Goal: Information Seeking & Learning: Find specific fact

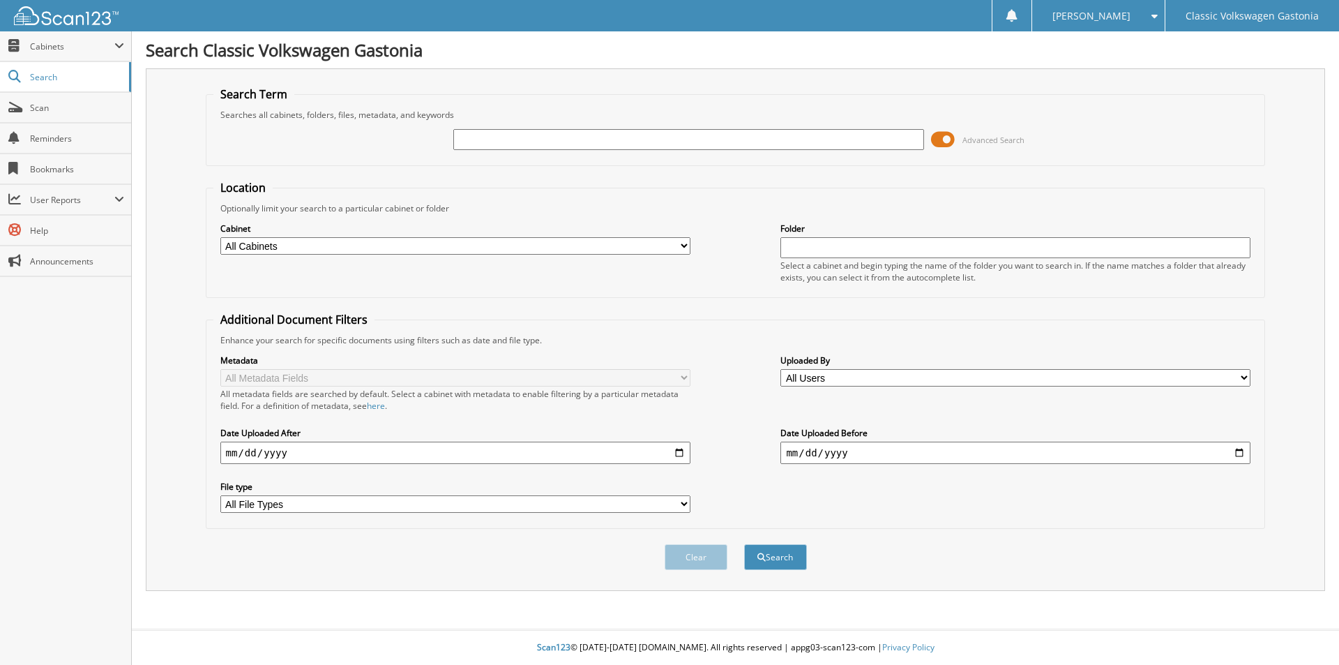
click at [938, 133] on span at bounding box center [943, 139] width 24 height 21
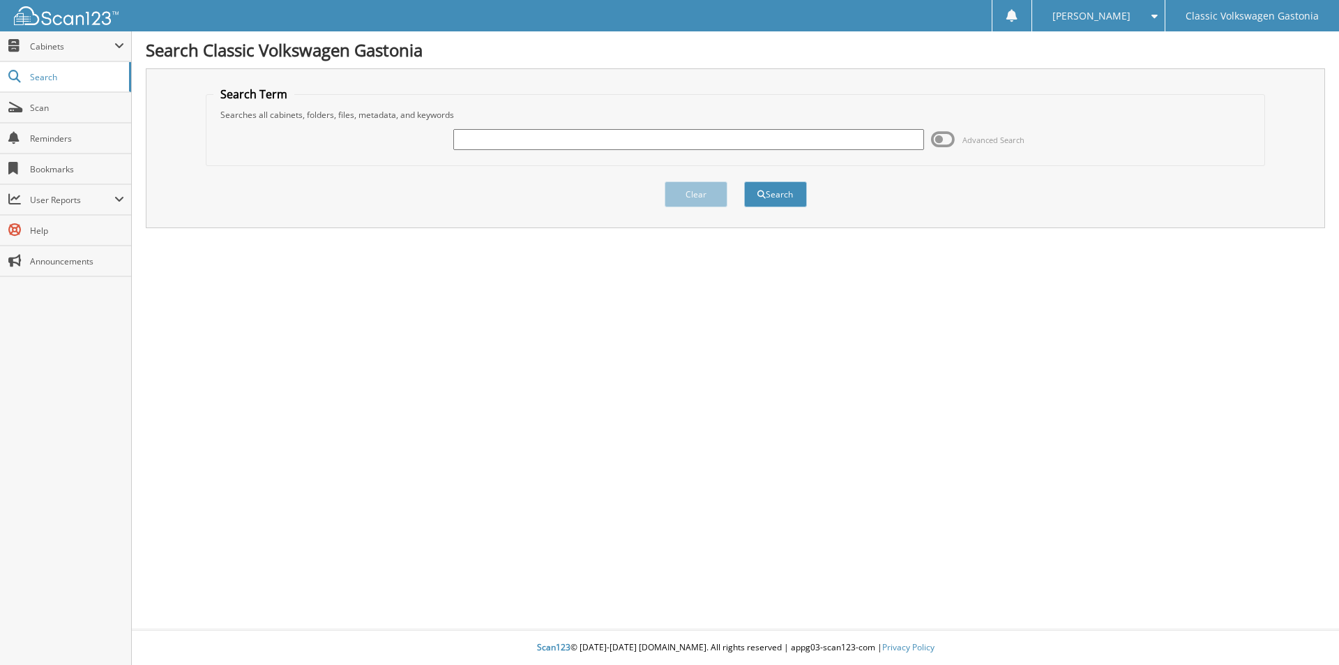
click at [795, 151] on div "Advanced Search" at bounding box center [735, 140] width 1045 height 38
click at [793, 141] on input "text" at bounding box center [688, 139] width 470 height 21
click at [509, 136] on input "text" at bounding box center [688, 139] width 470 height 21
type input "33433"
click at [771, 190] on button "Search" at bounding box center [775, 194] width 63 height 26
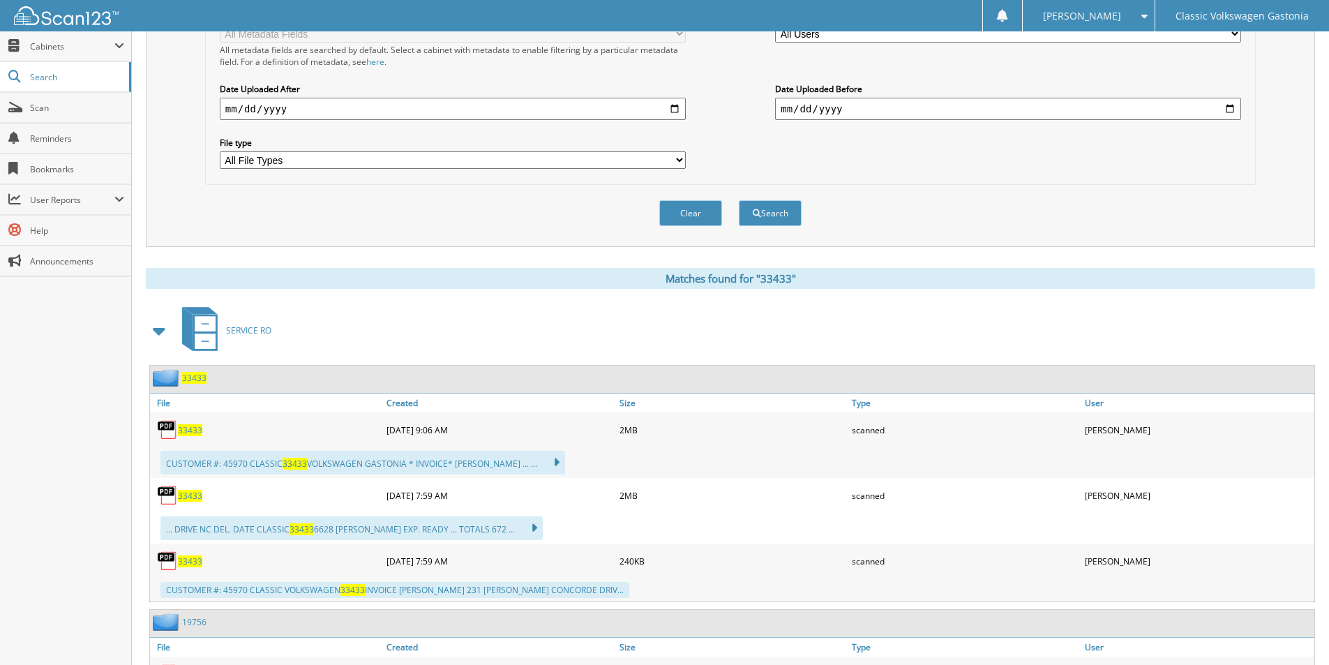
scroll to position [349, 0]
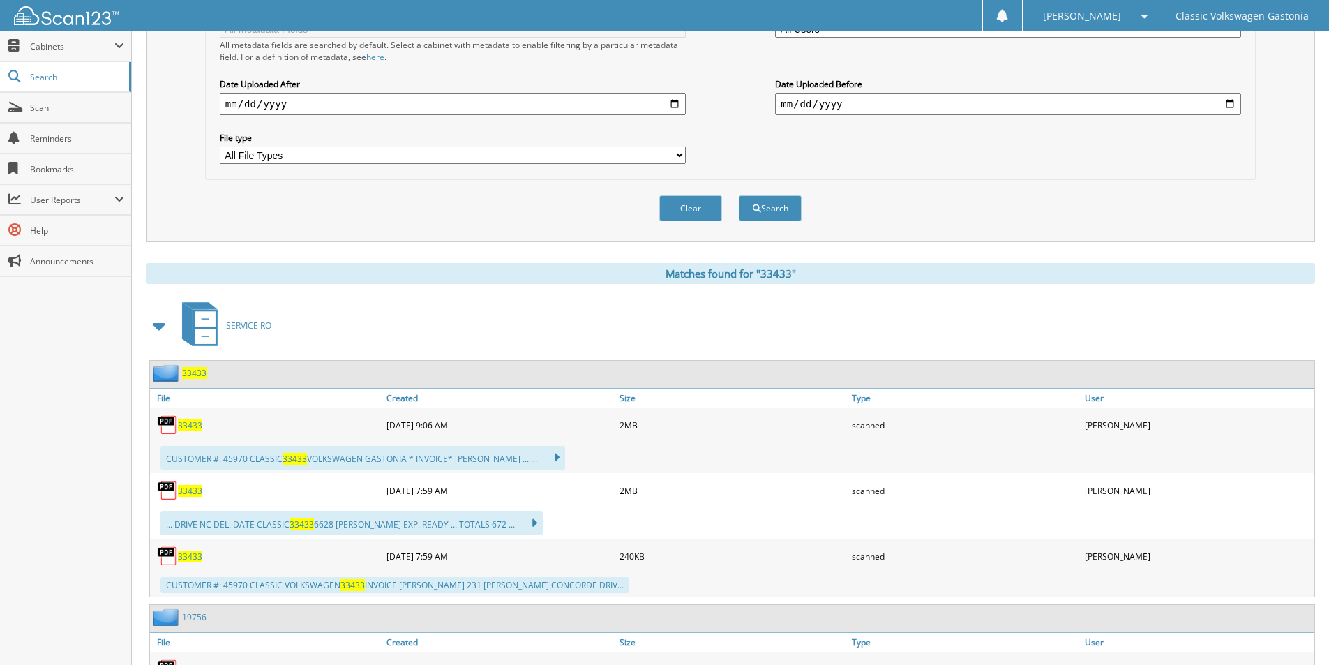
click at [187, 426] on span "33433" at bounding box center [190, 425] width 24 height 12
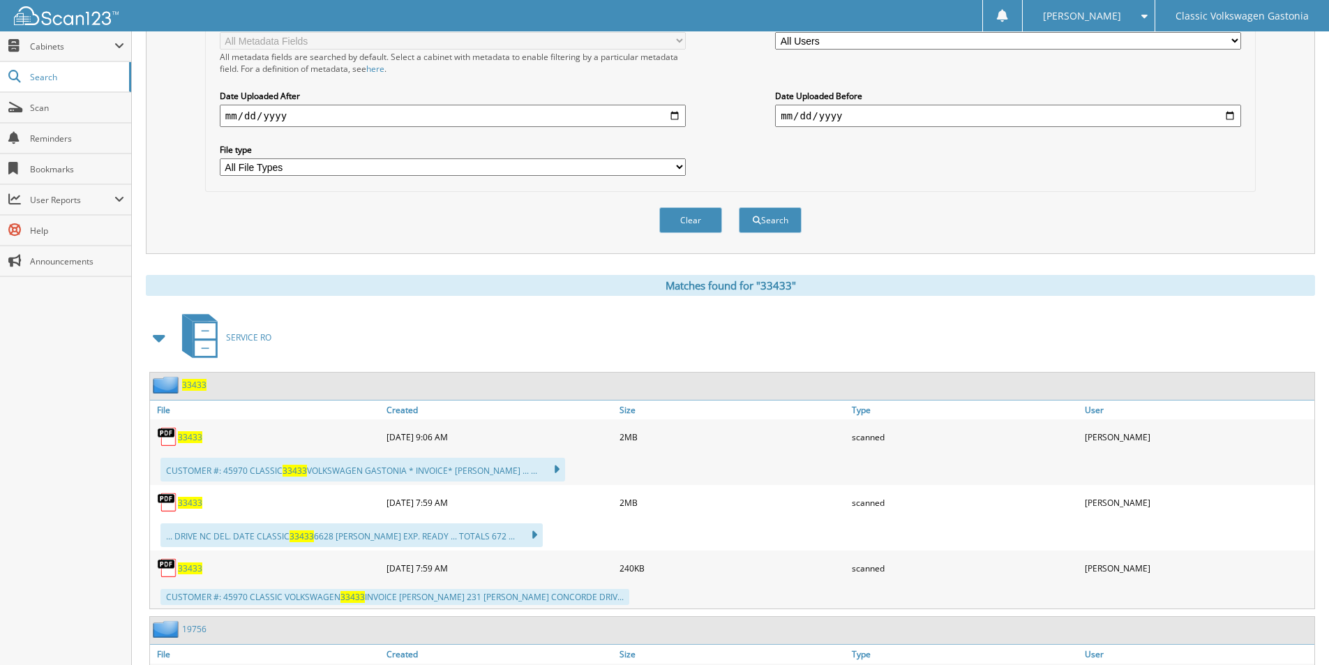
scroll to position [0, 0]
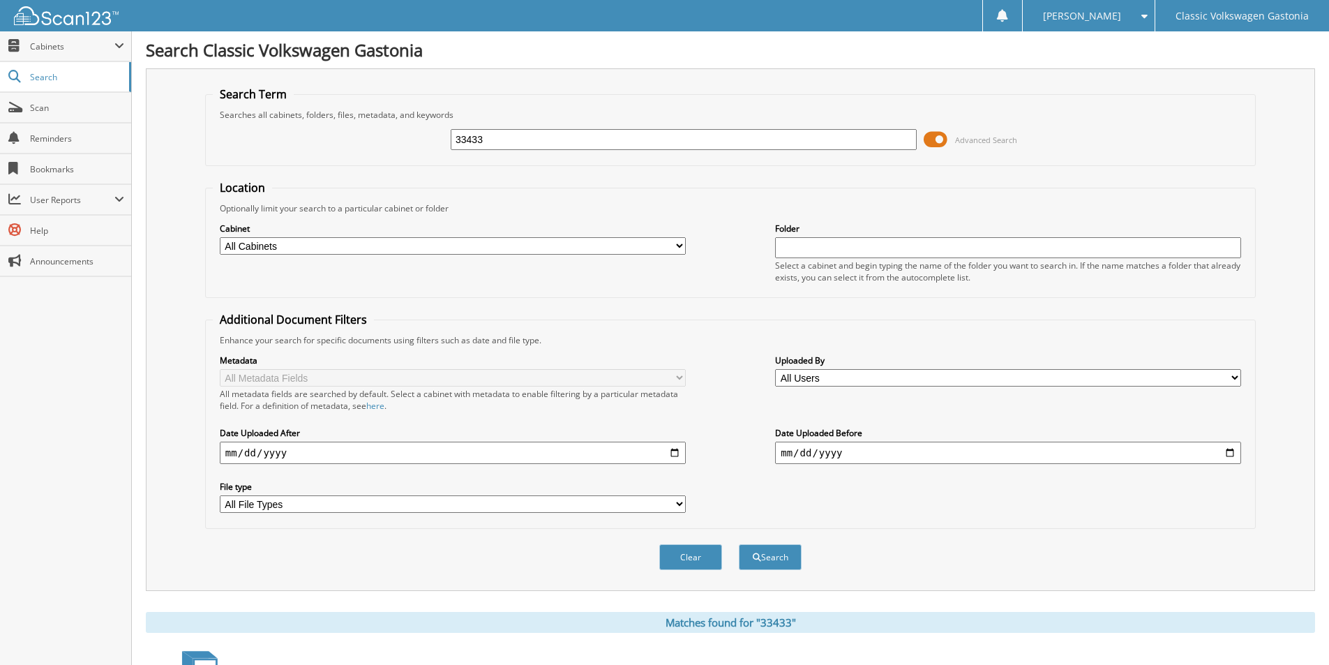
click at [876, 134] on input "33433" at bounding box center [684, 139] width 466 height 21
drag, startPoint x: 875, startPoint y: 135, endPoint x: 409, endPoint y: 184, distance: 468.7
click at [409, 184] on form "Search Term Searches all cabinets, folders, files, metadata, and keywords 33433…" at bounding box center [730, 336] width 1051 height 499
type input "30480"
click at [760, 564] on button "Search" at bounding box center [770, 557] width 63 height 26
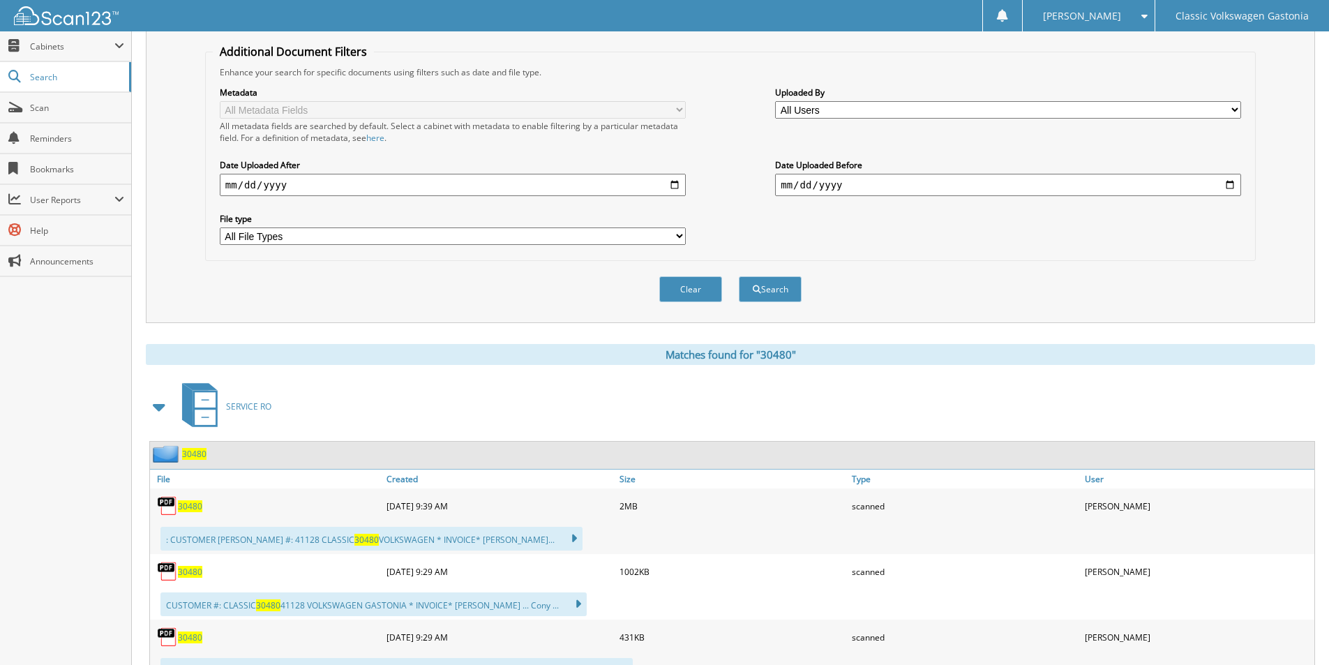
scroll to position [279, 0]
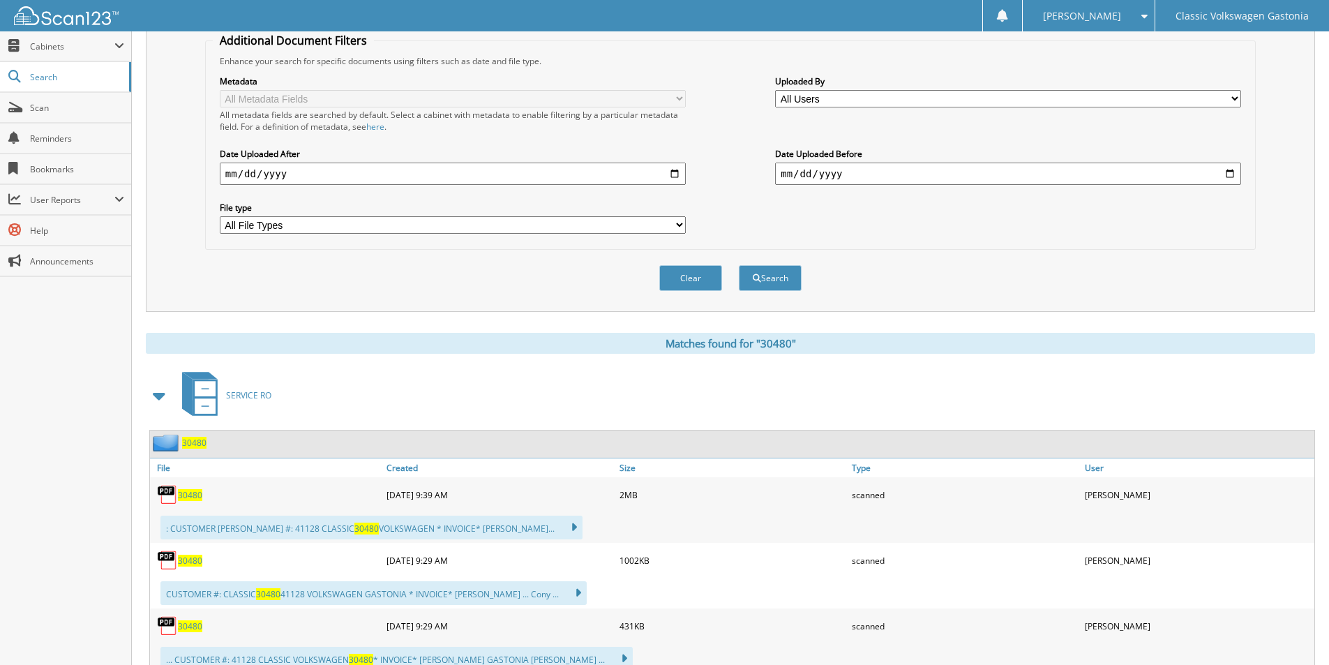
click at [181, 495] on span "30480" at bounding box center [190, 495] width 24 height 12
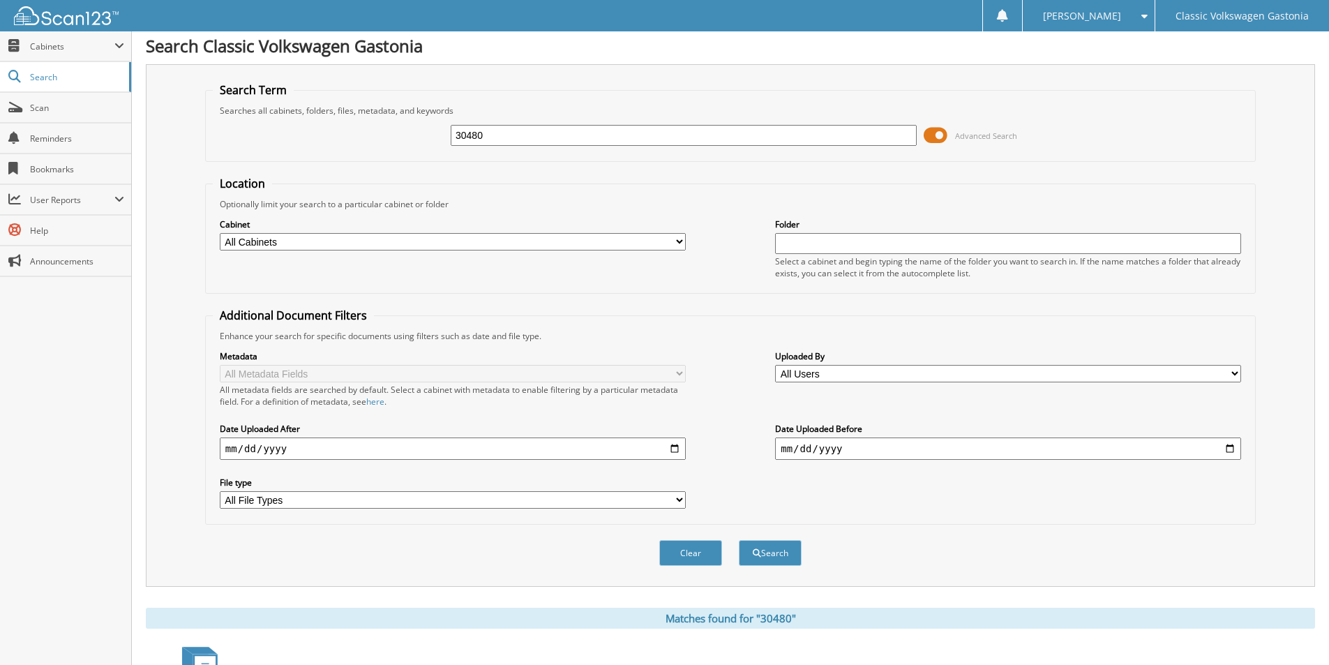
scroll to position [0, 0]
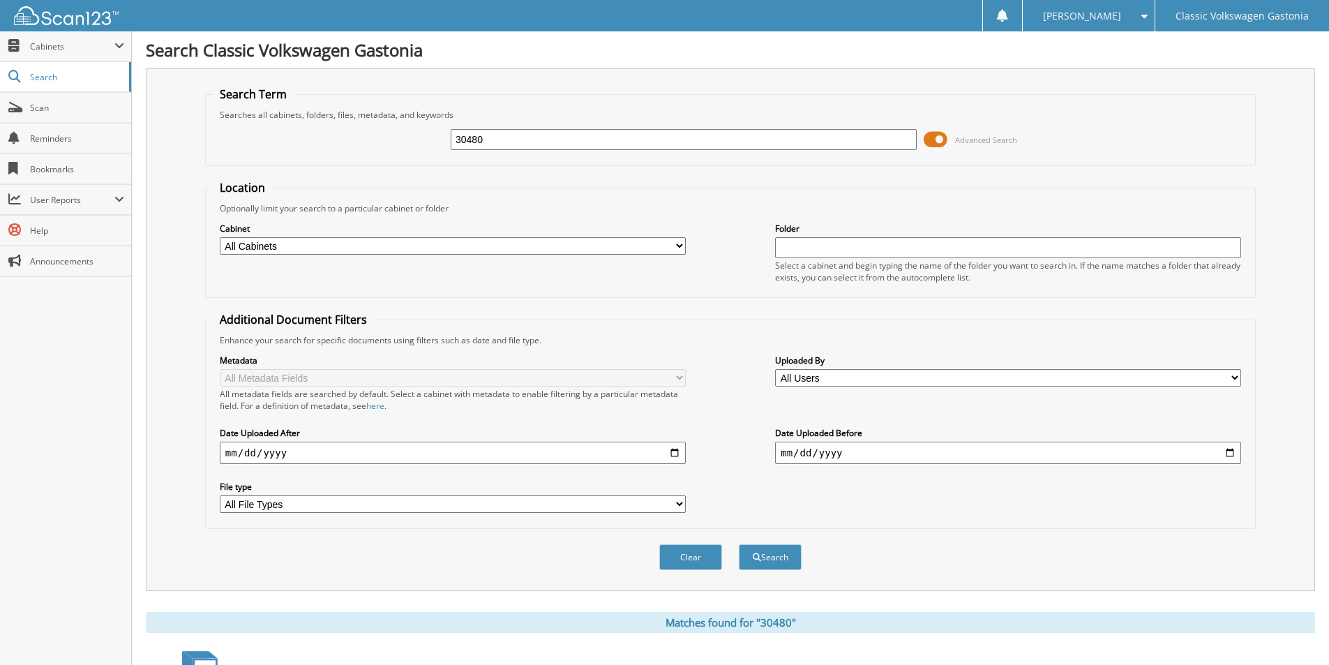
drag, startPoint x: 824, startPoint y: 142, endPoint x: 424, endPoint y: 186, distance: 402.1
click at [427, 186] on form "Search Term Searches all cabinets, folders, files, metadata, and keywords 30480…" at bounding box center [730, 336] width 1051 height 499
type input "30938"
click at [739, 544] on button "Search" at bounding box center [770, 557] width 63 height 26
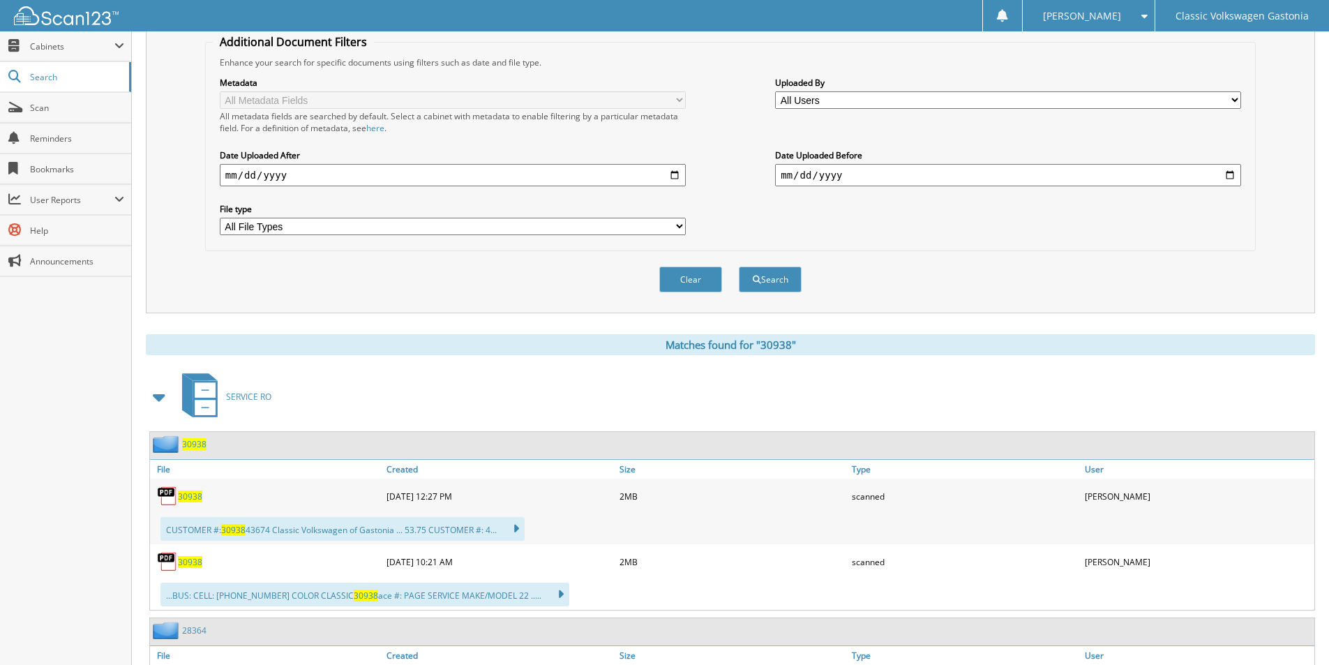
scroll to position [279, 0]
click at [195, 493] on span "30938" at bounding box center [190, 495] width 24 height 12
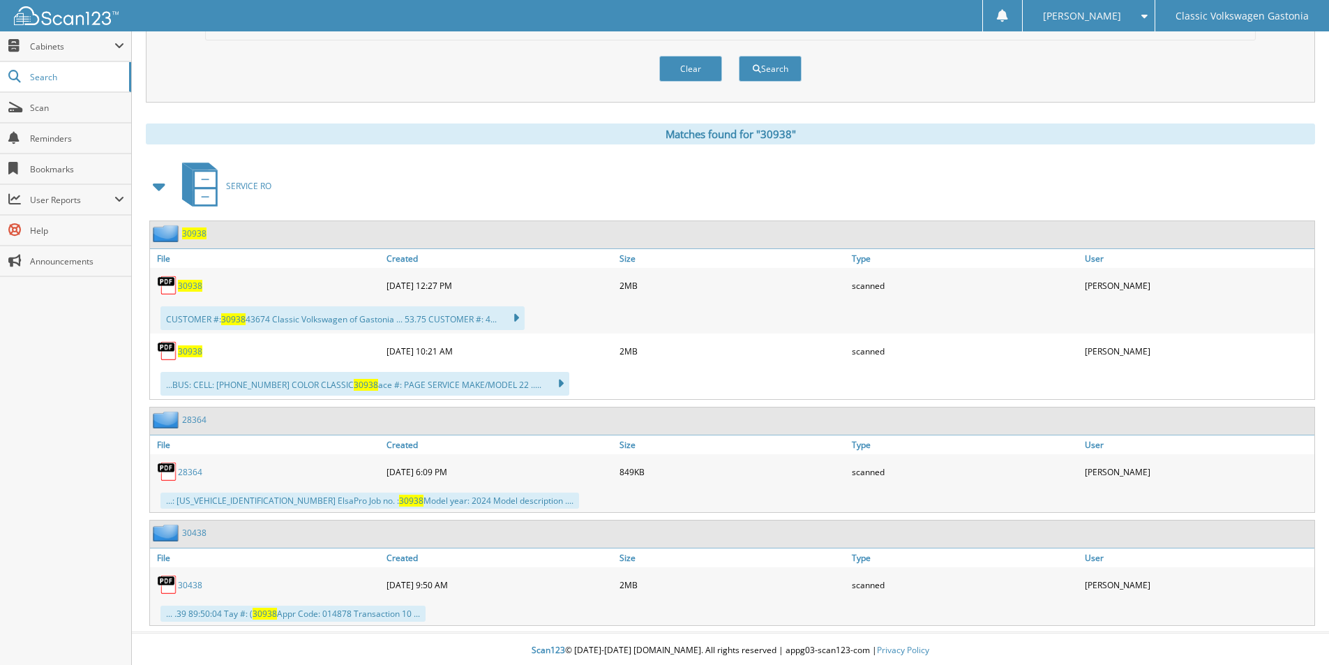
scroll to position [492, 0]
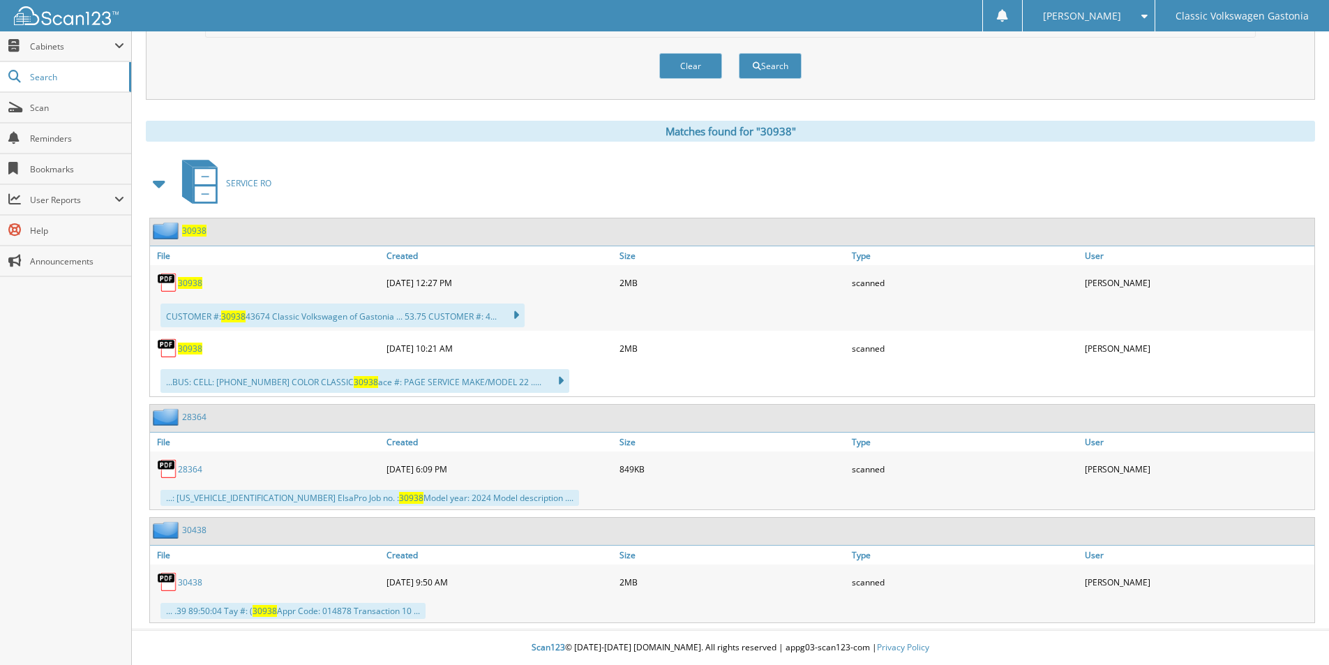
click at [186, 340] on div "30938" at bounding box center [266, 348] width 233 height 28
click at [186, 349] on span "30938" at bounding box center [190, 349] width 24 height 12
click at [186, 282] on span "30938" at bounding box center [190, 283] width 24 height 12
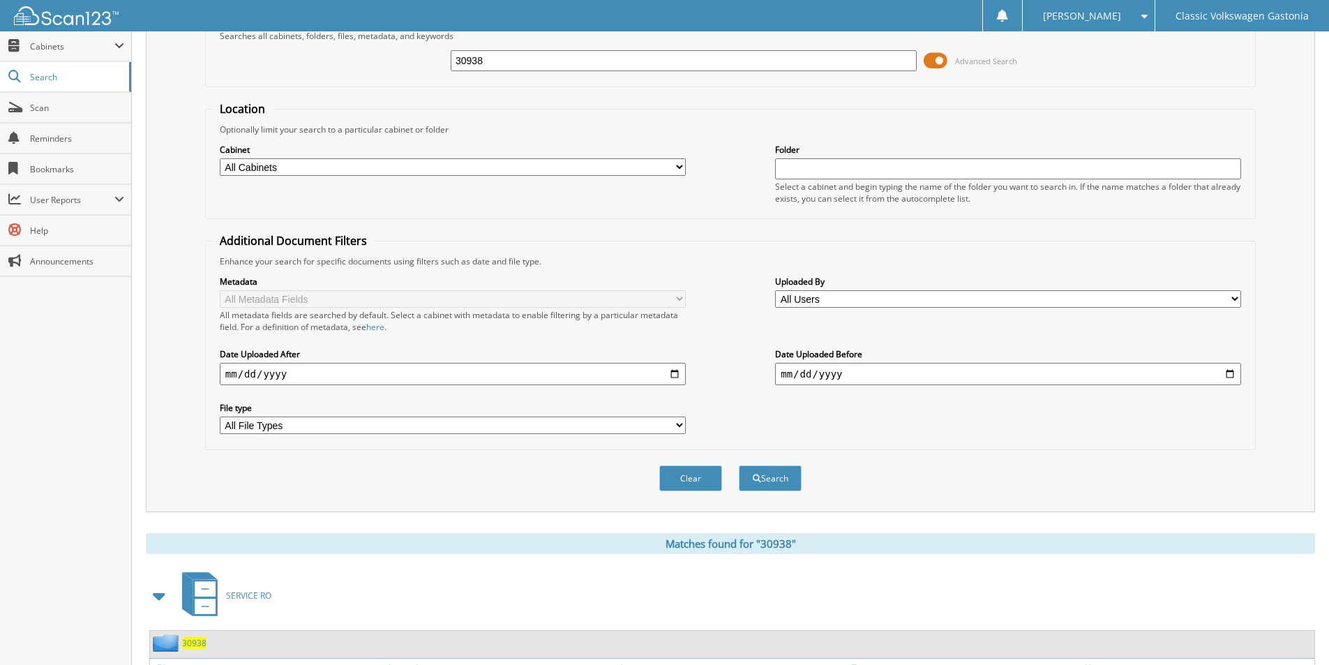
scroll to position [0, 0]
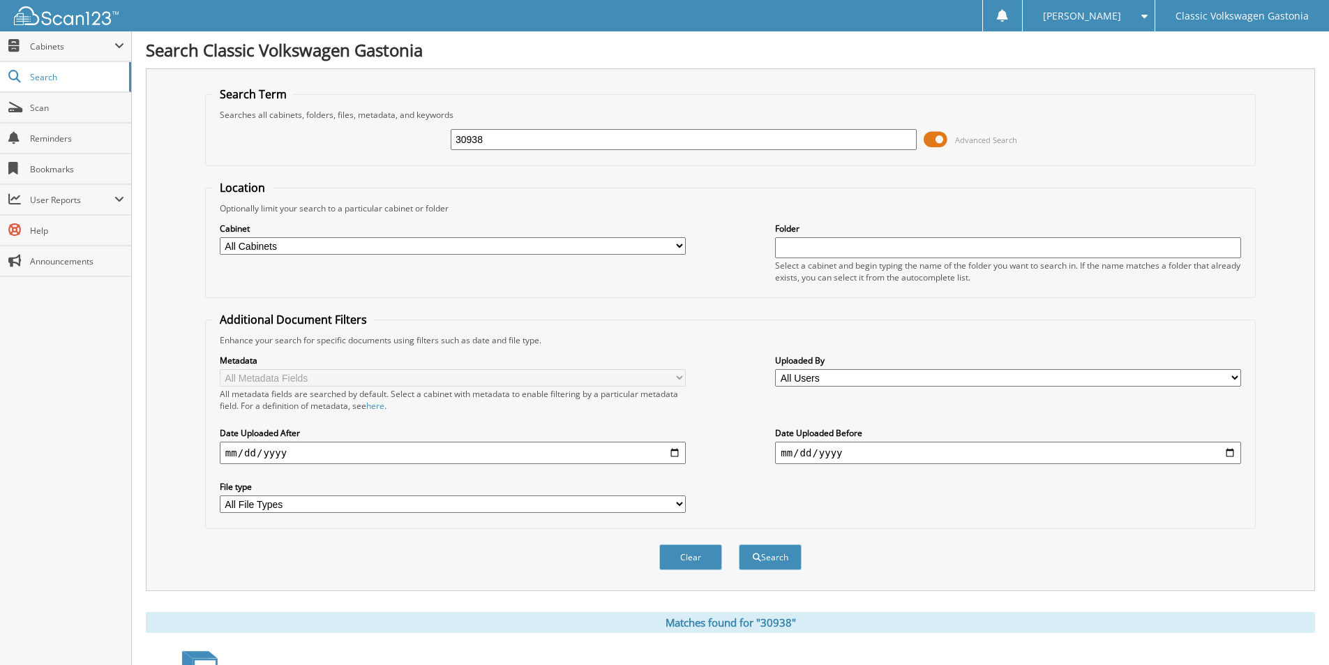
drag, startPoint x: 500, startPoint y: 145, endPoint x: 412, endPoint y: 156, distance: 88.5
click at [412, 156] on div "30938 Advanced Search" at bounding box center [730, 140] width 1035 height 38
type input "30949"
click at [768, 564] on button "Search" at bounding box center [770, 557] width 63 height 26
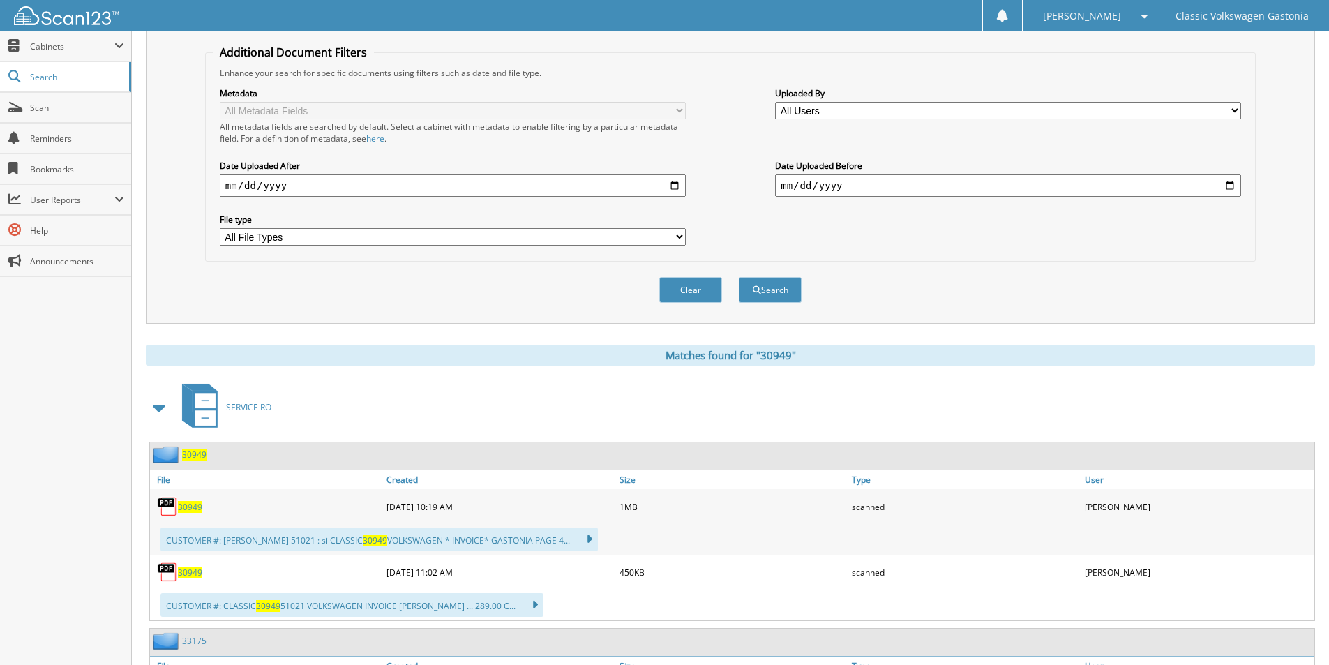
scroll to position [279, 0]
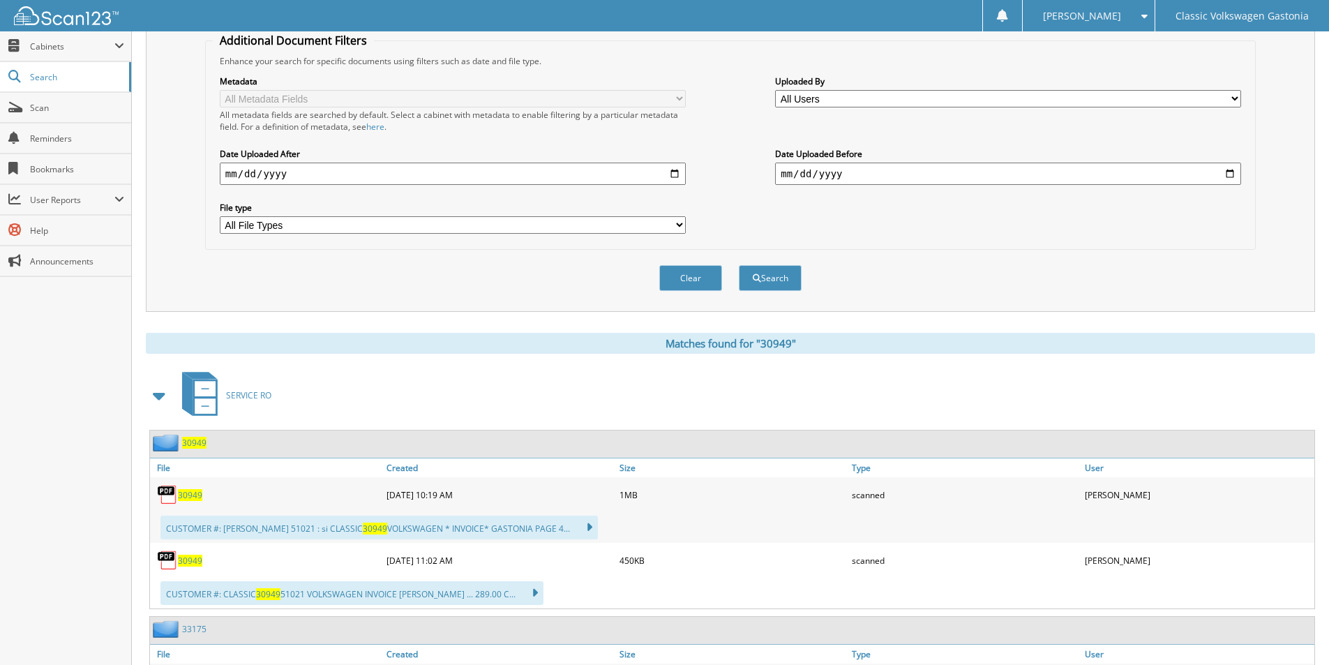
click at [193, 499] on span "30949" at bounding box center [190, 495] width 24 height 12
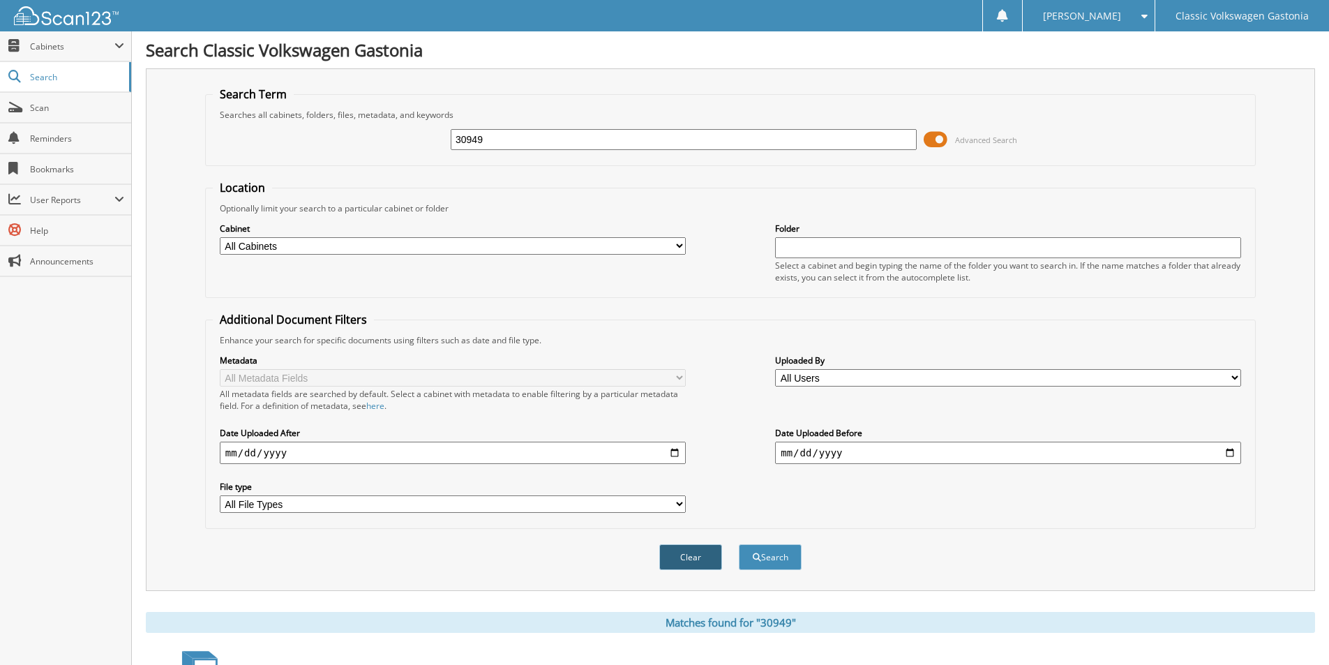
click at [684, 555] on button "Clear" at bounding box center [690, 557] width 63 height 26
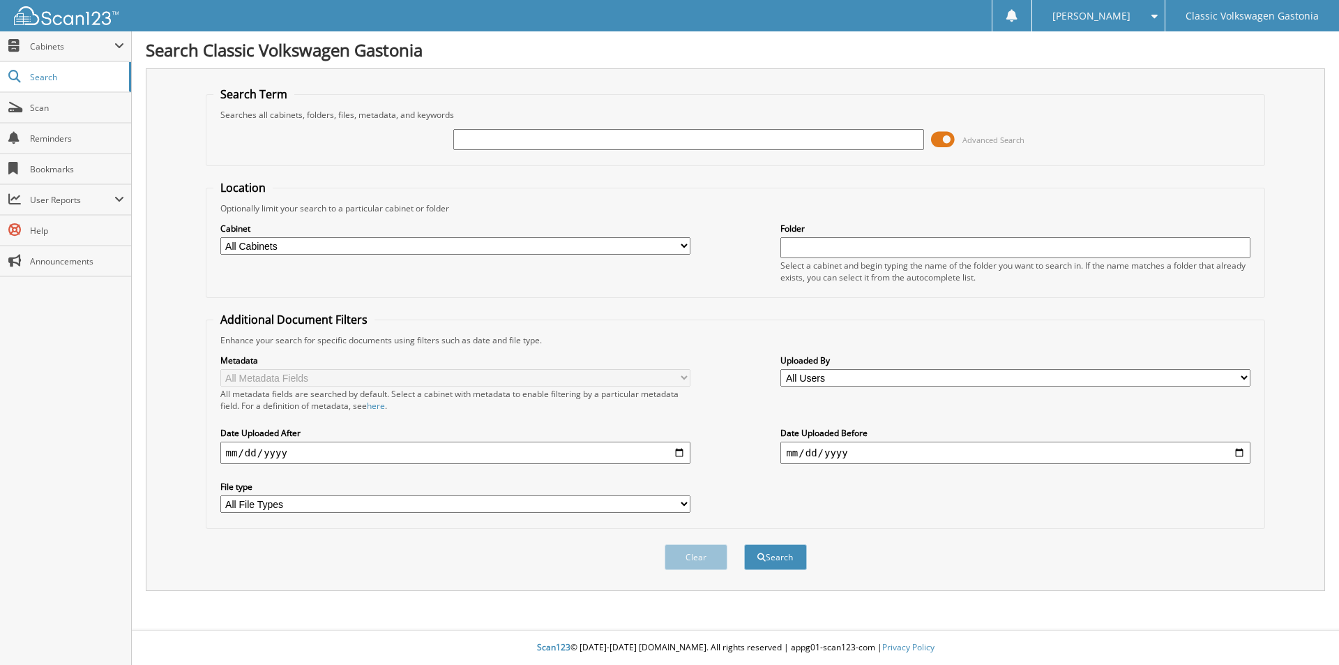
click at [518, 142] on input "text" at bounding box center [688, 139] width 470 height 21
click at [704, 130] on input "text" at bounding box center [688, 139] width 470 height 21
type input "30964"
click at [744, 544] on button "Search" at bounding box center [775, 557] width 63 height 26
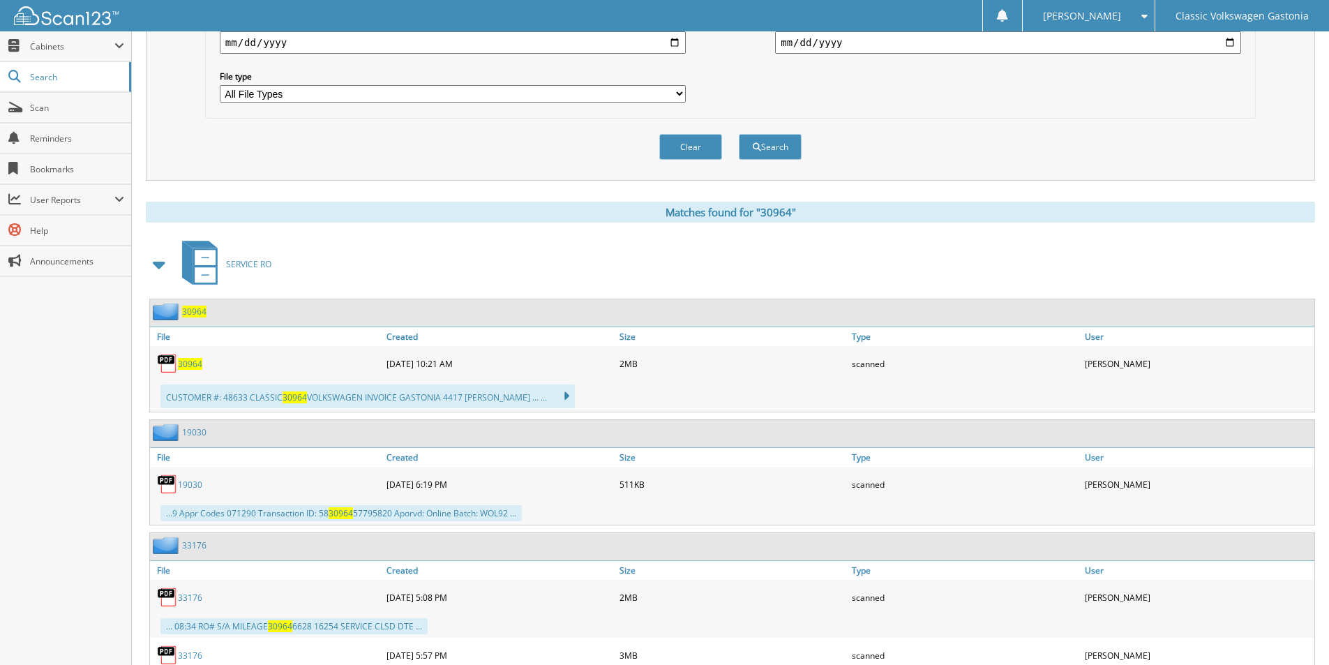
scroll to position [419, 0]
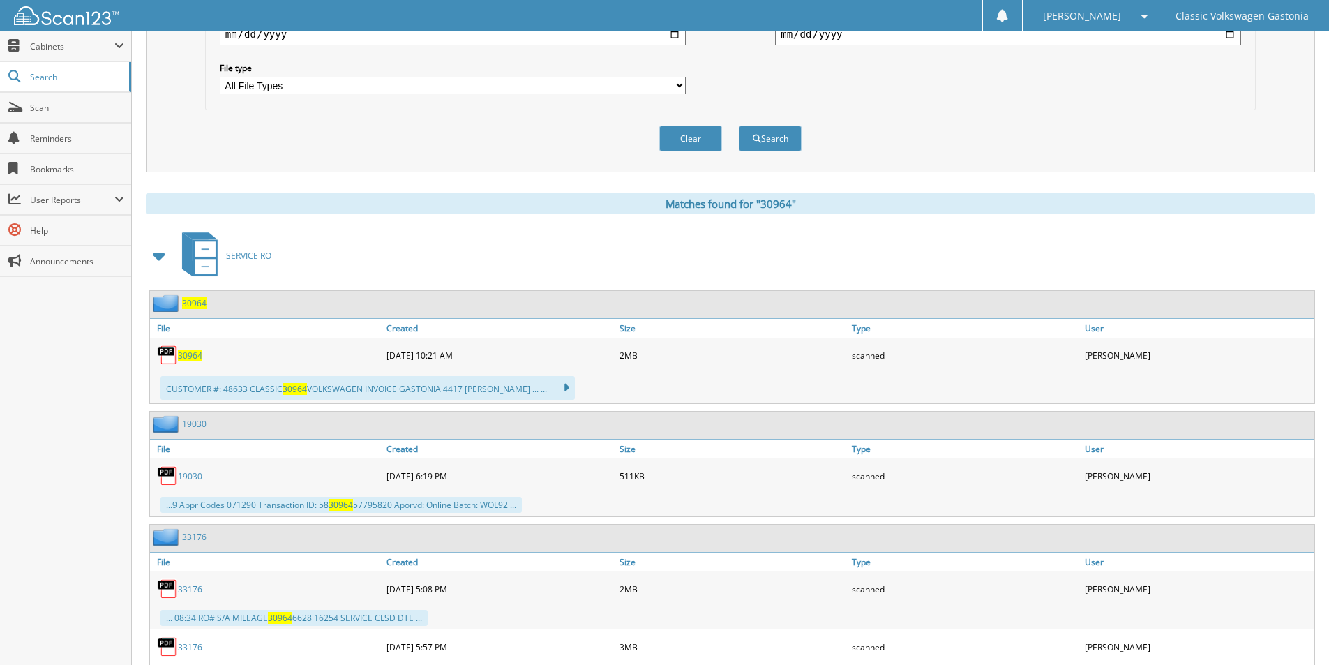
click at [181, 355] on span "30964" at bounding box center [190, 356] width 24 height 12
click at [669, 127] on button "Clear" at bounding box center [690, 139] width 63 height 26
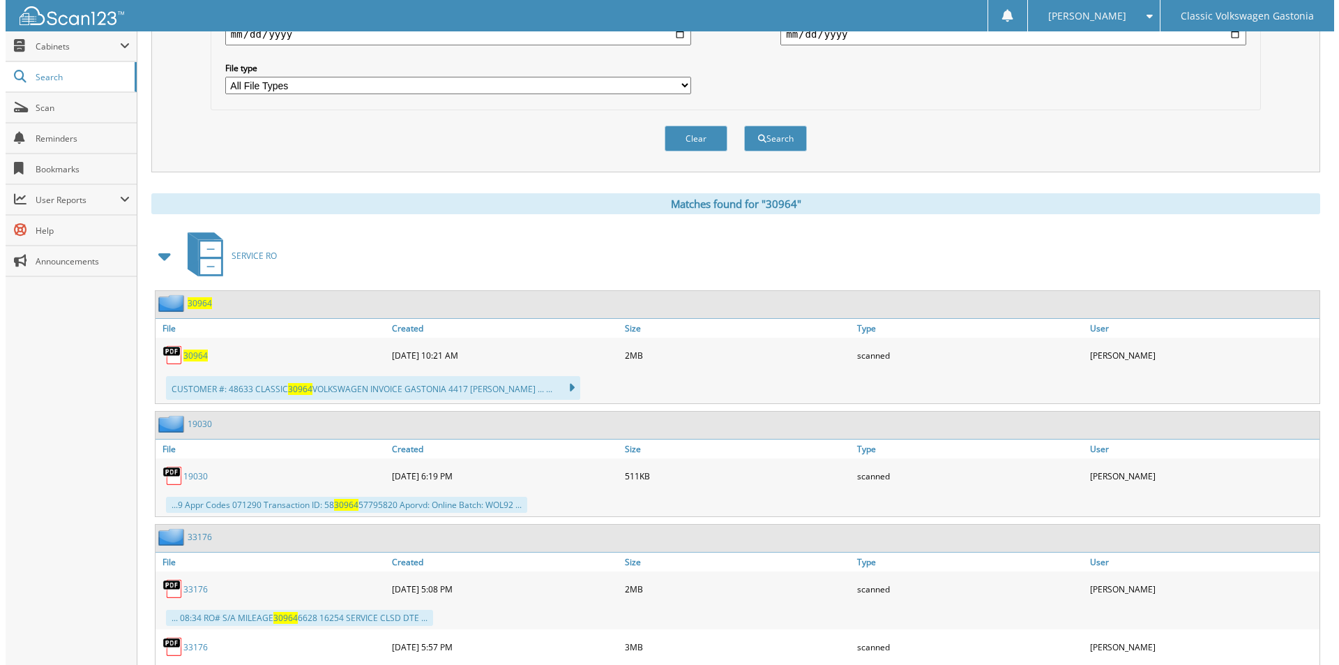
scroll to position [0, 0]
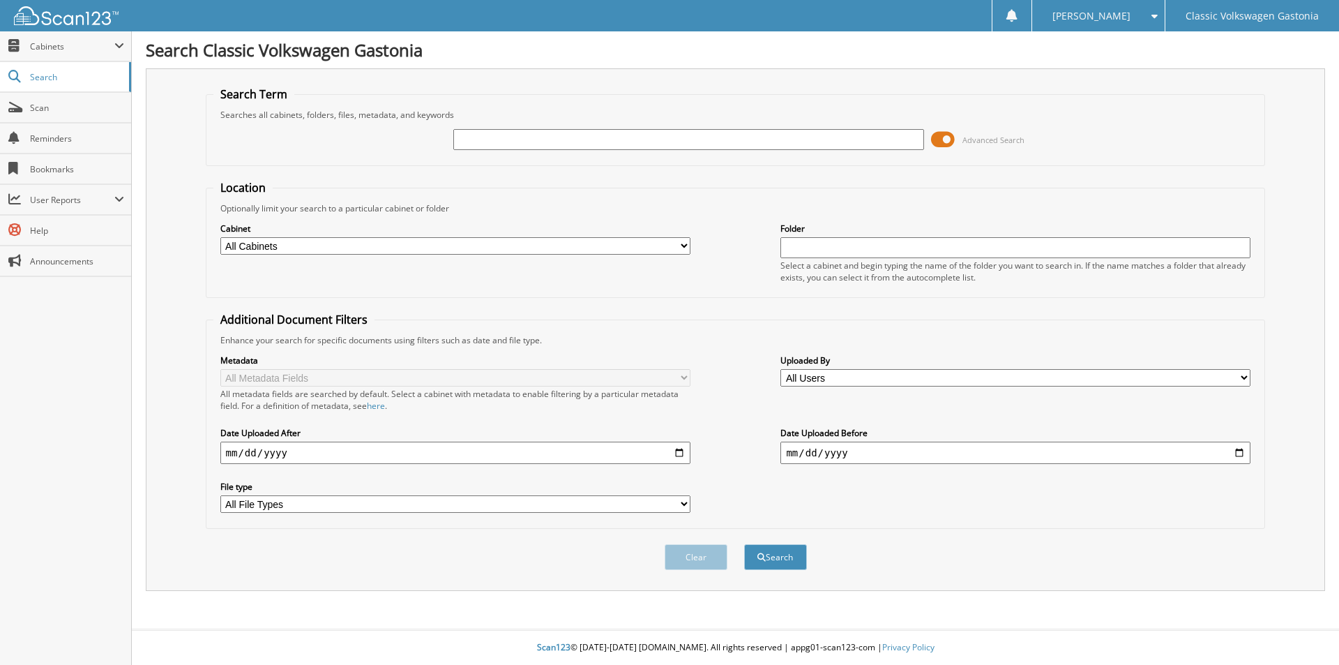
click at [798, 139] on input "text" at bounding box center [688, 139] width 470 height 21
type input "30966"
click at [744, 544] on button "Search" at bounding box center [775, 557] width 63 height 26
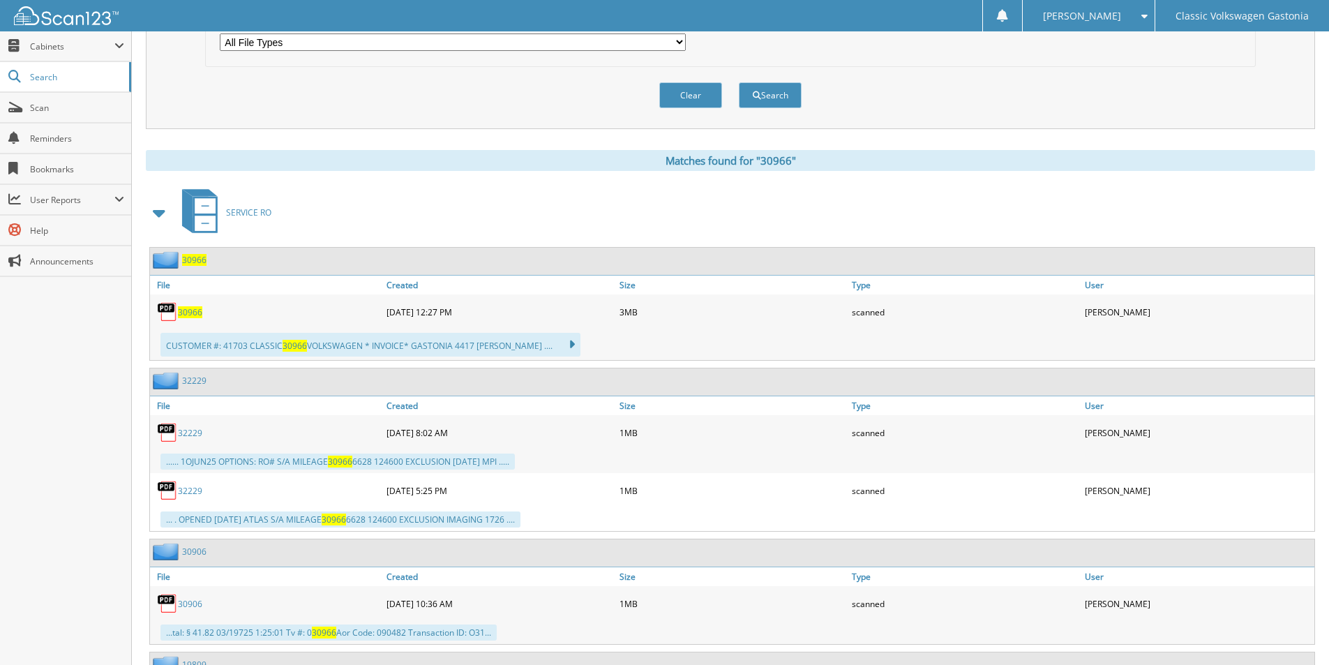
scroll to position [488, 0]
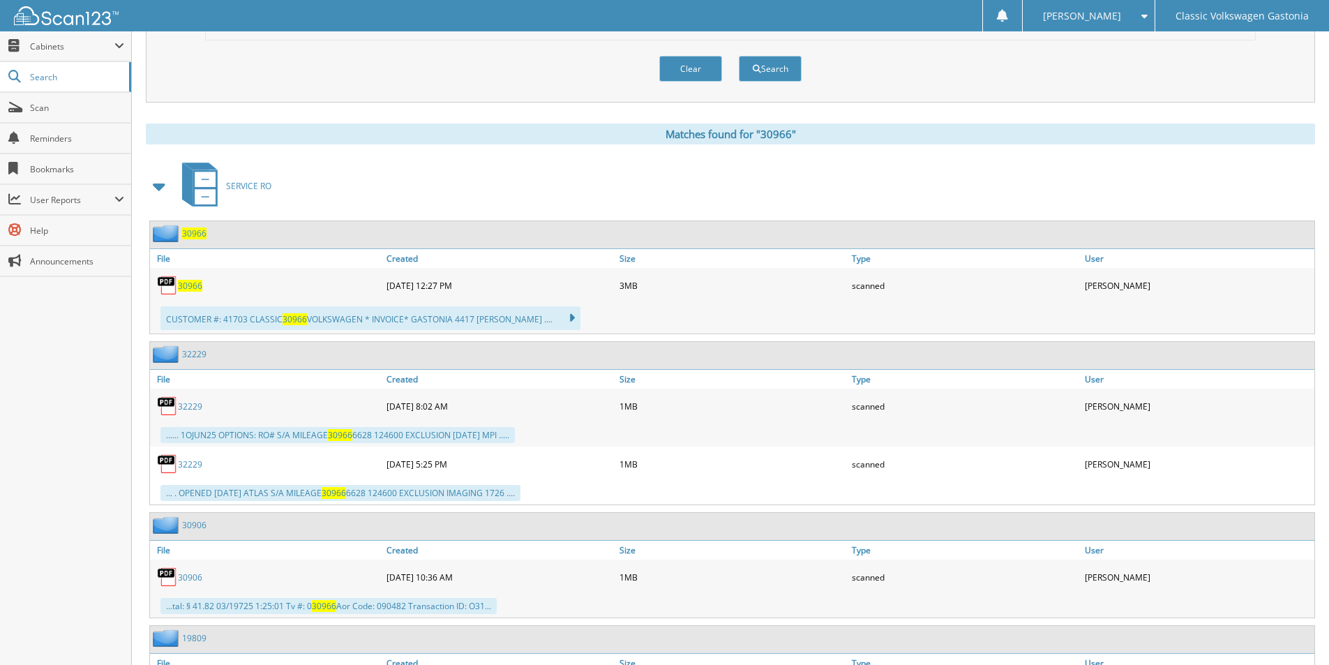
click at [189, 282] on span "30966" at bounding box center [190, 286] width 24 height 12
click at [719, 69] on button "Clear" at bounding box center [690, 69] width 63 height 26
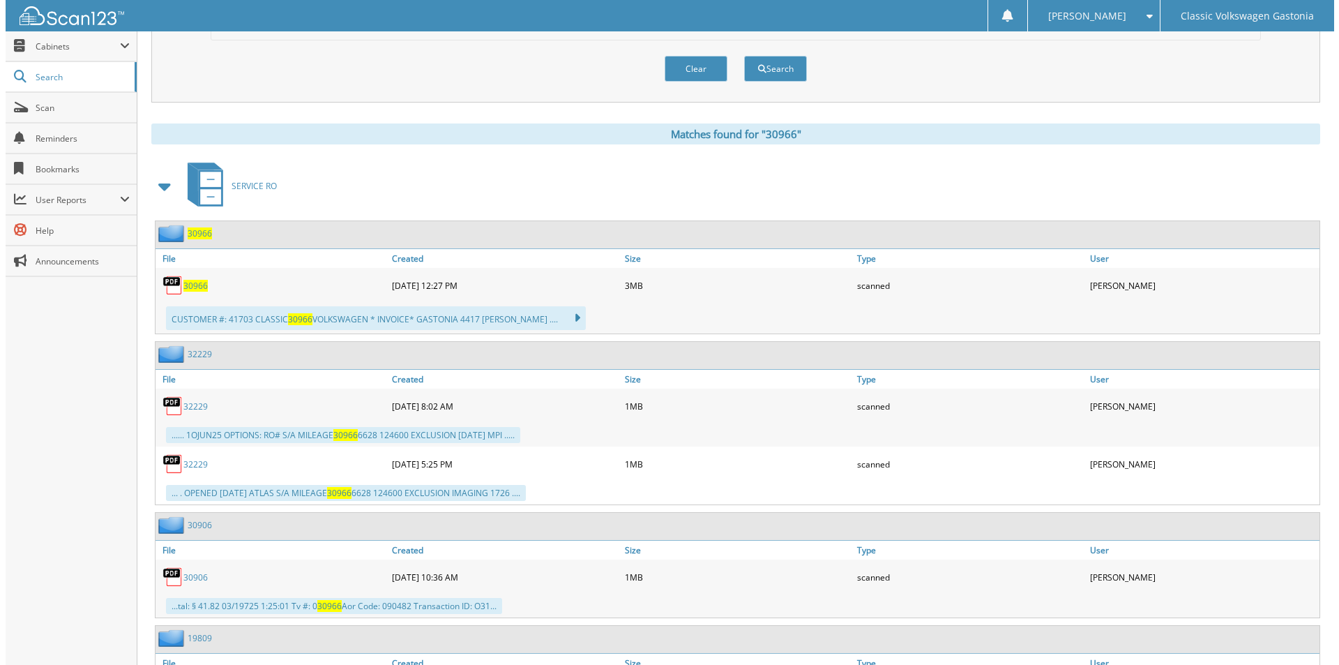
scroll to position [0, 0]
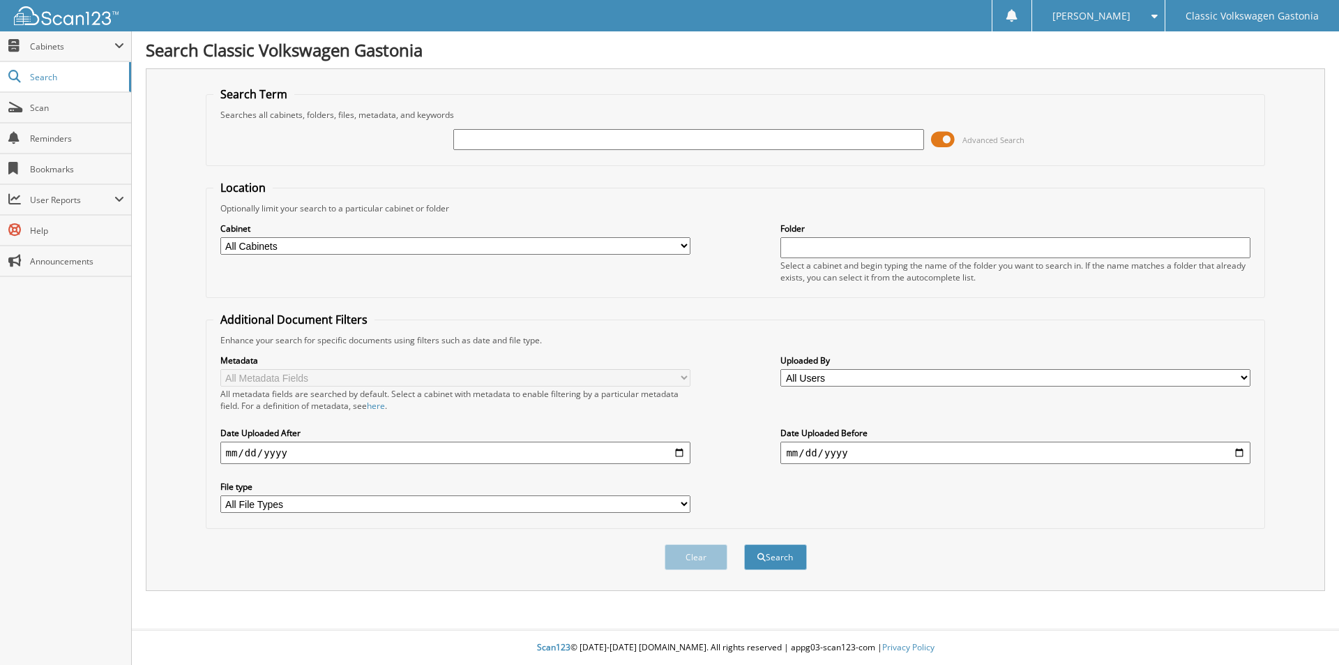
click at [677, 137] on input "text" at bounding box center [688, 139] width 470 height 21
type input "30972"
click at [744, 544] on button "Search" at bounding box center [775, 557] width 63 height 26
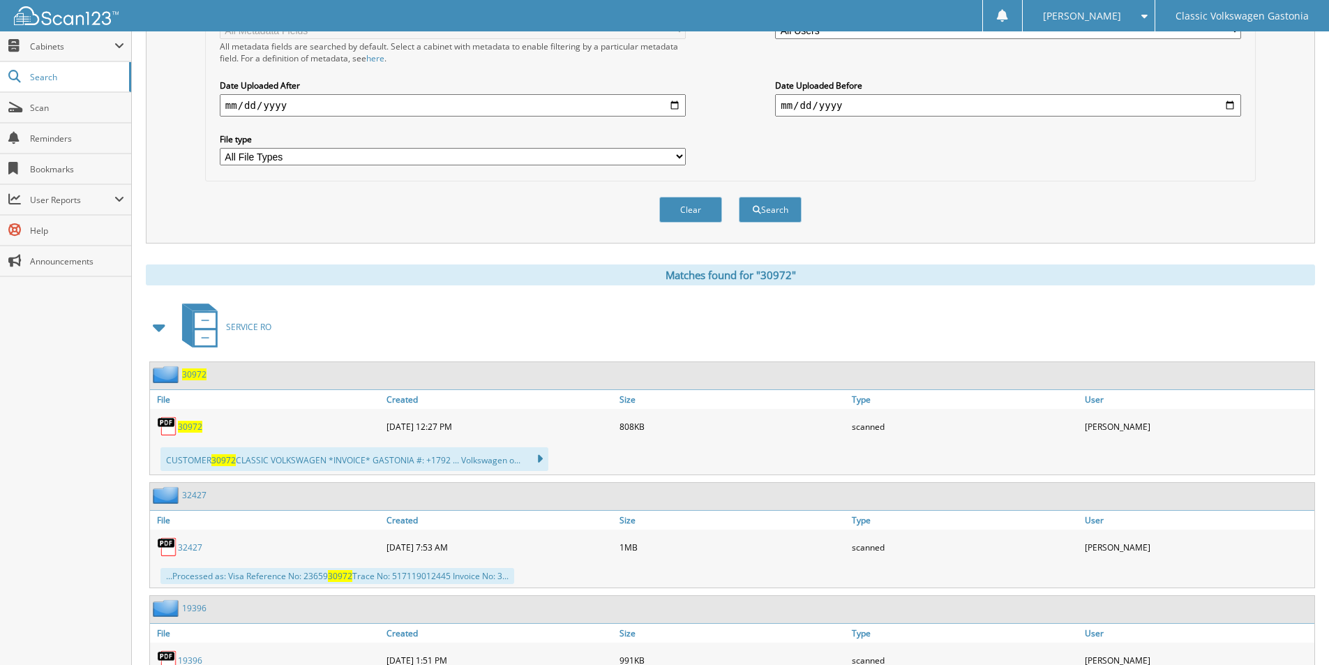
scroll to position [349, 0]
click at [185, 428] on span "30972" at bounding box center [190, 425] width 24 height 12
click at [693, 207] on button "Clear" at bounding box center [690, 208] width 63 height 26
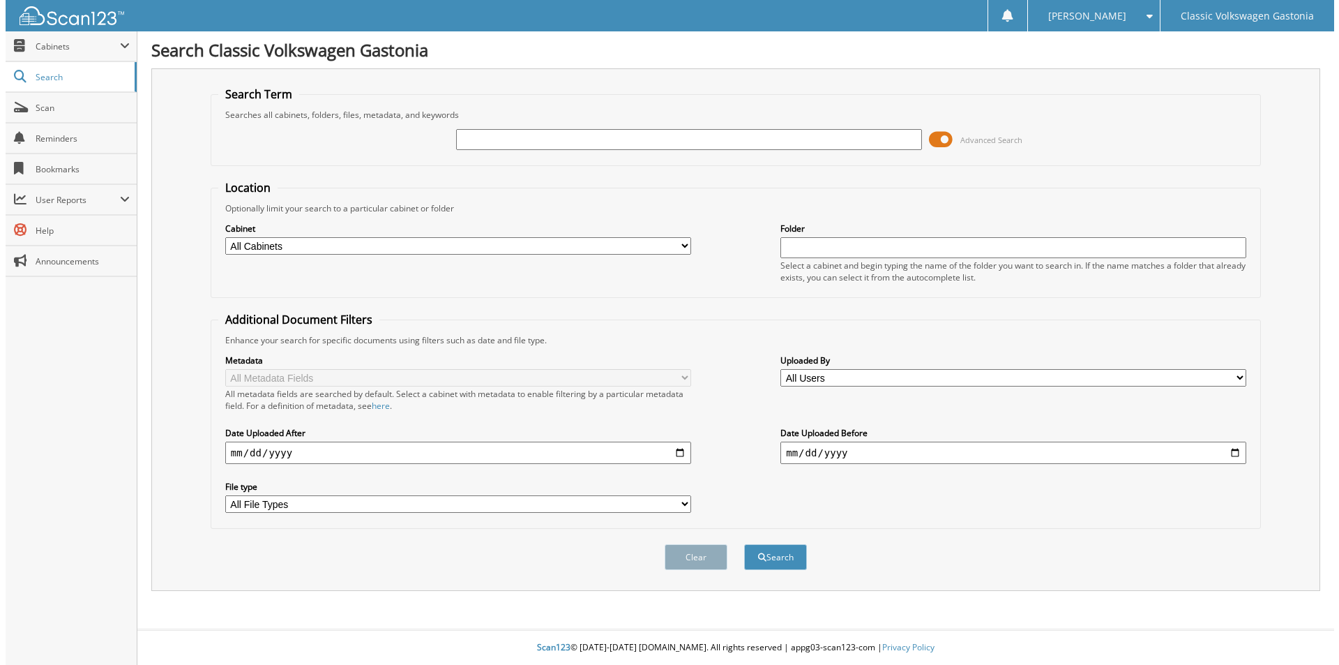
scroll to position [0, 0]
click at [746, 135] on input "text" at bounding box center [688, 139] width 470 height 21
type input "30977"
click at [744, 544] on button "Search" at bounding box center [775, 557] width 63 height 26
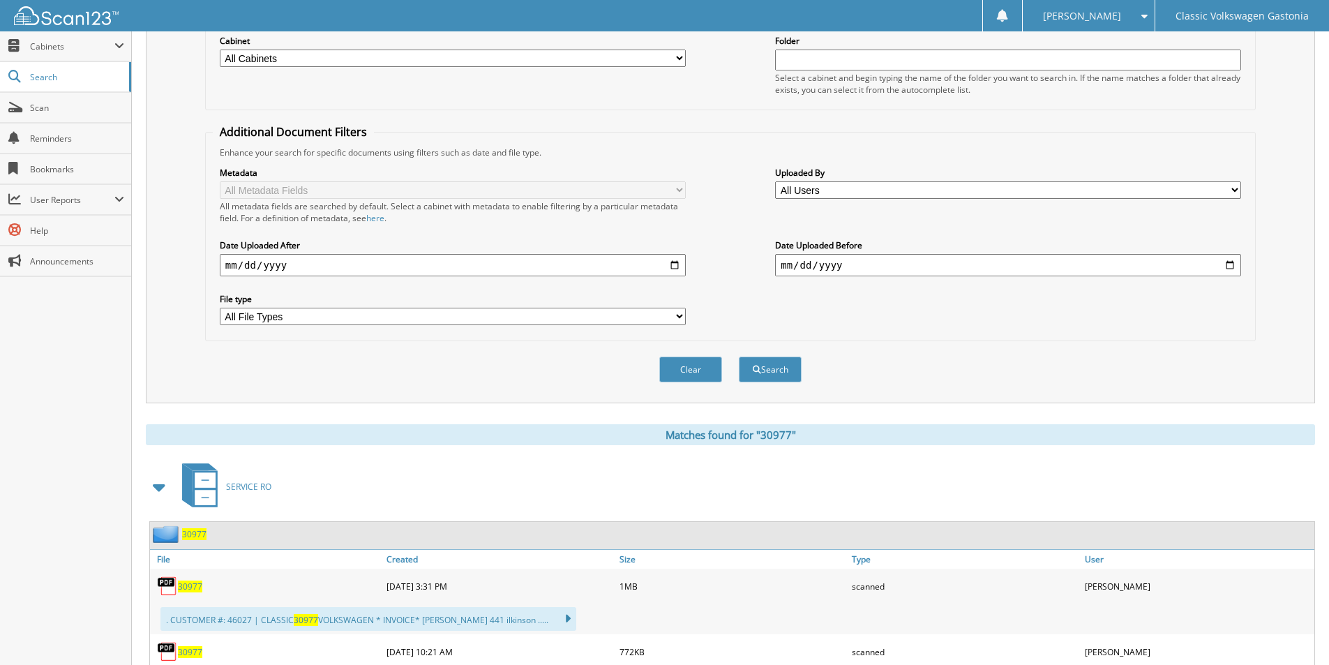
scroll to position [279, 0]
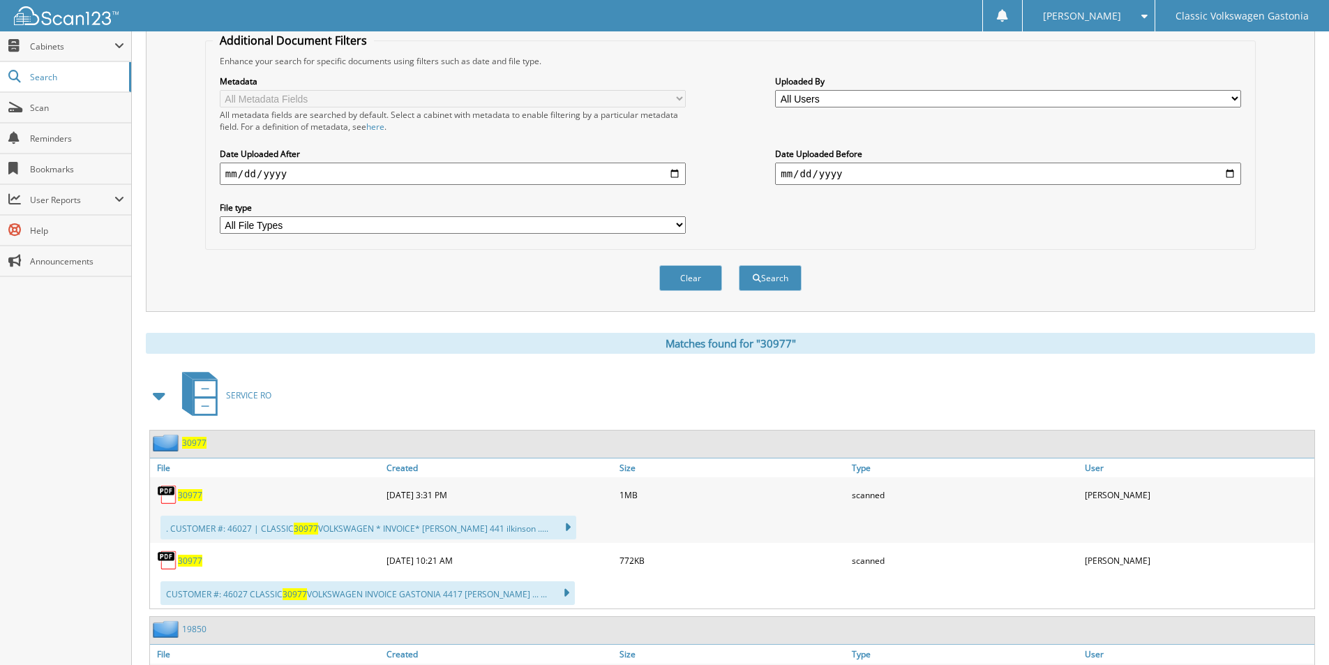
click at [192, 494] on span "30977" at bounding box center [190, 495] width 24 height 12
click at [705, 278] on button "Clear" at bounding box center [690, 278] width 63 height 26
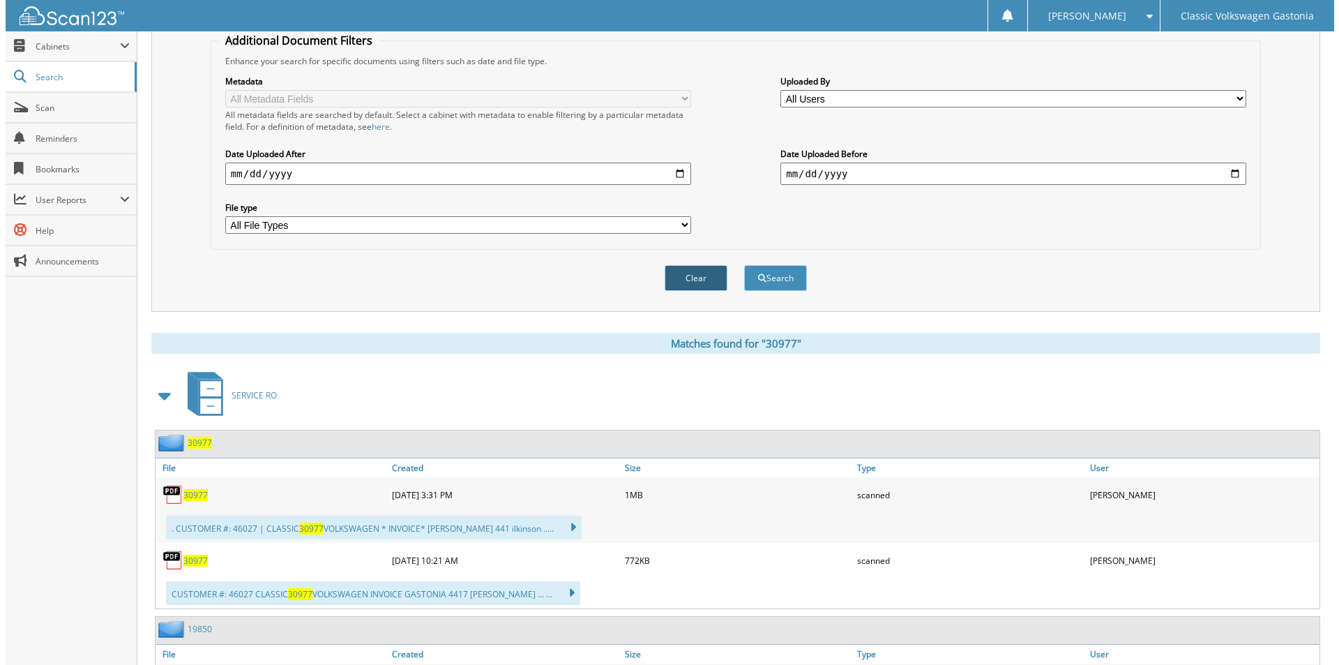
scroll to position [0, 0]
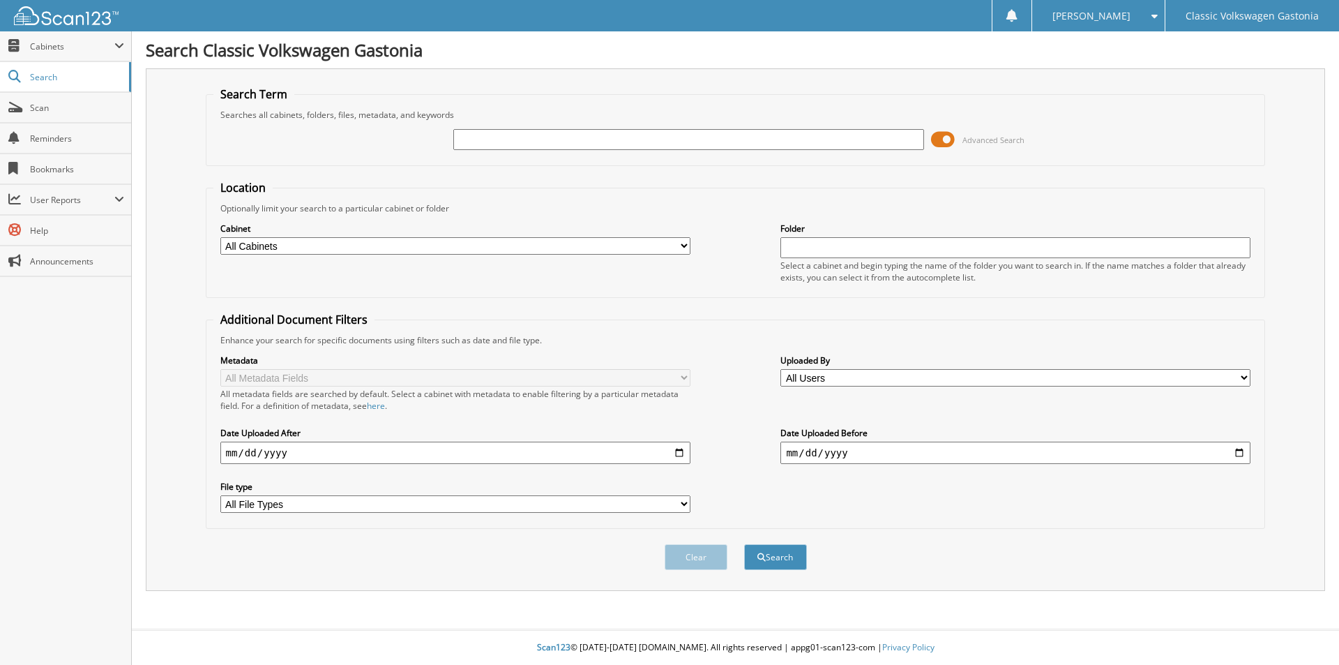
click at [723, 140] on input "text" at bounding box center [688, 139] width 470 height 21
type input "30989"
click at [784, 555] on button "Search" at bounding box center [775, 557] width 63 height 26
click at [741, 142] on input "text" at bounding box center [688, 139] width 470 height 21
type input "30990"
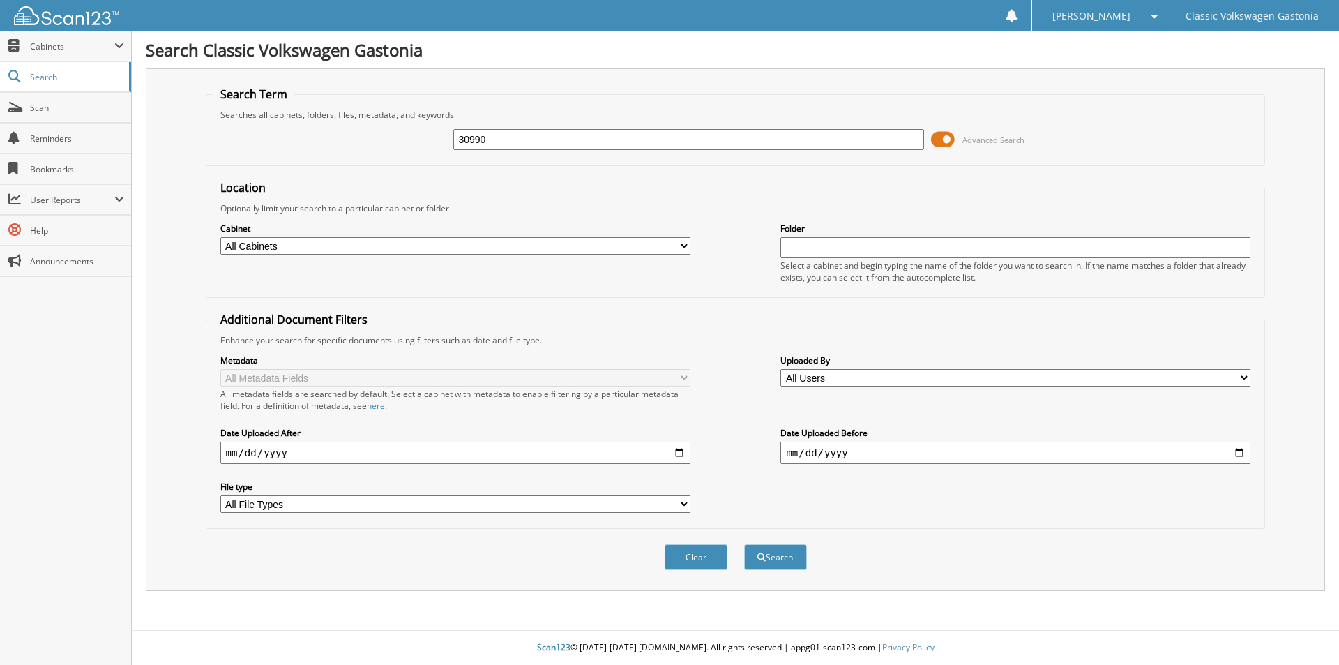
click at [744, 544] on button "Search" at bounding box center [775, 557] width 63 height 26
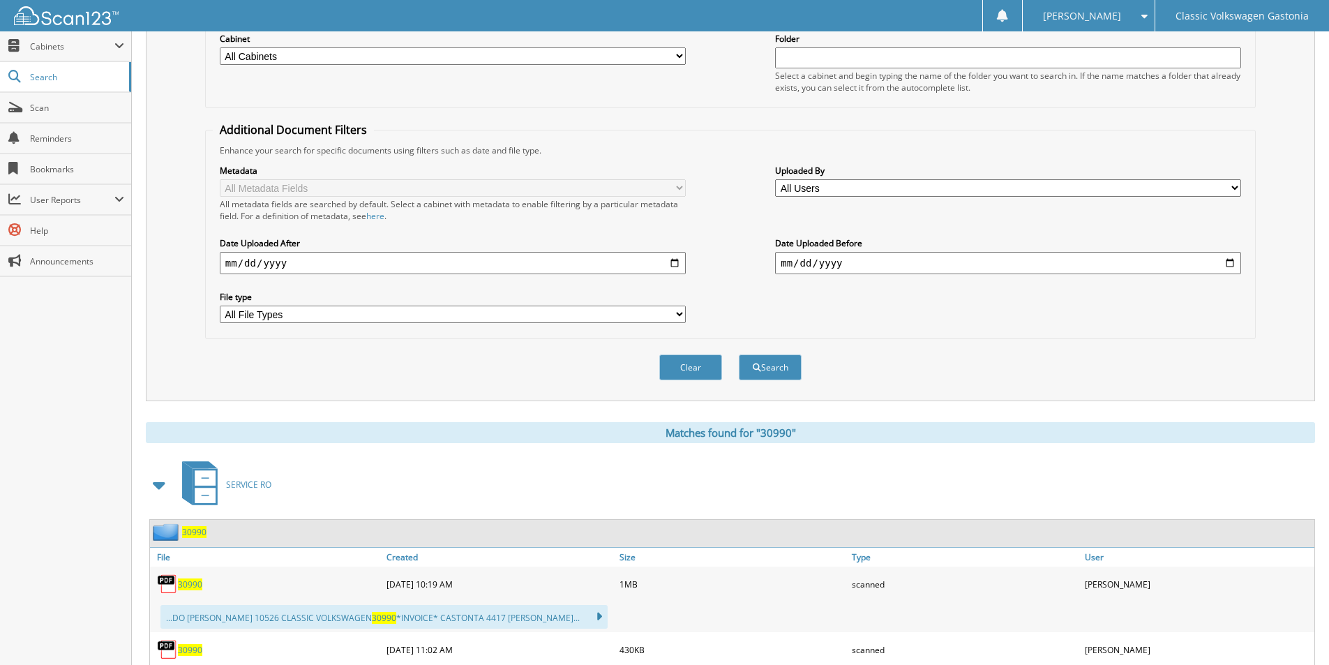
scroll to position [209, 0]
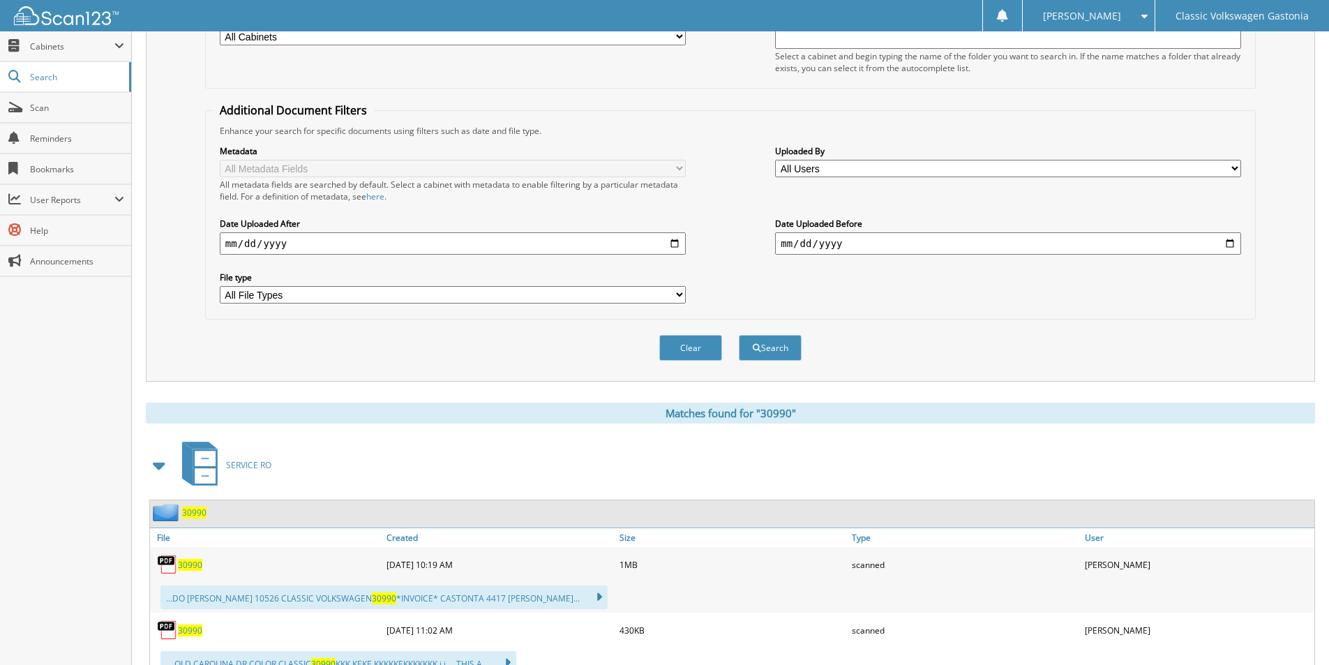
click at [189, 564] on span "30990" at bounding box center [190, 565] width 24 height 12
click at [709, 353] on button "Clear" at bounding box center [690, 348] width 63 height 26
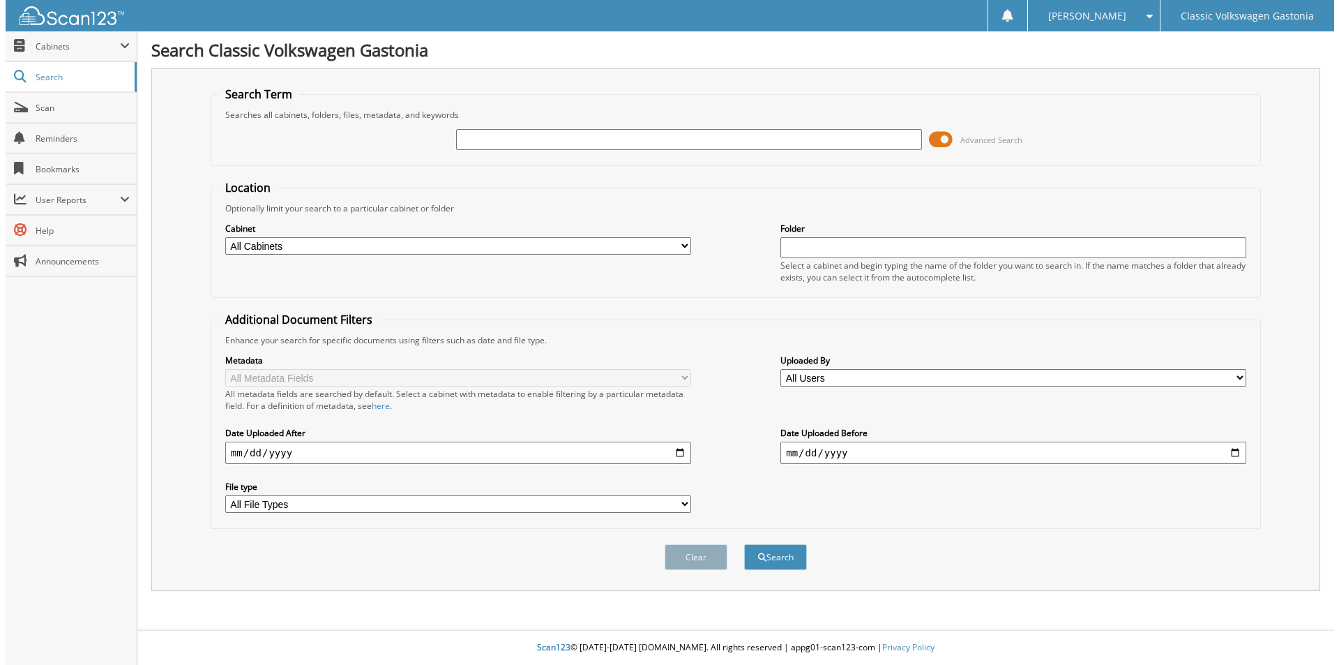
scroll to position [0, 0]
click at [637, 134] on input "text" at bounding box center [688, 139] width 470 height 21
type input "30992"
click at [744, 544] on button "Search" at bounding box center [775, 557] width 63 height 26
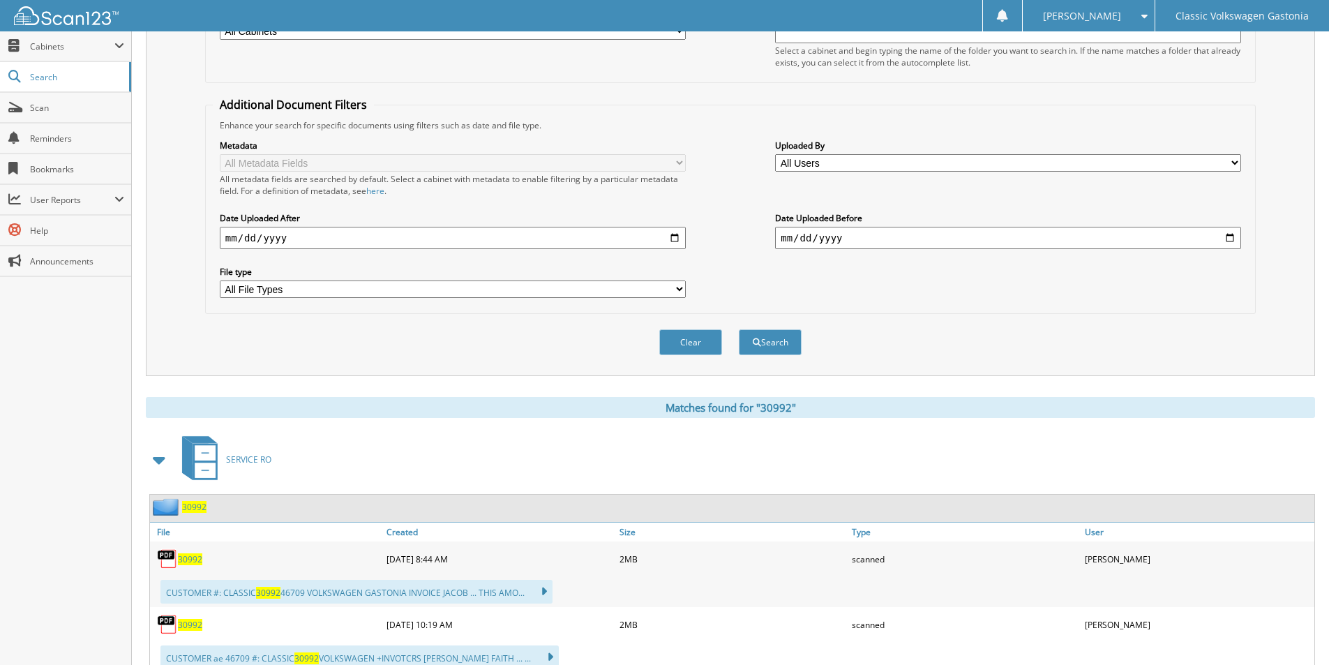
scroll to position [266, 0]
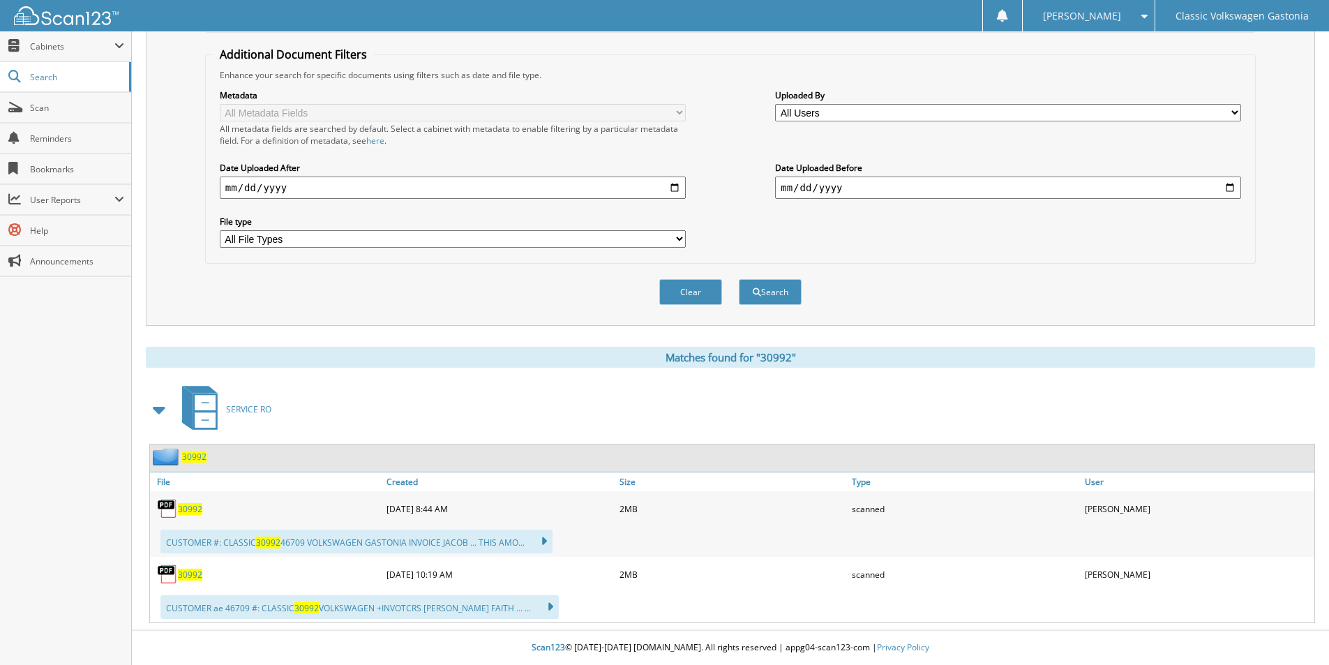
click at [186, 507] on span "30992" at bounding box center [190, 509] width 24 height 12
click at [190, 576] on span "30992" at bounding box center [190, 575] width 24 height 12
click at [693, 297] on button "Clear" at bounding box center [690, 292] width 63 height 26
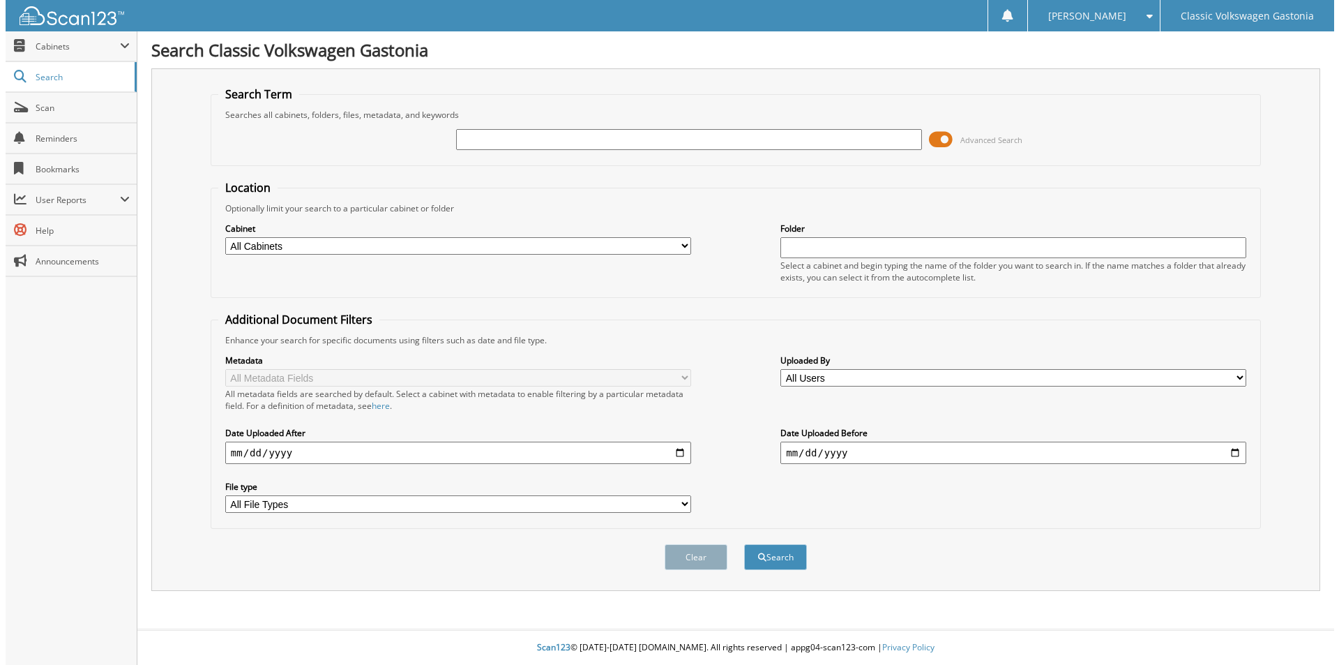
scroll to position [0, 0]
click at [656, 145] on input "text" at bounding box center [688, 139] width 470 height 21
type input "3093"
click at [744, 544] on button "Search" at bounding box center [775, 557] width 63 height 26
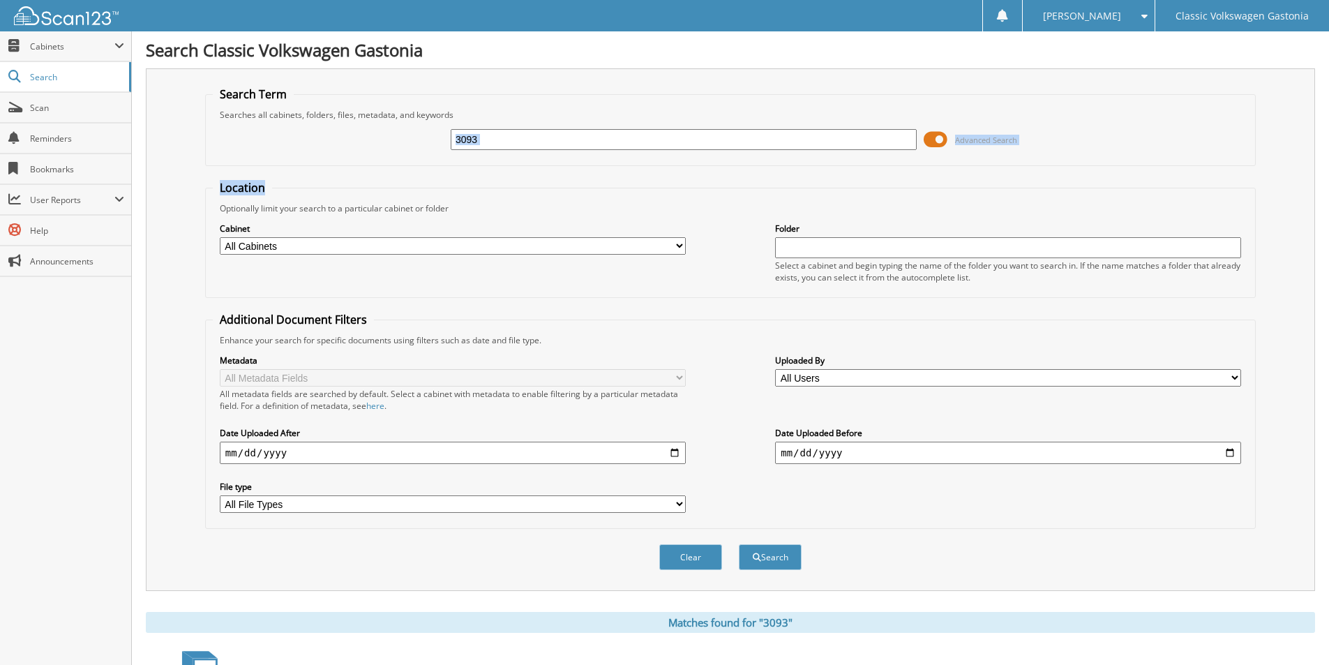
drag, startPoint x: 755, startPoint y: 150, endPoint x: 460, endPoint y: 160, distance: 294.6
click at [454, 167] on form "Search Term Searches all cabinets, folders, files, metadata, and keywords 3093 …" at bounding box center [730, 336] width 1051 height 499
drag, startPoint x: 497, startPoint y: 140, endPoint x: 433, endPoint y: 147, distance: 64.5
click at [433, 146] on div "3093 Advanced Search" at bounding box center [730, 140] width 1035 height 38
type input "30993"
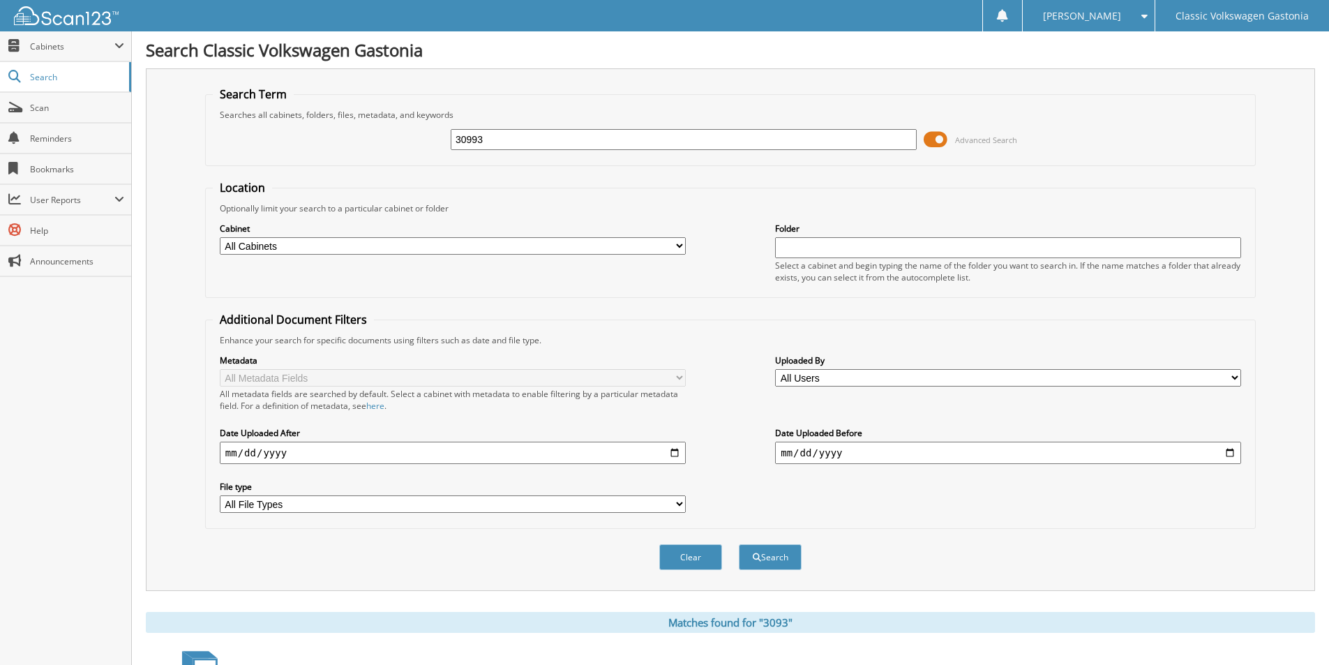
click at [739, 544] on button "Search" at bounding box center [770, 557] width 63 height 26
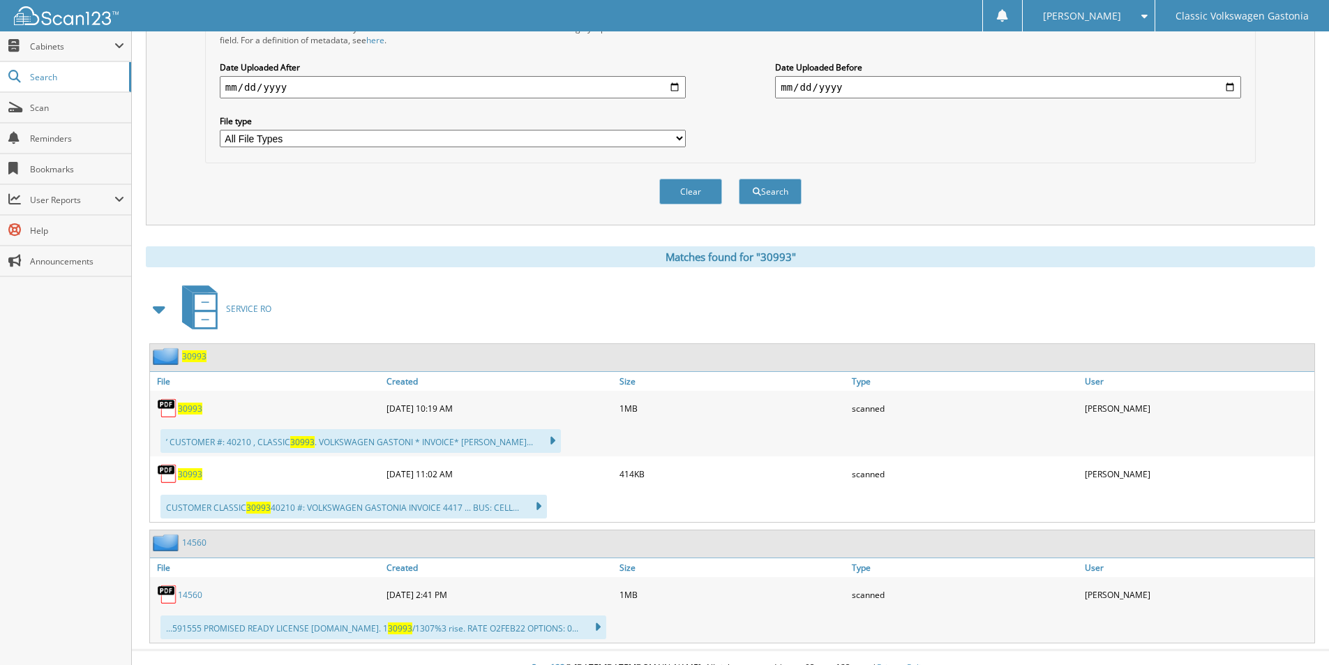
scroll to position [387, 0]
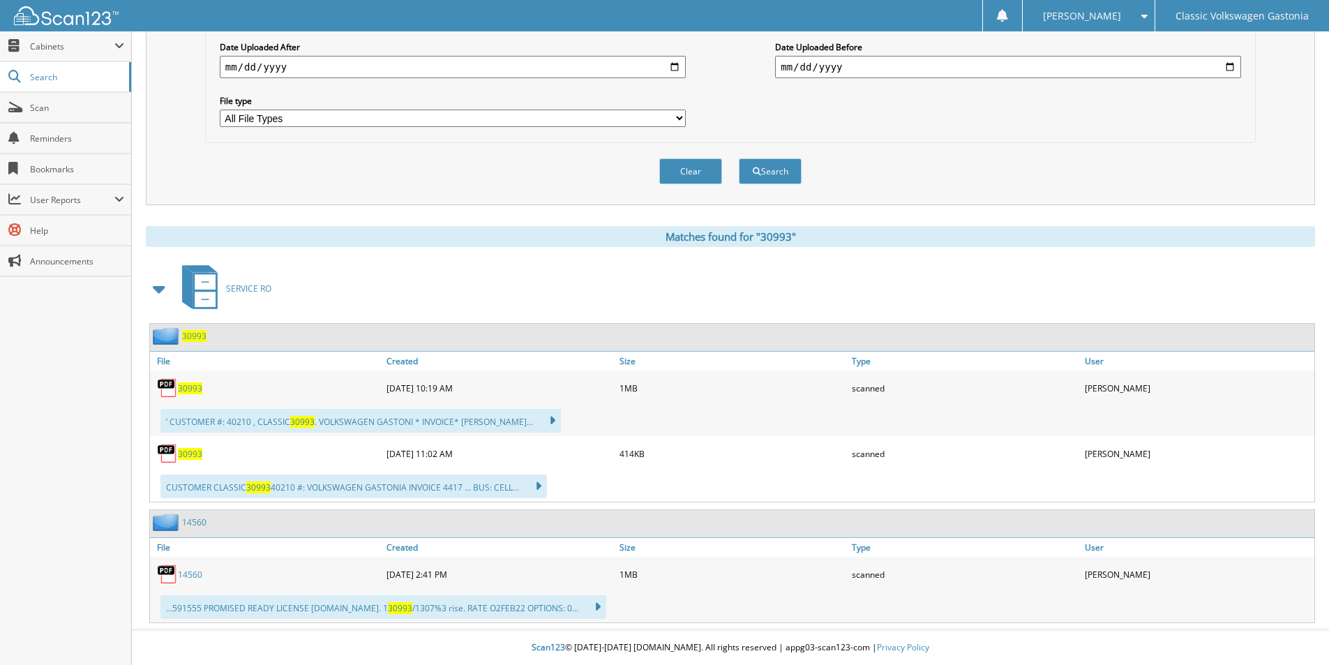
click at [185, 385] on span "30993" at bounding box center [190, 388] width 24 height 12
click at [701, 165] on button "Clear" at bounding box center [690, 171] width 63 height 26
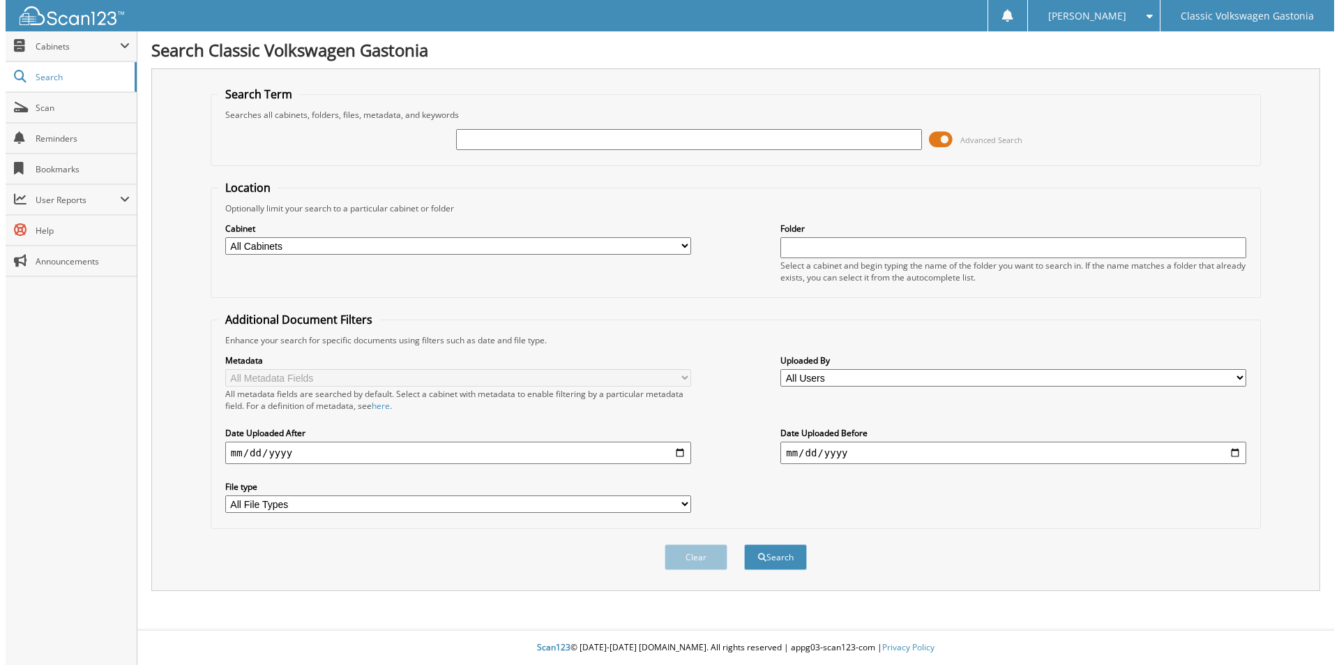
scroll to position [0, 0]
click at [628, 140] on input "text" at bounding box center [688, 139] width 470 height 21
type input "30994"
click at [744, 544] on button "Search" at bounding box center [775, 557] width 63 height 26
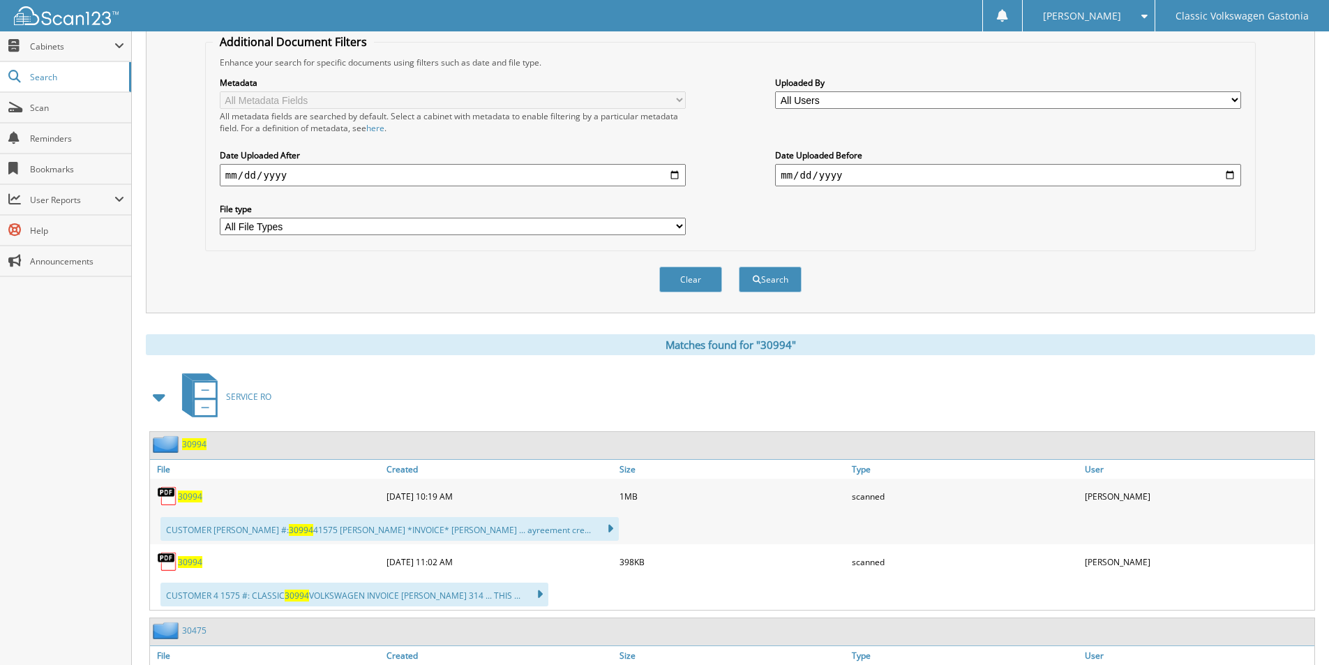
scroll to position [279, 0]
click at [180, 489] on link "30994" at bounding box center [190, 495] width 24 height 12
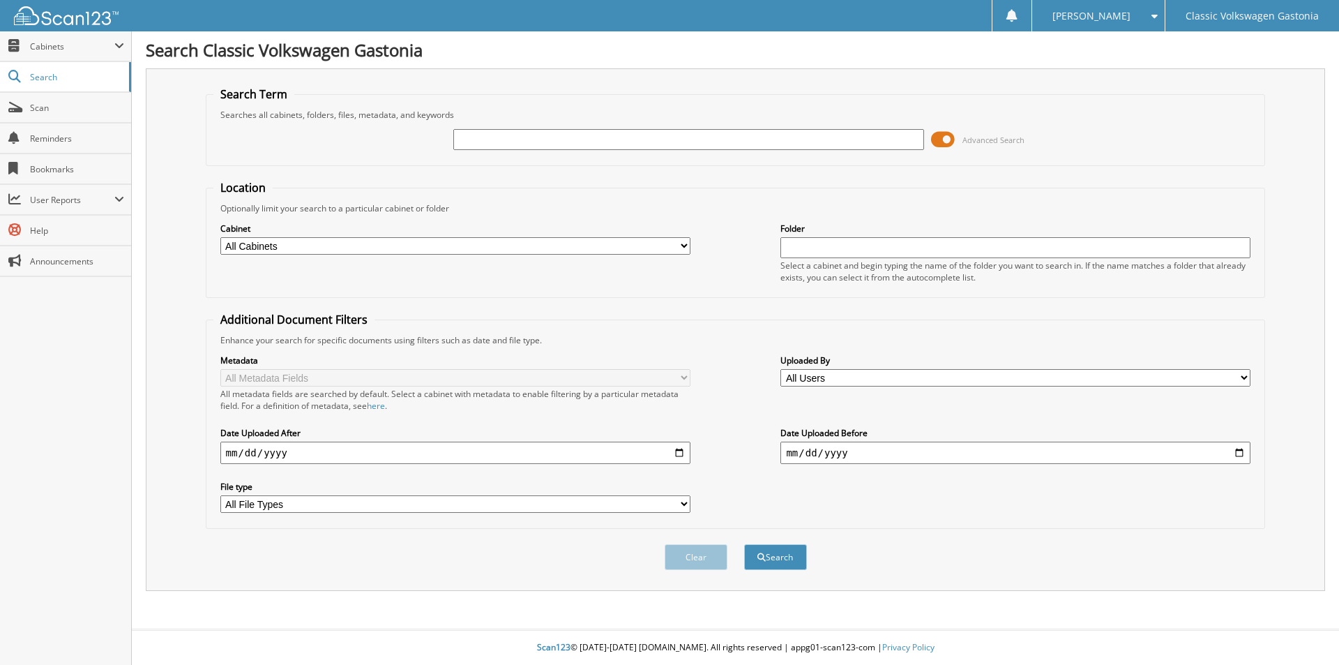
click at [468, 142] on input "text" at bounding box center [688, 139] width 470 height 21
type input "31089"
click at [789, 555] on button "Search" at bounding box center [775, 557] width 63 height 26
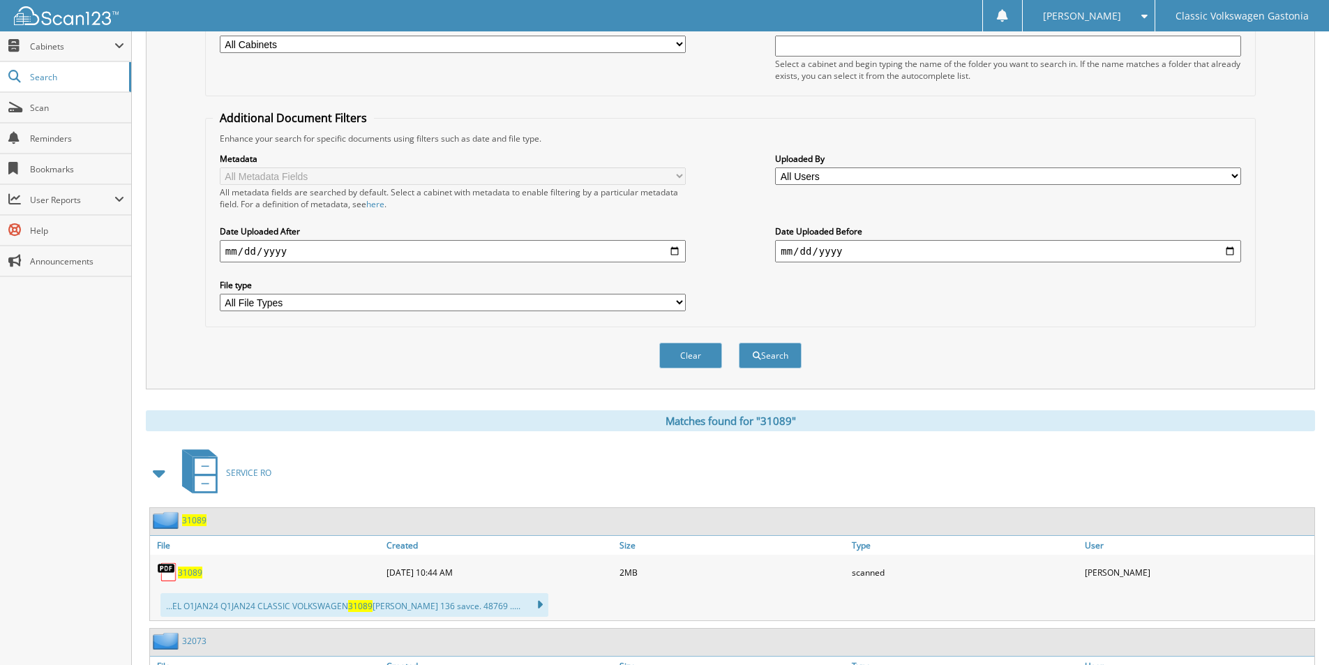
scroll to position [209, 0]
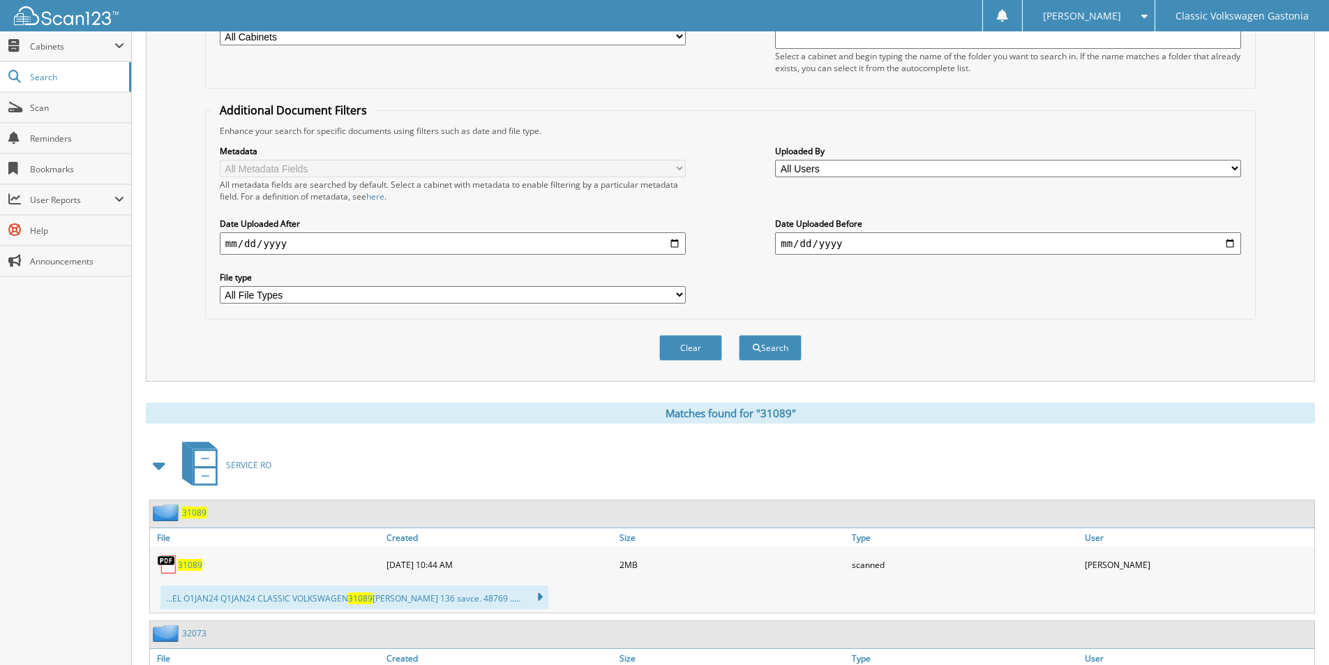
click at [186, 569] on span "31089" at bounding box center [190, 565] width 24 height 12
click at [702, 338] on button "Clear" at bounding box center [690, 348] width 63 height 26
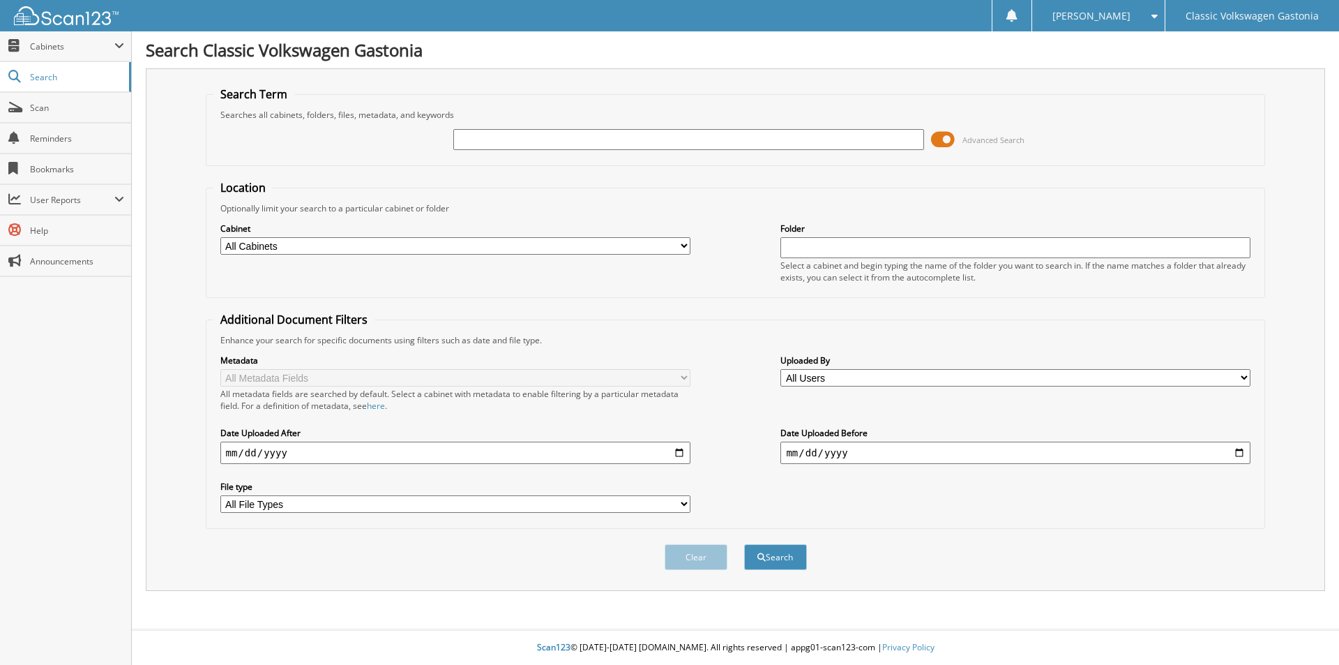
click at [638, 146] on input "text" at bounding box center [688, 139] width 470 height 21
type input "31224"
click at [744, 544] on button "Search" at bounding box center [775, 557] width 63 height 26
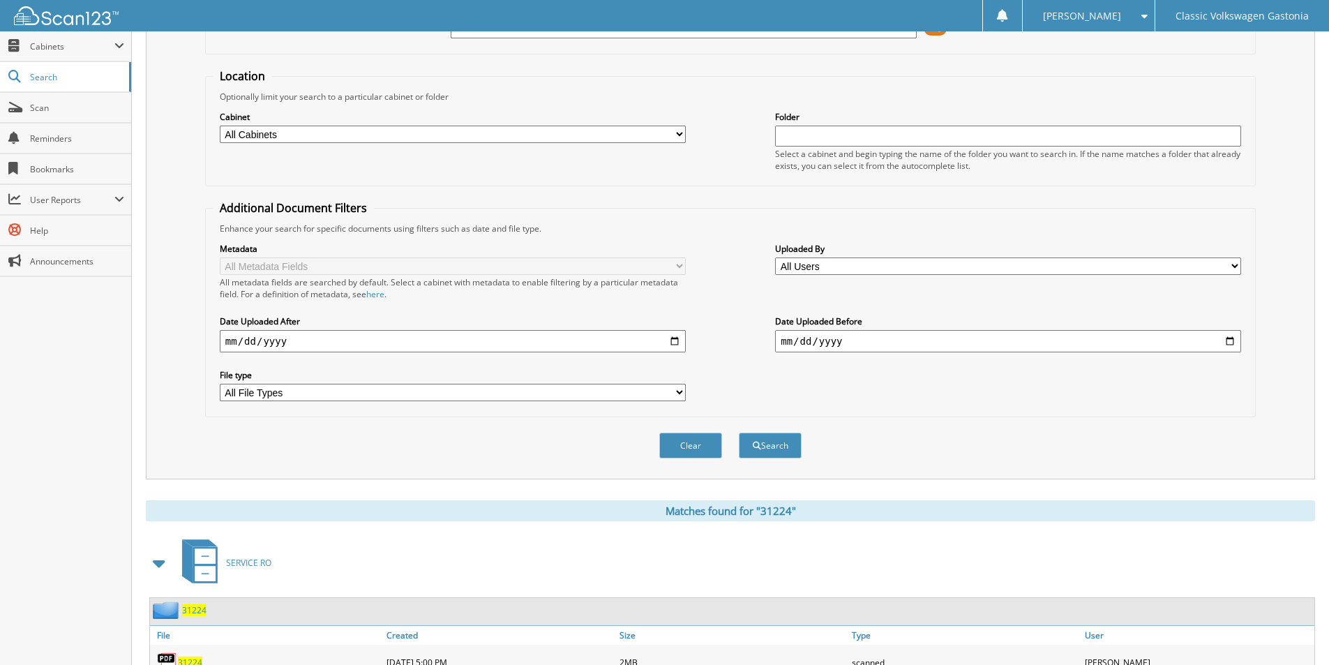
scroll to position [279, 0]
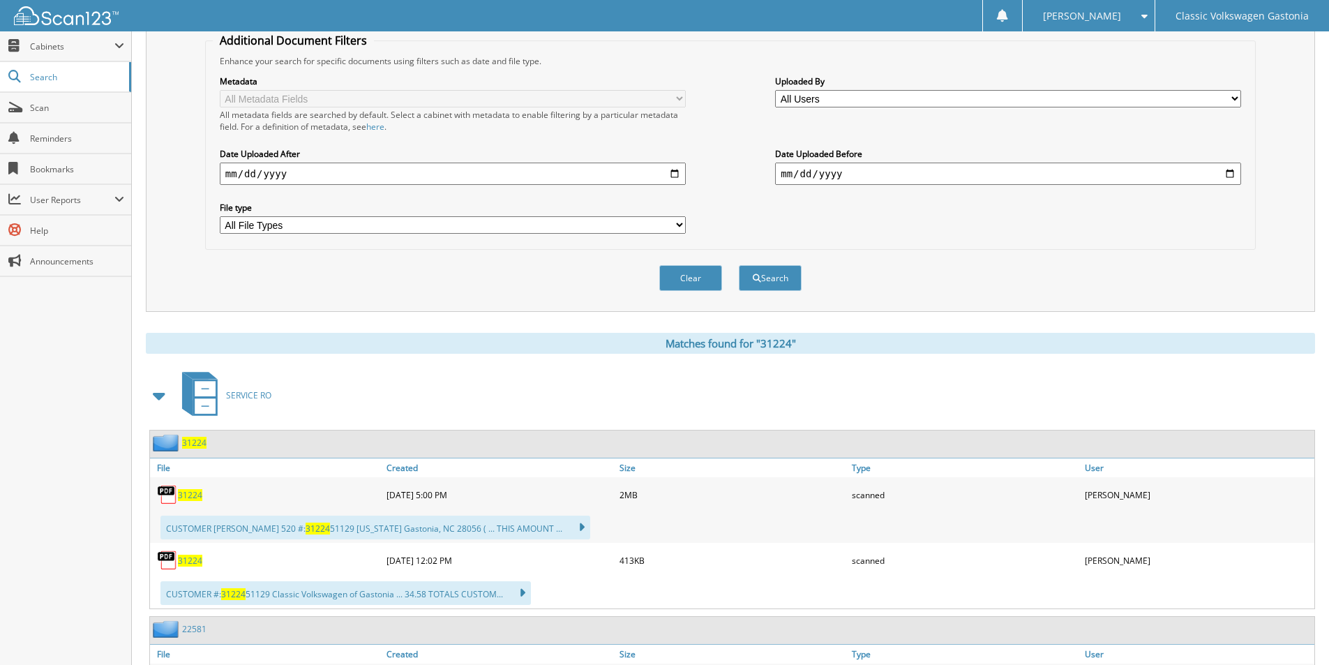
click at [179, 491] on span "31224" at bounding box center [190, 495] width 24 height 12
click at [691, 270] on button "Clear" at bounding box center [690, 278] width 63 height 26
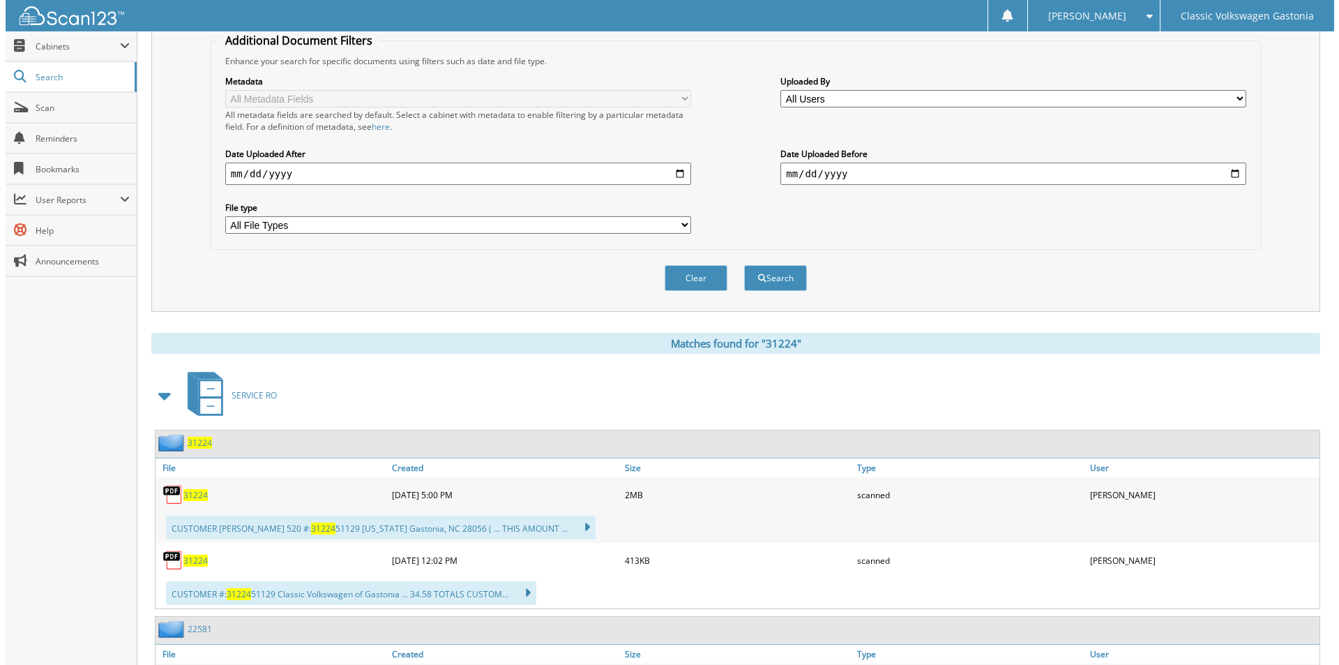
scroll to position [0, 0]
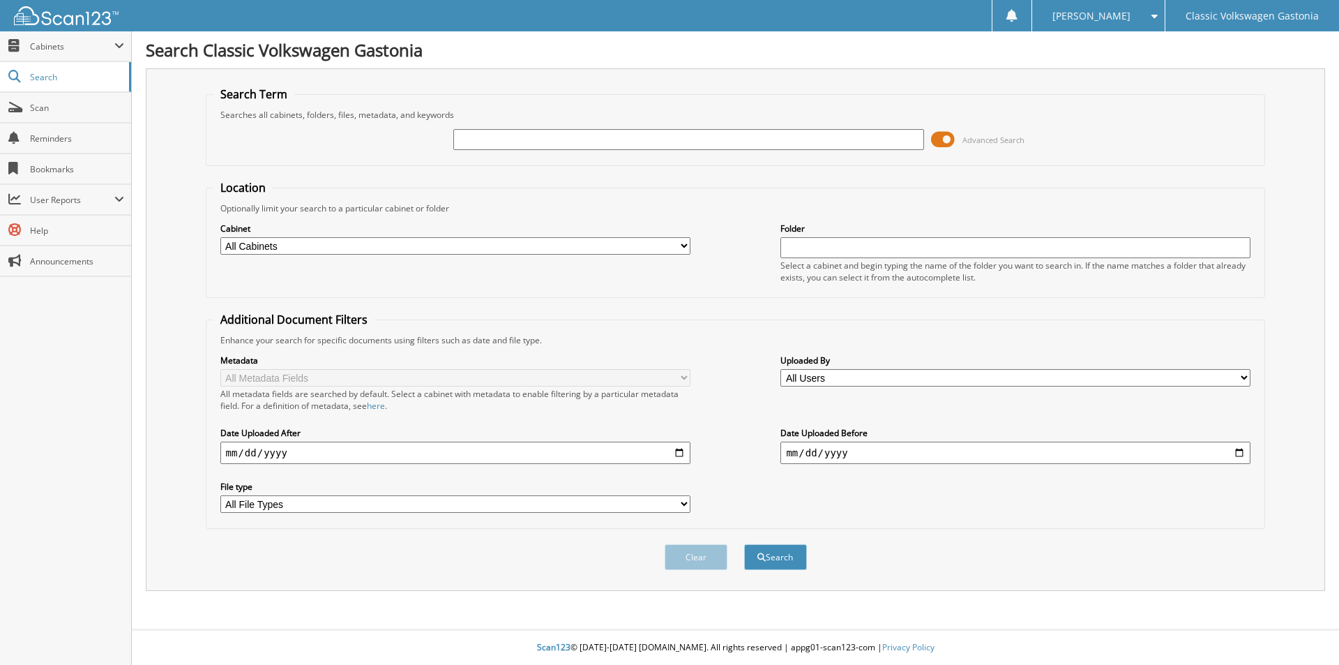
click at [624, 140] on input "text" at bounding box center [688, 139] width 470 height 21
type input "31227"
click at [744, 544] on button "Search" at bounding box center [775, 557] width 63 height 26
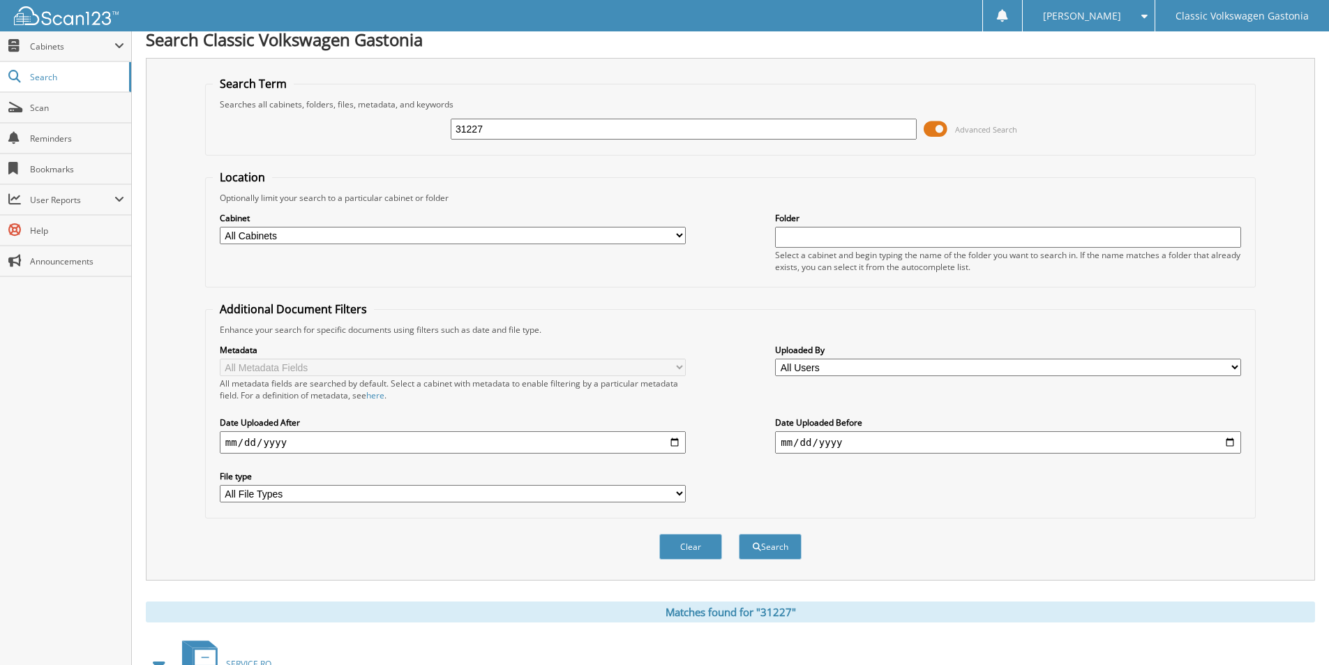
scroll to position [209, 0]
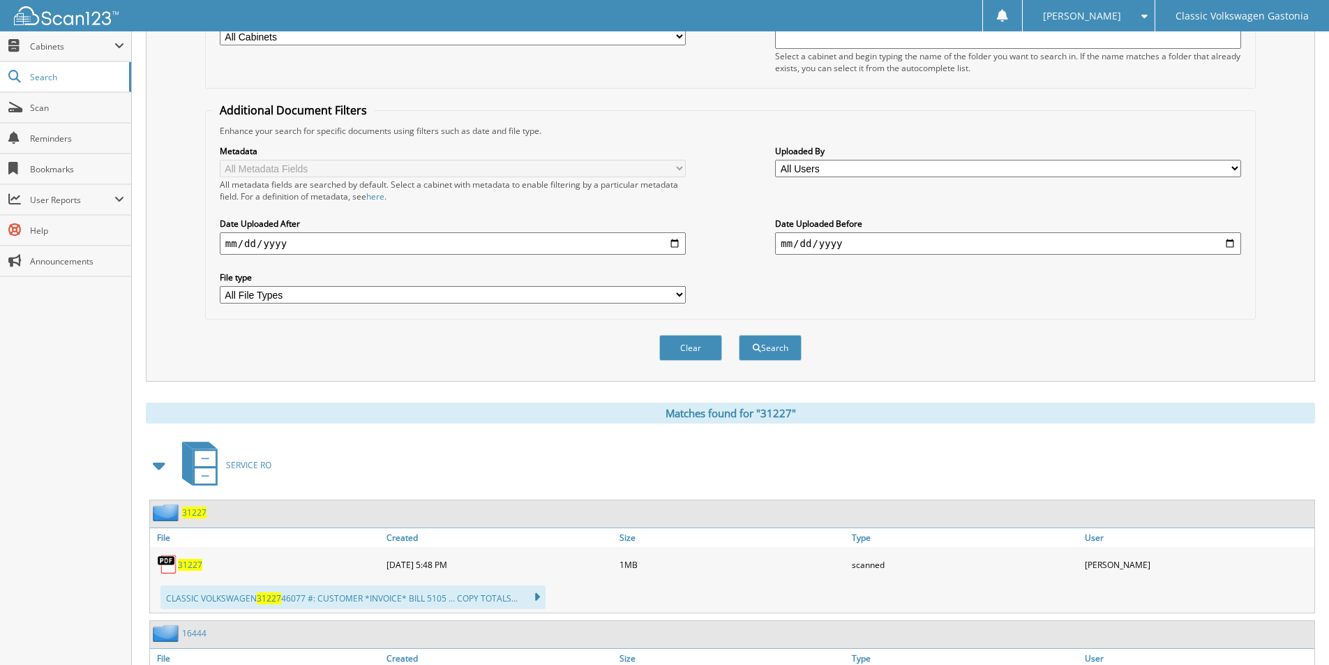
click at [168, 559] on img at bounding box center [167, 564] width 21 height 21
click at [186, 564] on span "31227" at bounding box center [190, 565] width 24 height 12
click at [710, 339] on button "Clear" at bounding box center [690, 348] width 63 height 26
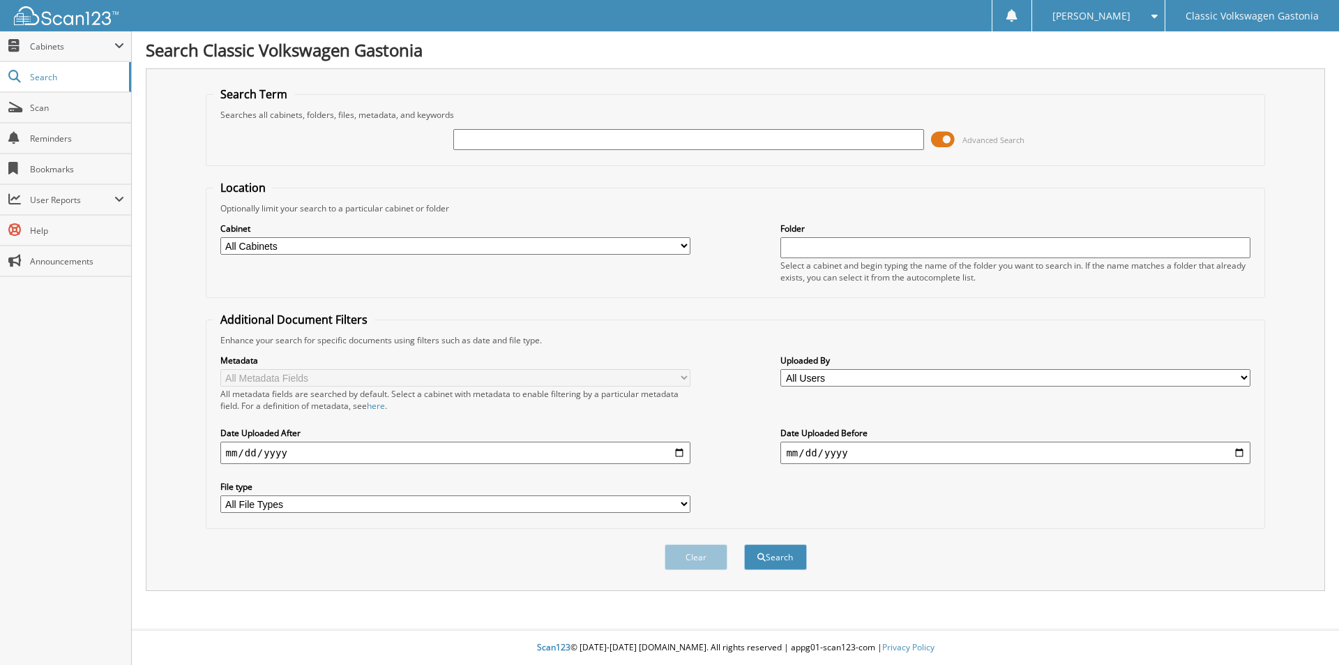
click at [654, 136] on input "text" at bounding box center [688, 139] width 470 height 21
type input "31735"
click at [744, 544] on button "Search" at bounding box center [775, 557] width 63 height 26
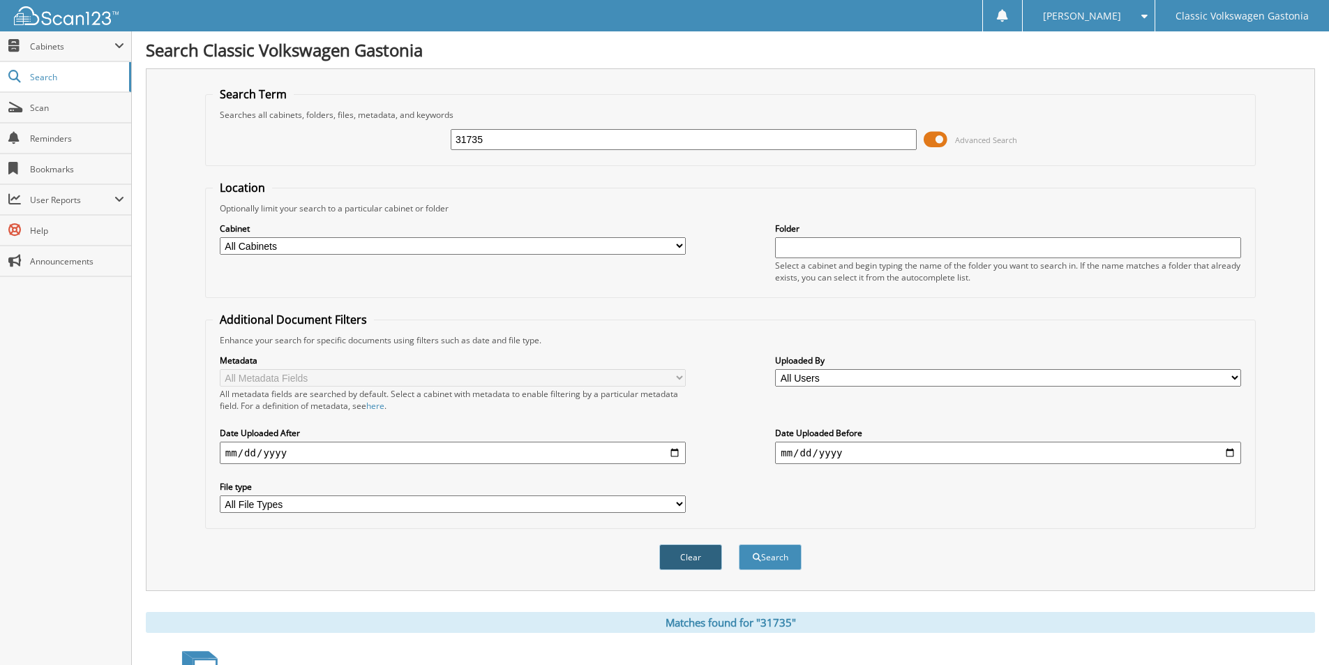
click at [695, 561] on button "Clear" at bounding box center [690, 557] width 63 height 26
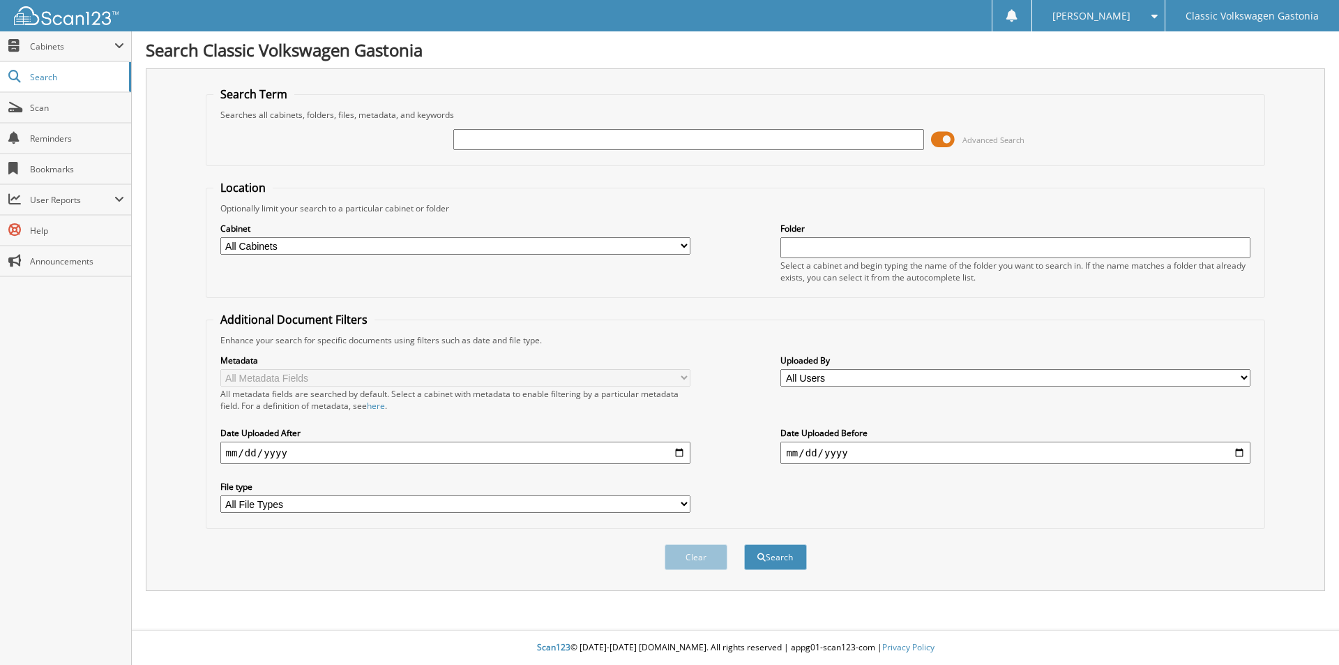
click at [504, 134] on input "text" at bounding box center [688, 139] width 470 height 21
type input "31932"
click at [744, 544] on button "Search" at bounding box center [775, 557] width 63 height 26
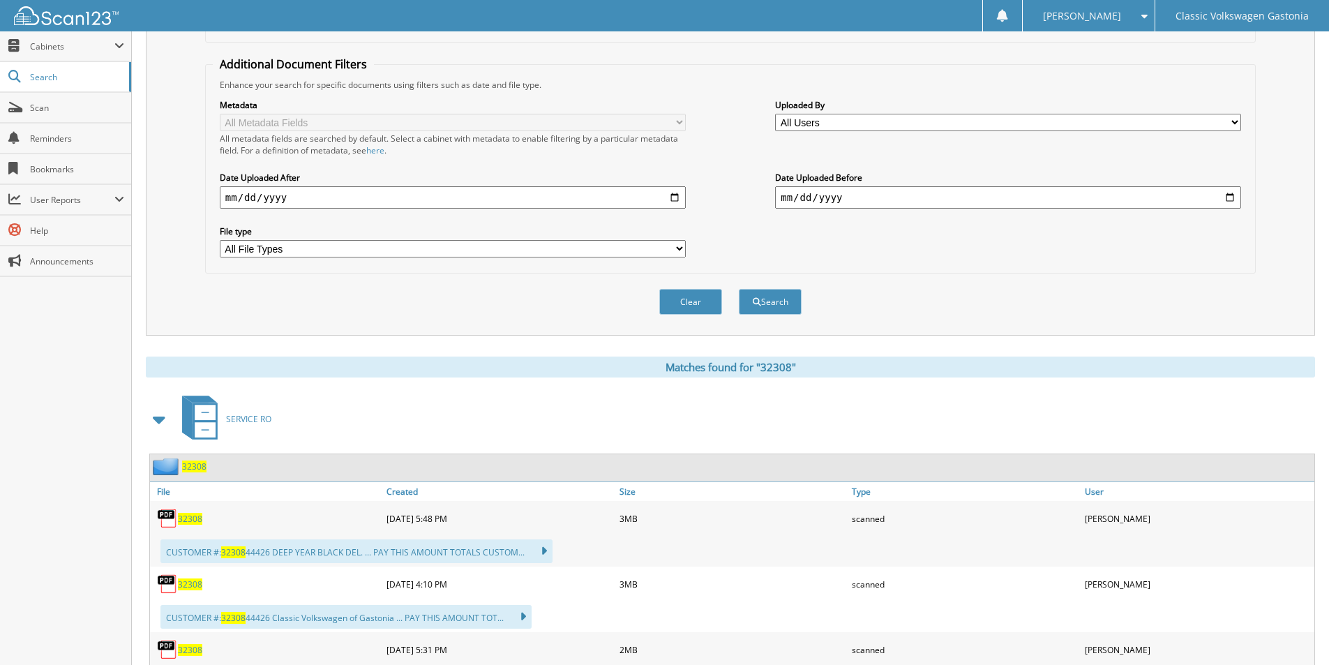
scroll to position [279, 0]
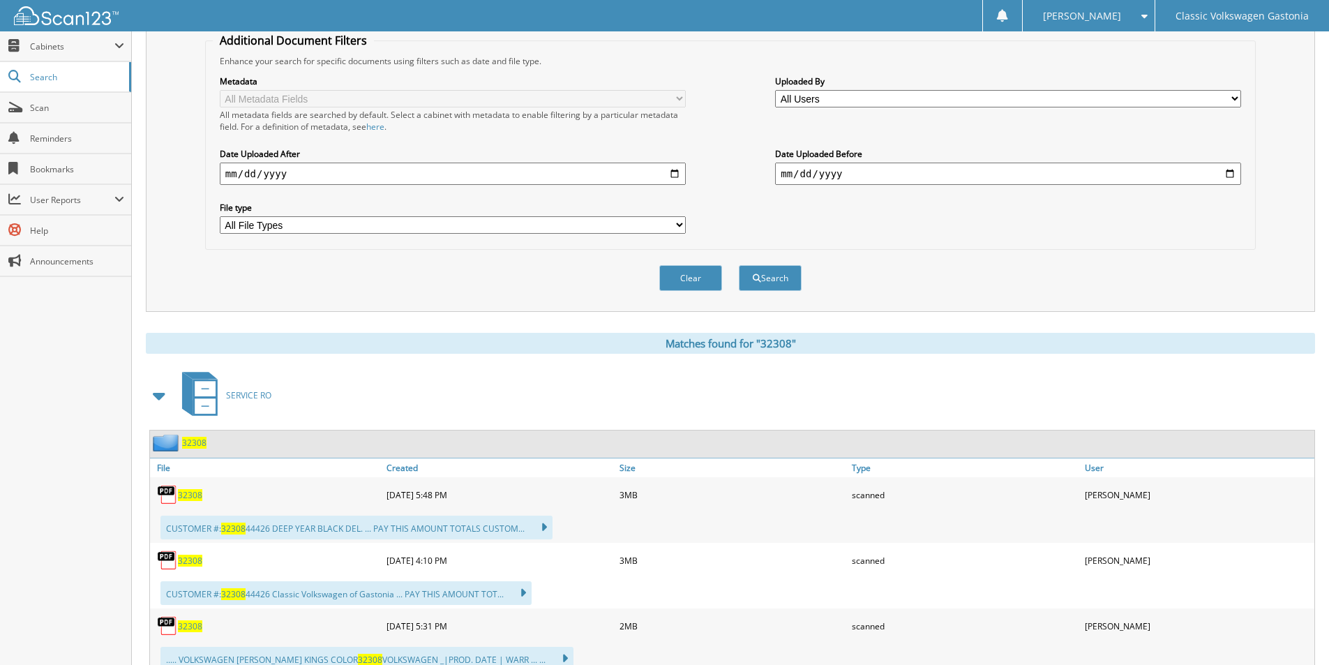
click at [187, 494] on span "32308" at bounding box center [190, 495] width 24 height 12
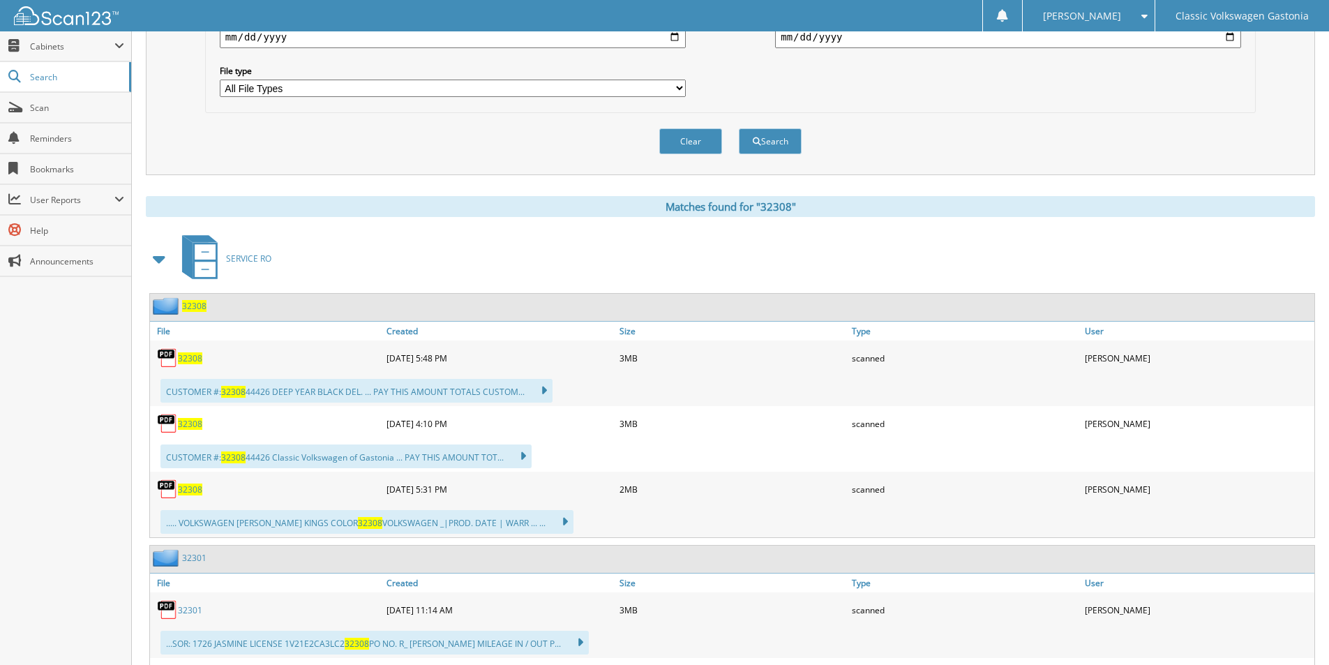
scroll to position [419, 0]
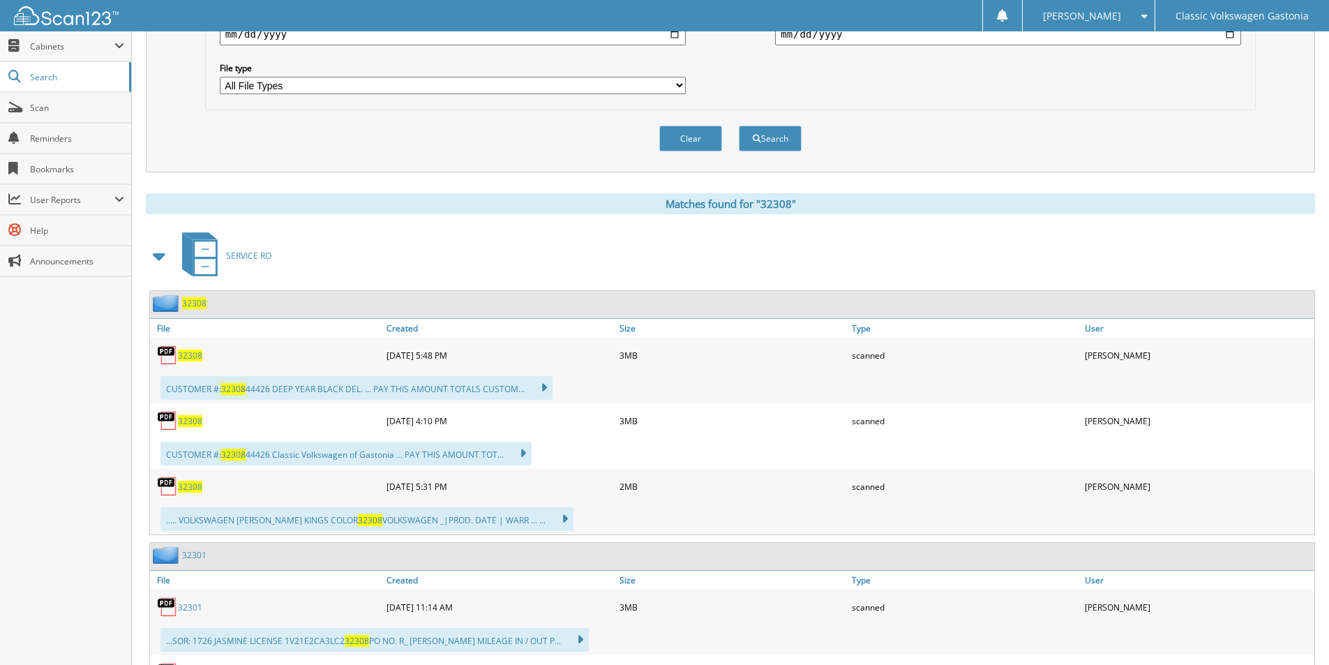
click at [183, 423] on span "32308" at bounding box center [190, 421] width 24 height 12
click at [696, 140] on button "Clear" at bounding box center [690, 139] width 63 height 26
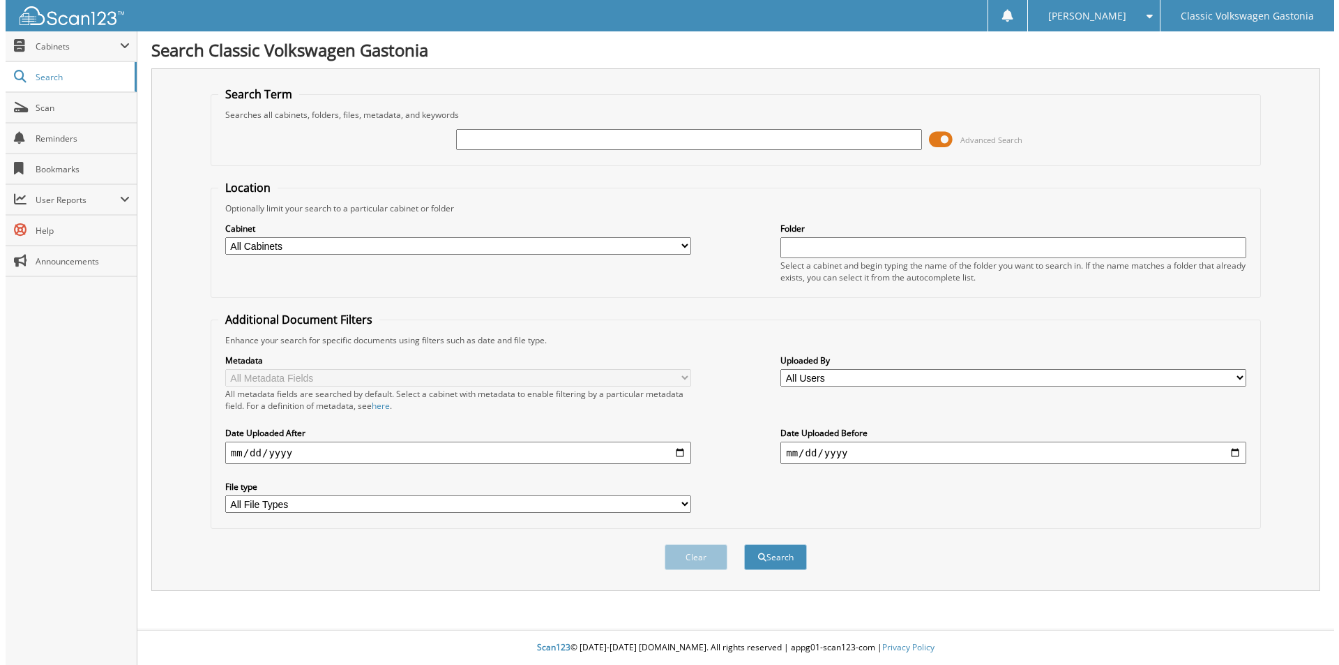
scroll to position [0, 0]
click at [693, 134] on input "text" at bounding box center [688, 139] width 470 height 21
type input "32341"
click at [744, 544] on button "Search" at bounding box center [775, 557] width 63 height 26
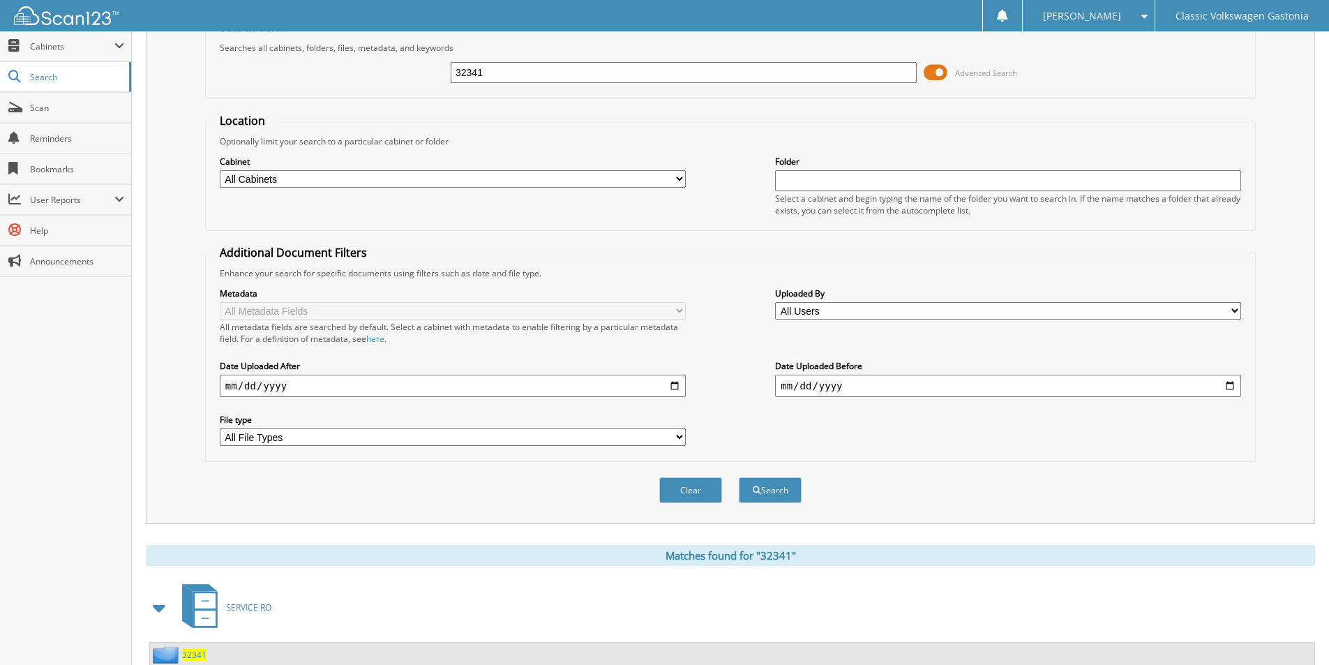
scroll to position [170, 0]
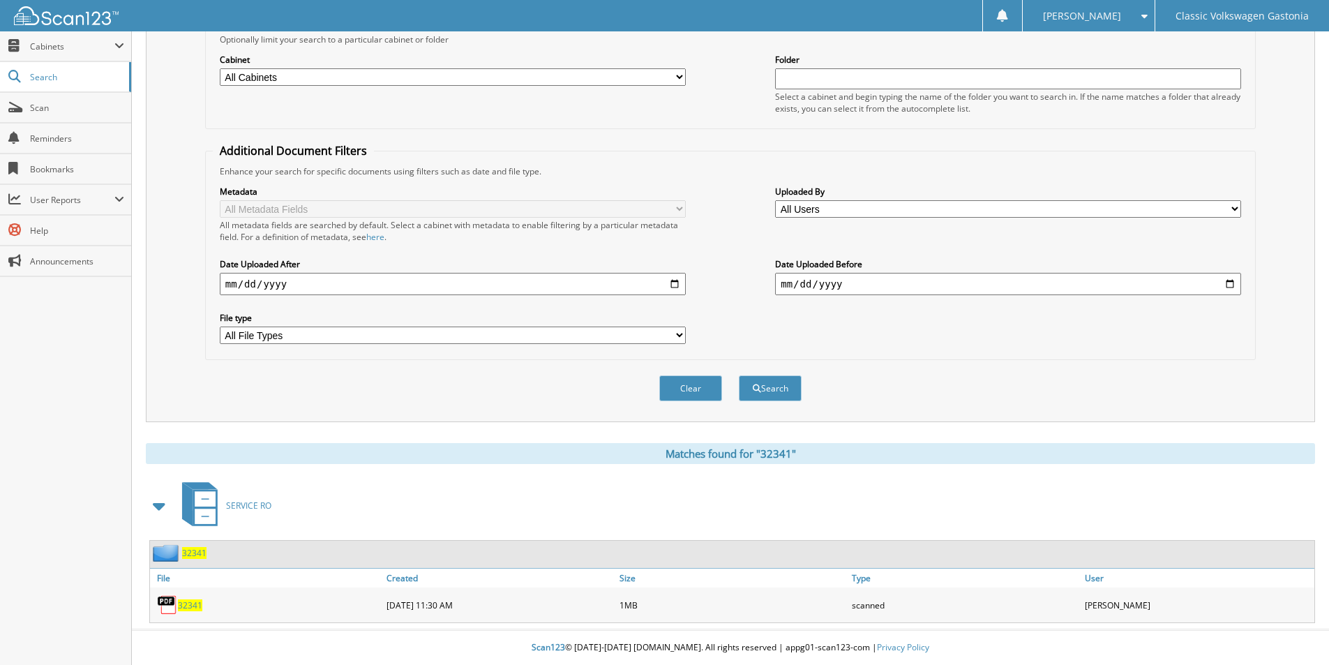
click at [180, 602] on span "32341" at bounding box center [190, 605] width 24 height 12
click at [184, 608] on span "32341" at bounding box center [190, 605] width 24 height 12
click at [686, 374] on div "Clear" at bounding box center [691, 388] width 66 height 29
click at [690, 386] on button "Clear" at bounding box center [690, 388] width 63 height 26
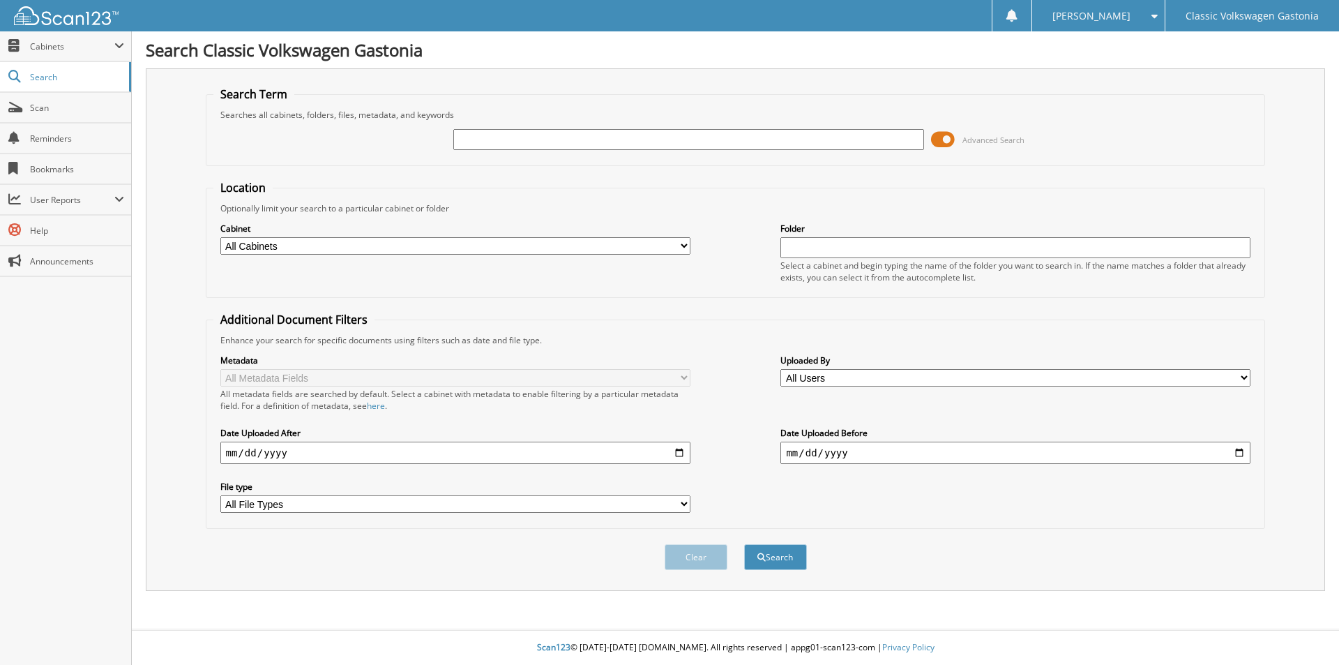
click at [564, 135] on input "text" at bounding box center [688, 139] width 470 height 21
type input "32483"
click at [744, 544] on button "Search" at bounding box center [775, 557] width 63 height 26
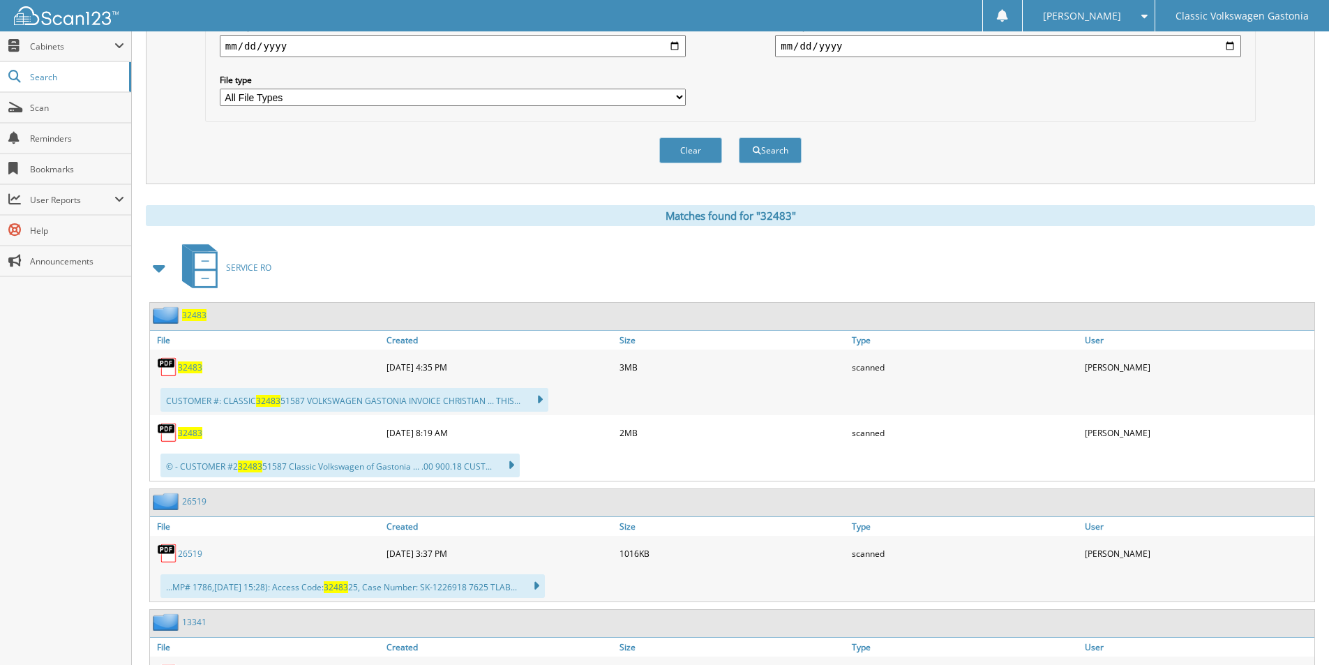
scroll to position [419, 0]
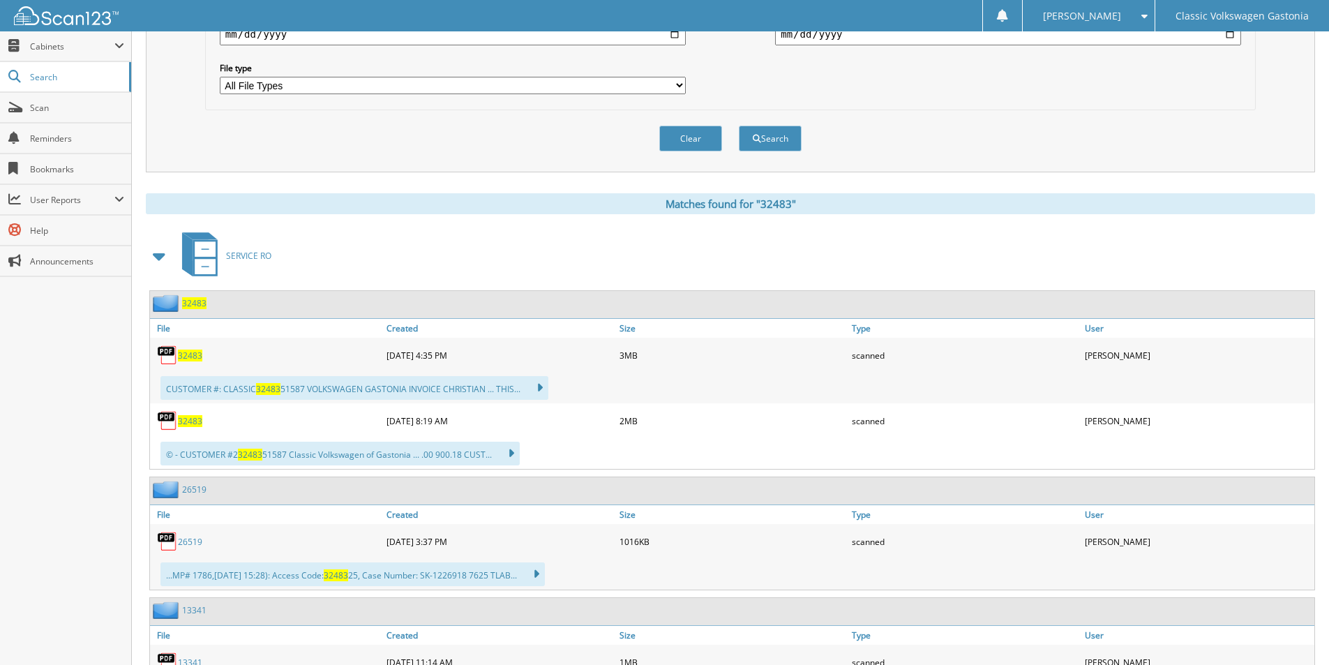
click at [190, 359] on span "32483" at bounding box center [190, 356] width 24 height 12
click at [183, 423] on span "32483" at bounding box center [190, 421] width 24 height 12
click at [705, 135] on button "Clear" at bounding box center [690, 139] width 63 height 26
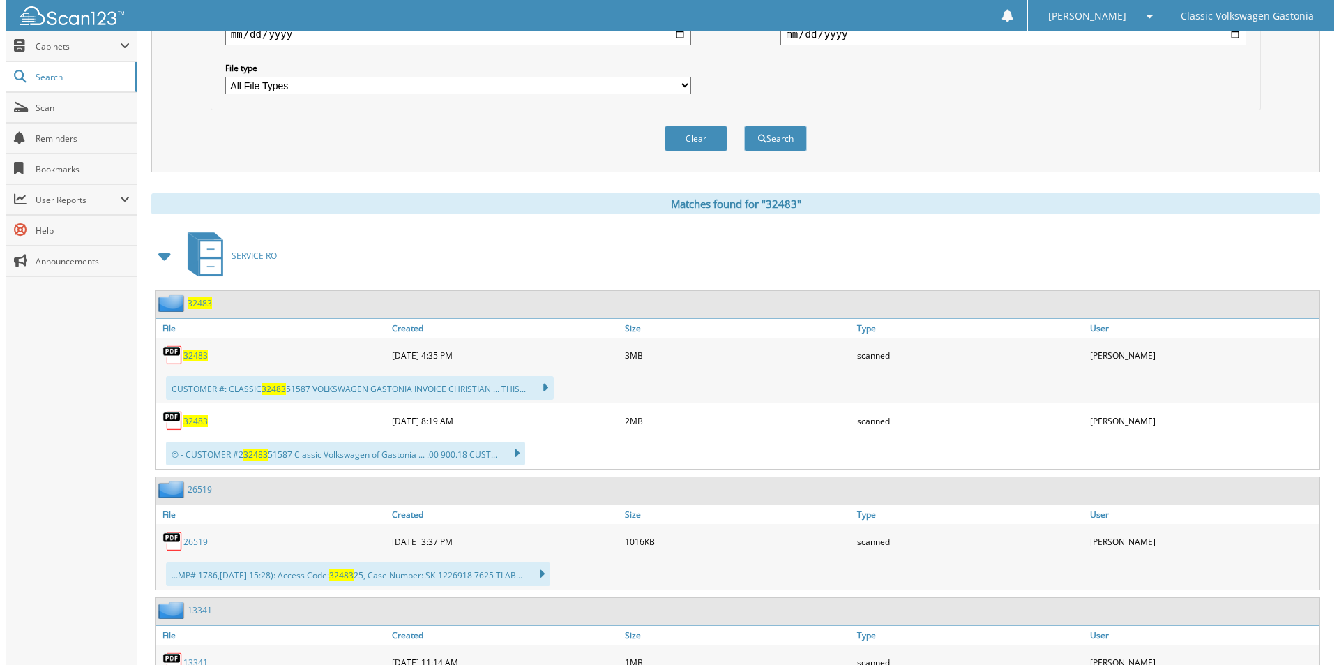
scroll to position [0, 0]
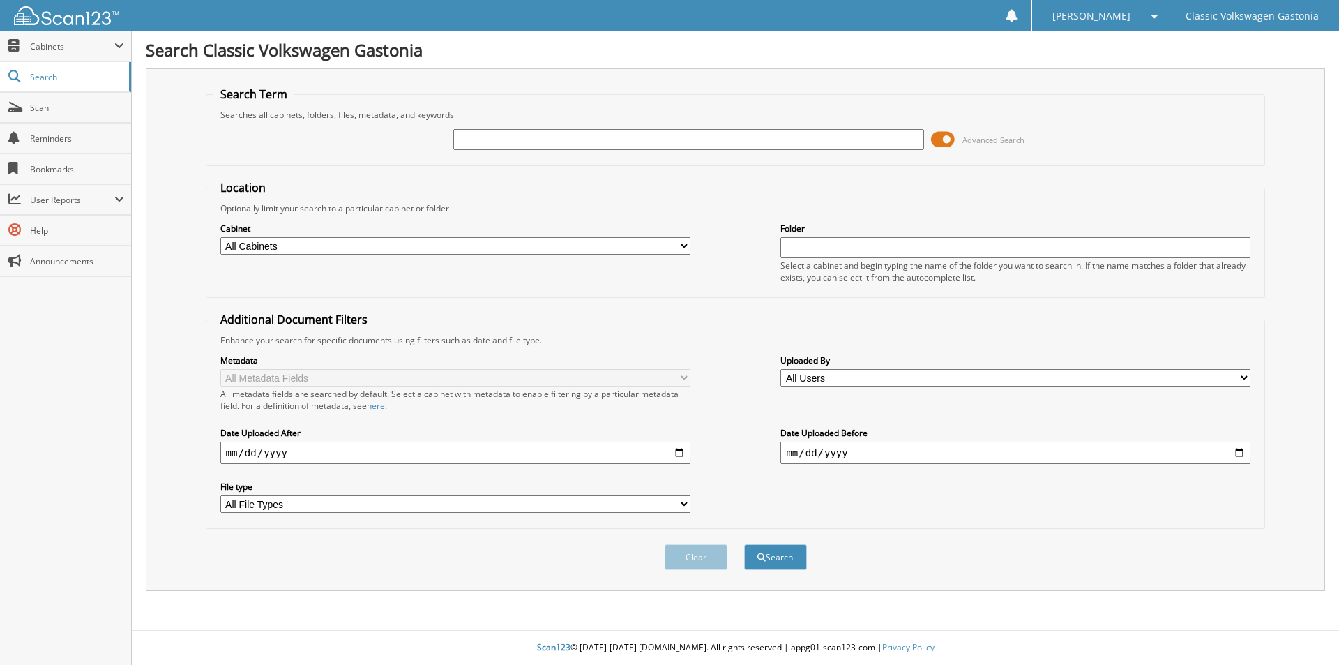
click at [763, 153] on div "Advanced Search" at bounding box center [735, 140] width 1045 height 38
click at [781, 144] on input "text" at bounding box center [688, 139] width 470 height 21
type input "32951"
click at [744, 544] on button "Search" at bounding box center [775, 557] width 63 height 26
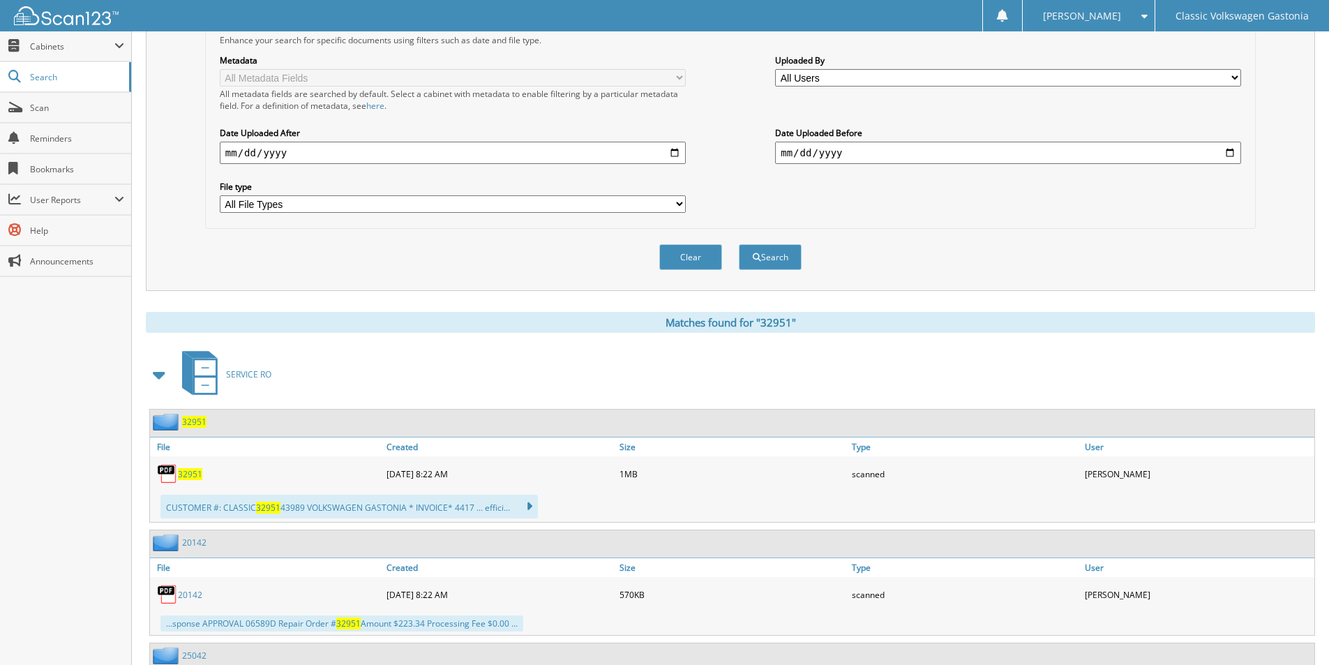
scroll to position [349, 0]
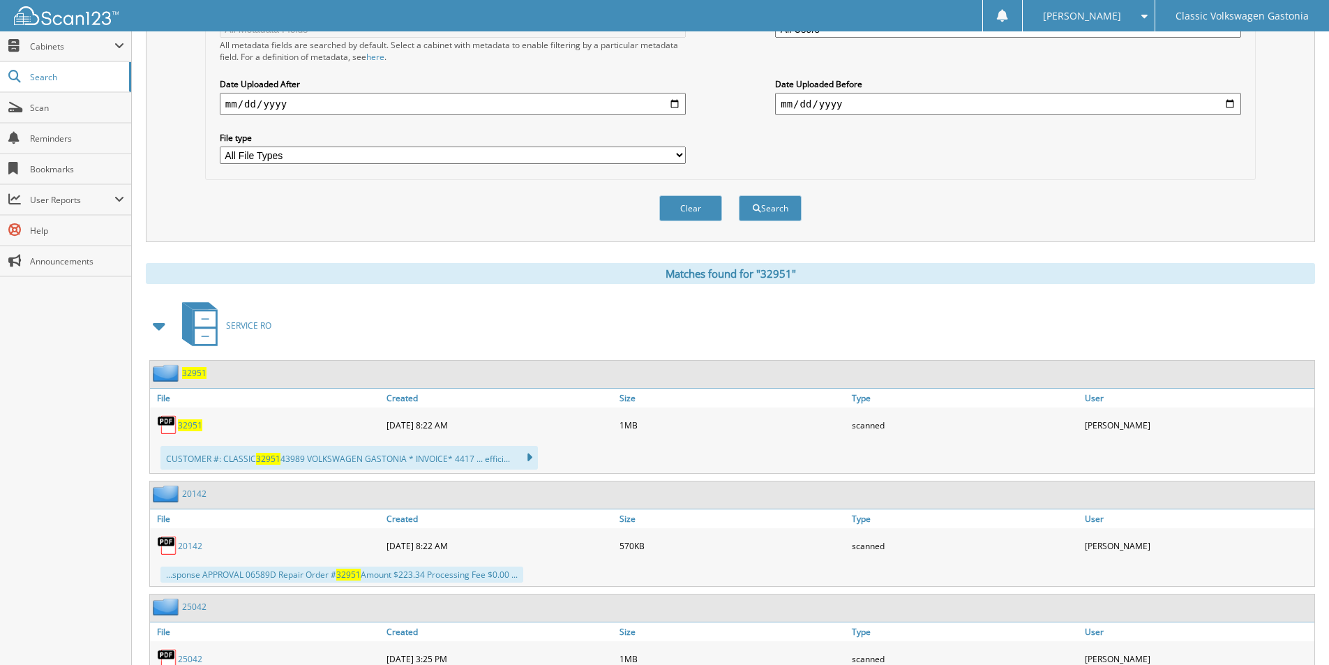
click at [193, 426] on span "32951" at bounding box center [190, 425] width 24 height 12
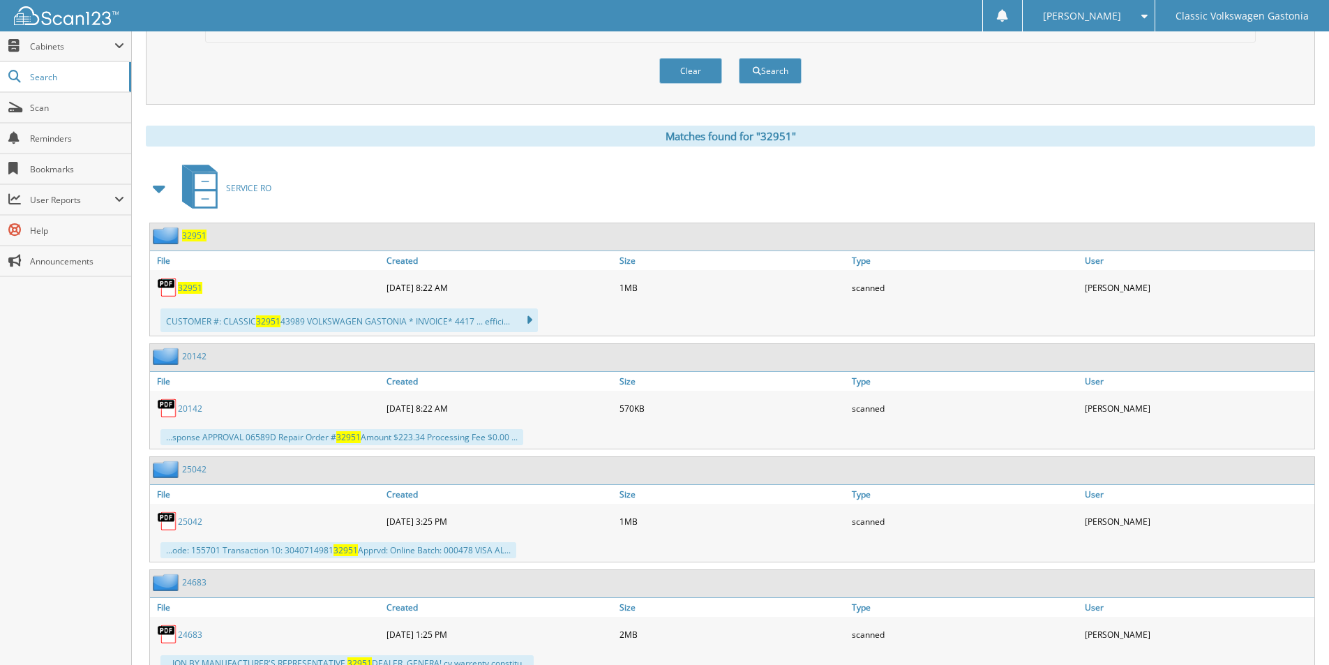
scroll to position [539, 0]
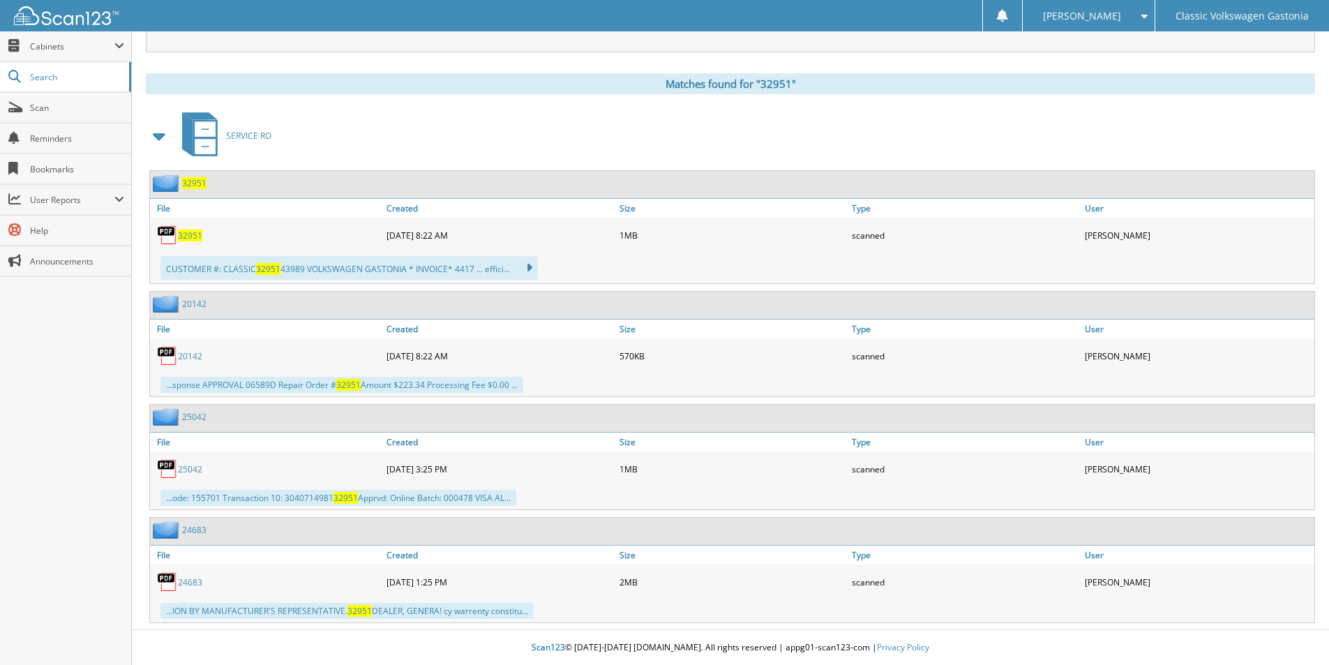
click at [188, 467] on link "25042" at bounding box center [190, 469] width 24 height 12
click at [197, 355] on link "20142" at bounding box center [190, 356] width 24 height 12
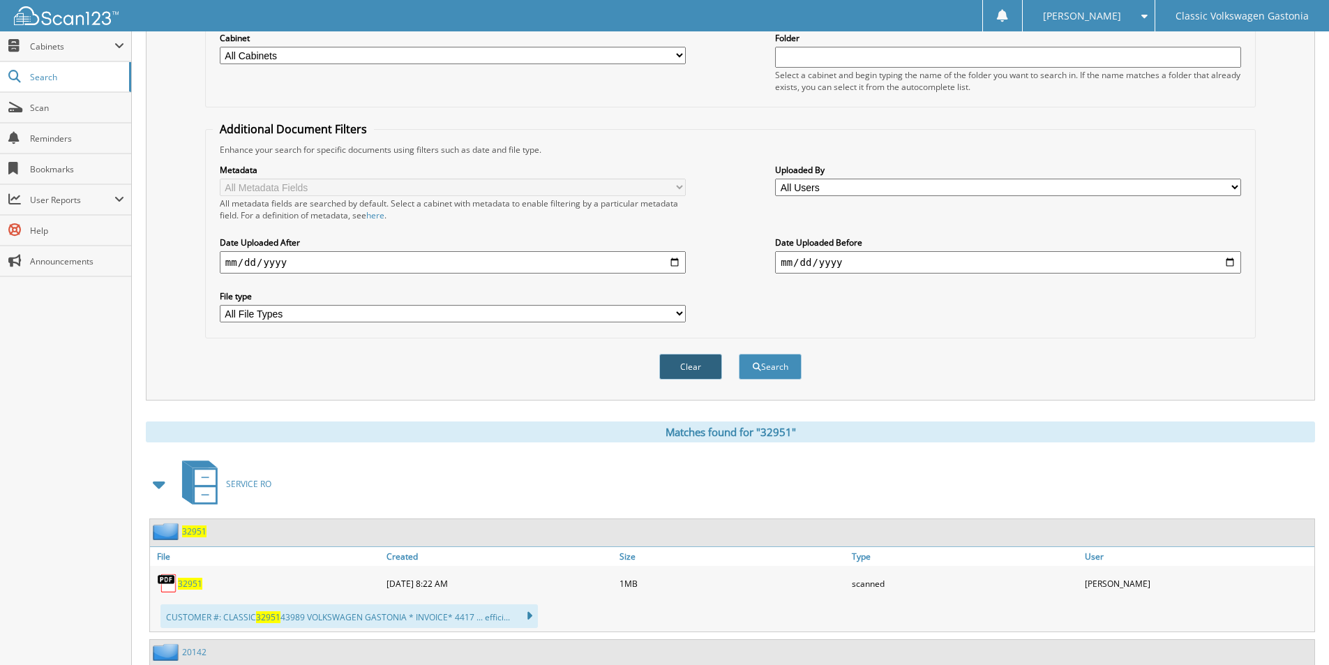
click at [691, 366] on button "Clear" at bounding box center [690, 367] width 63 height 26
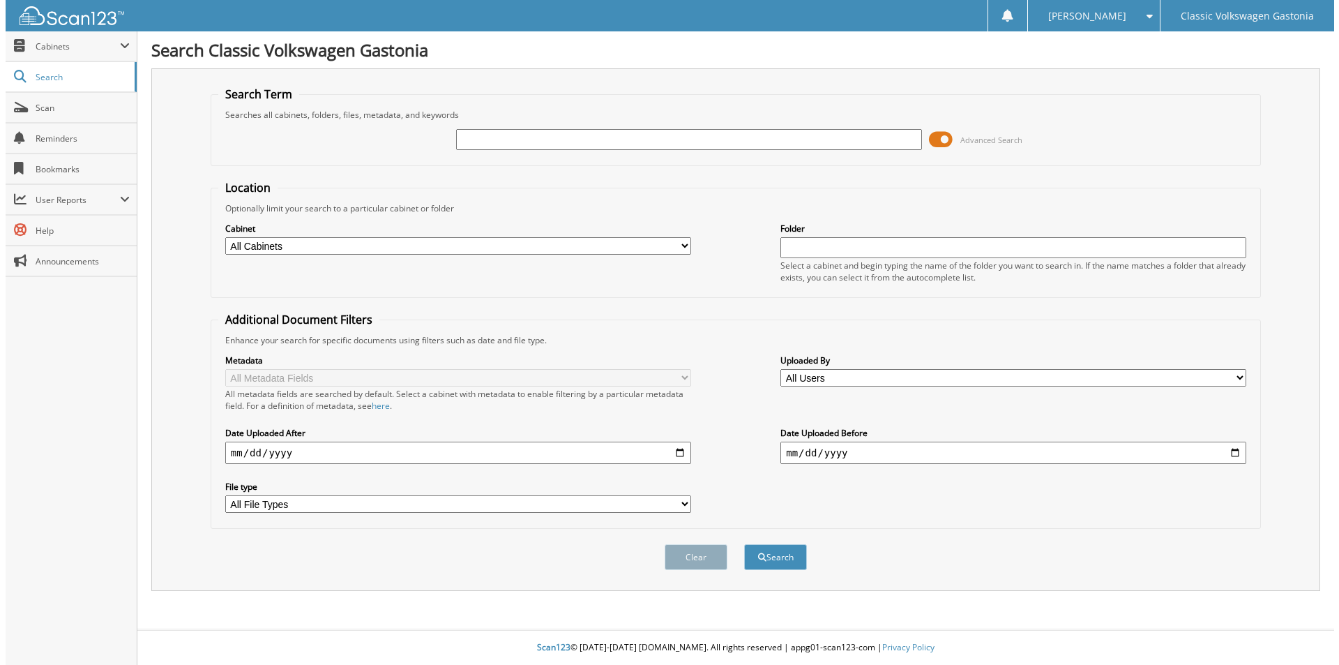
scroll to position [0, 0]
click at [618, 140] on input "text" at bounding box center [688, 139] width 470 height 21
type input "33074"
click at [744, 544] on button "Search" at bounding box center [775, 557] width 63 height 26
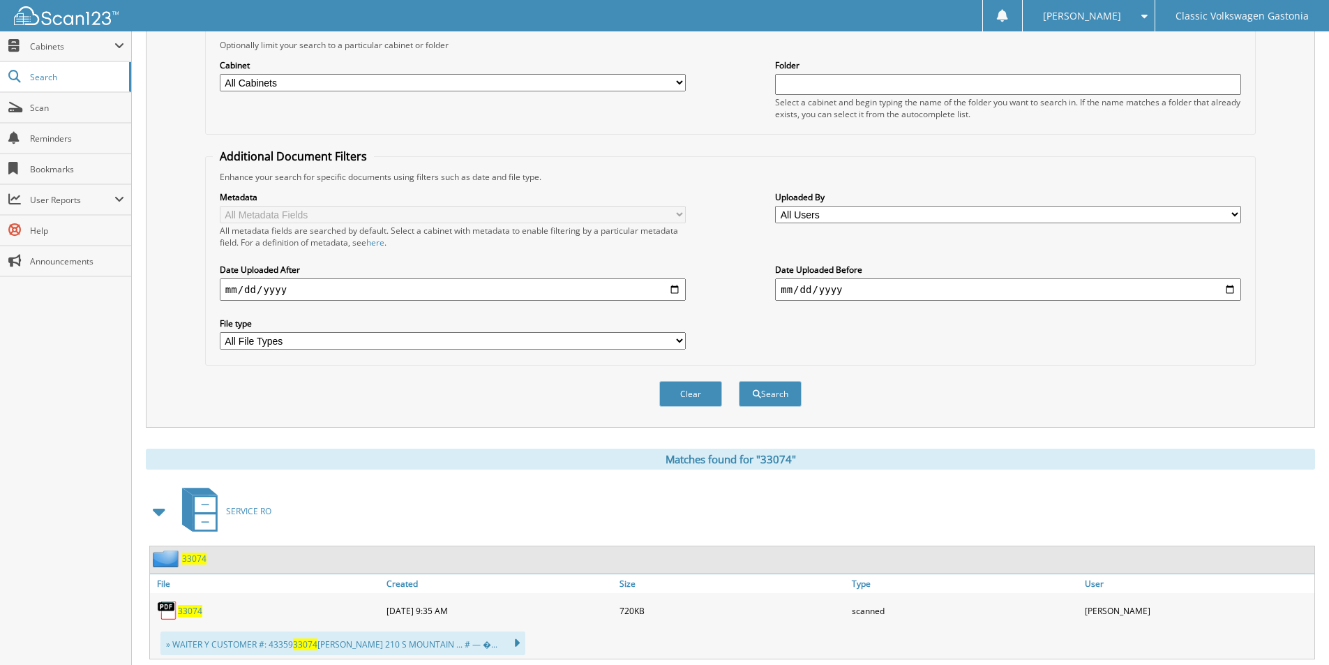
scroll to position [321, 0]
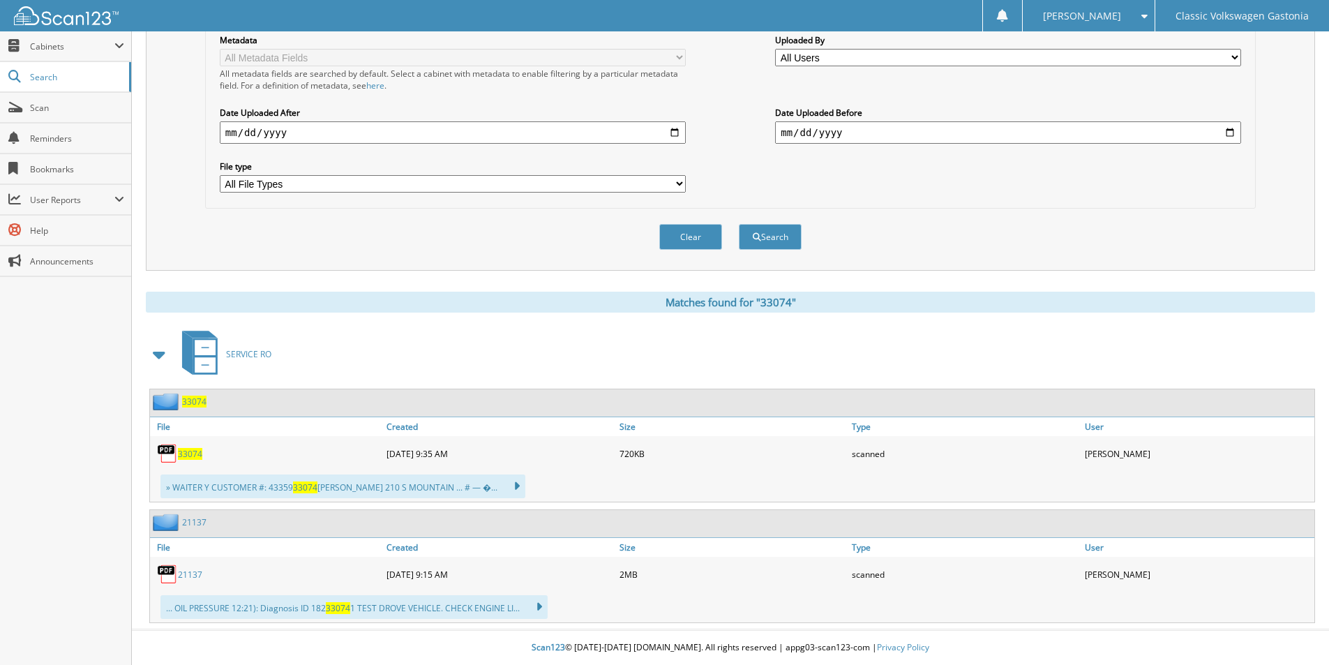
click at [190, 449] on span "33074" at bounding box center [190, 454] width 24 height 12
click at [183, 576] on link "21137" at bounding box center [190, 575] width 24 height 12
click at [718, 235] on button "Clear" at bounding box center [690, 237] width 63 height 26
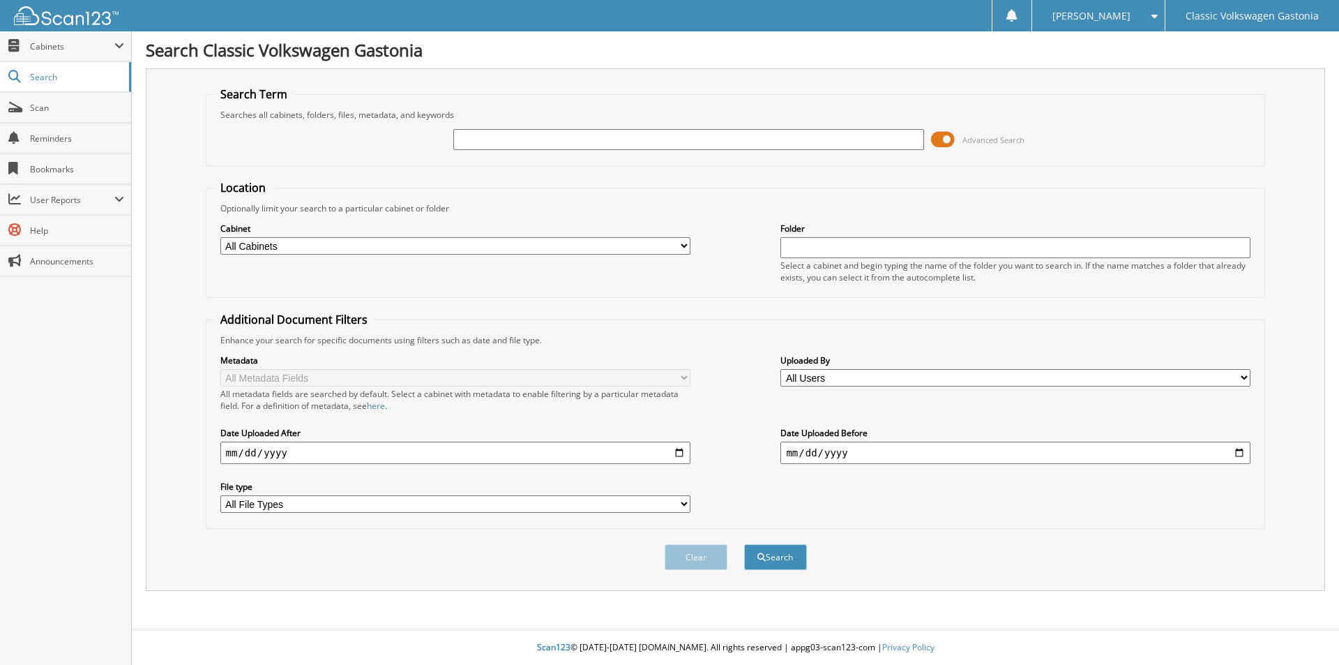
click at [669, 135] on input "text" at bounding box center [688, 139] width 470 height 21
type input "33087"
click at [744, 544] on button "Search" at bounding box center [775, 557] width 63 height 26
